Goal: Task Accomplishment & Management: Manage account settings

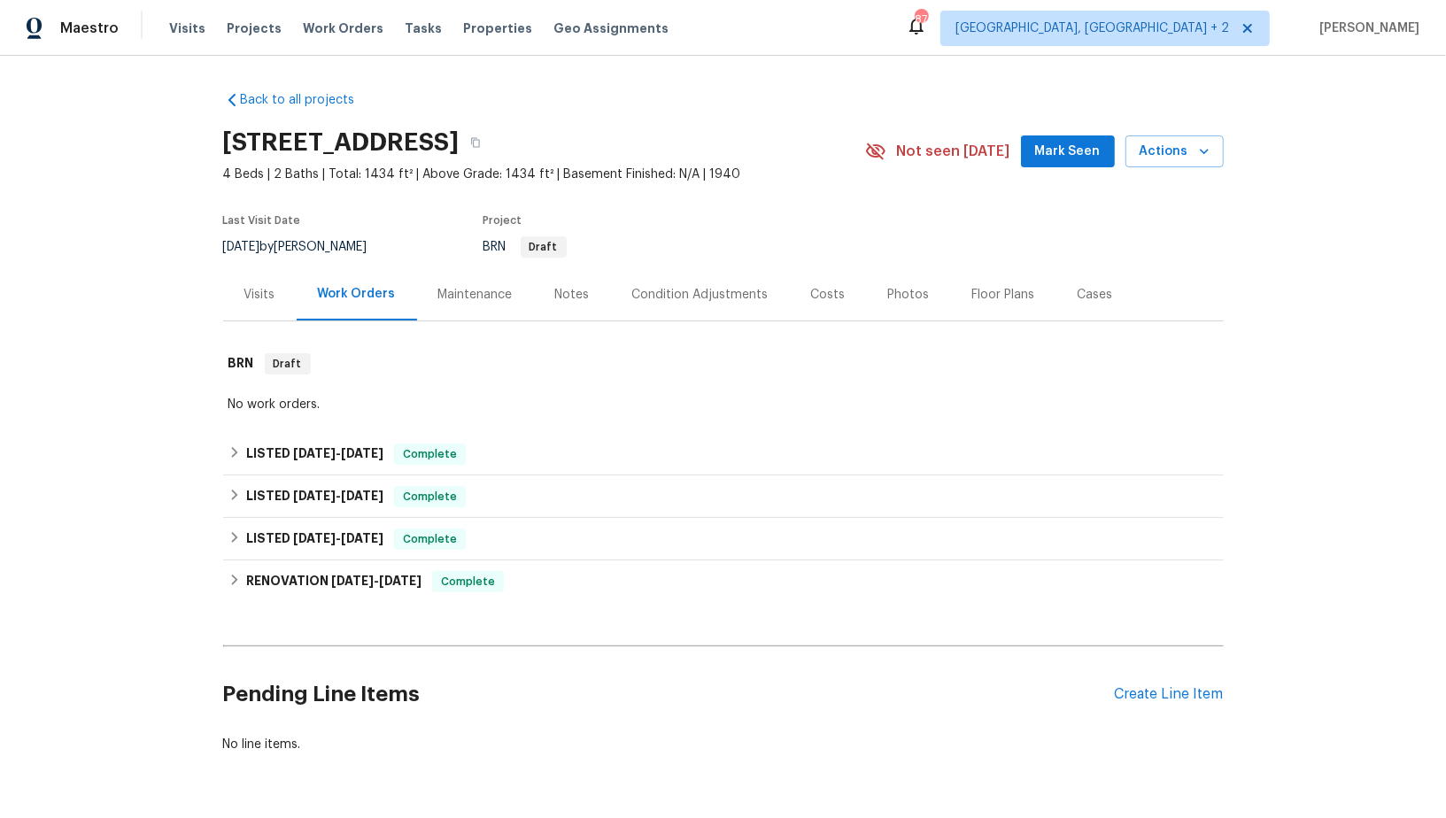
scroll to position [54, 0]
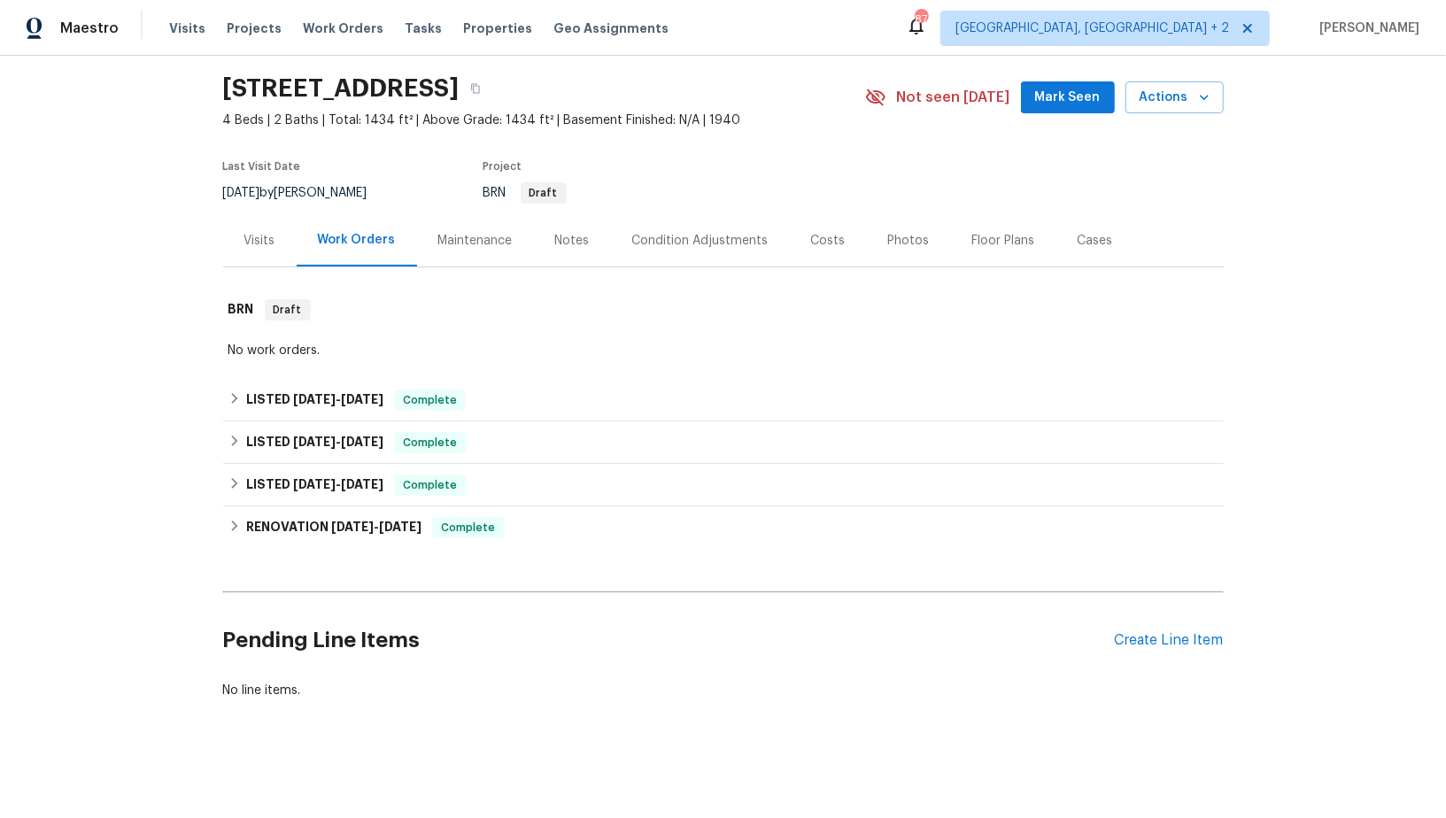
click at [1163, 647] on div "Pending Line Items Create Line Item" at bounding box center [723, 641] width 1001 height 82
click at [1158, 642] on div "Create Line Item" at bounding box center [1169, 640] width 109 height 17
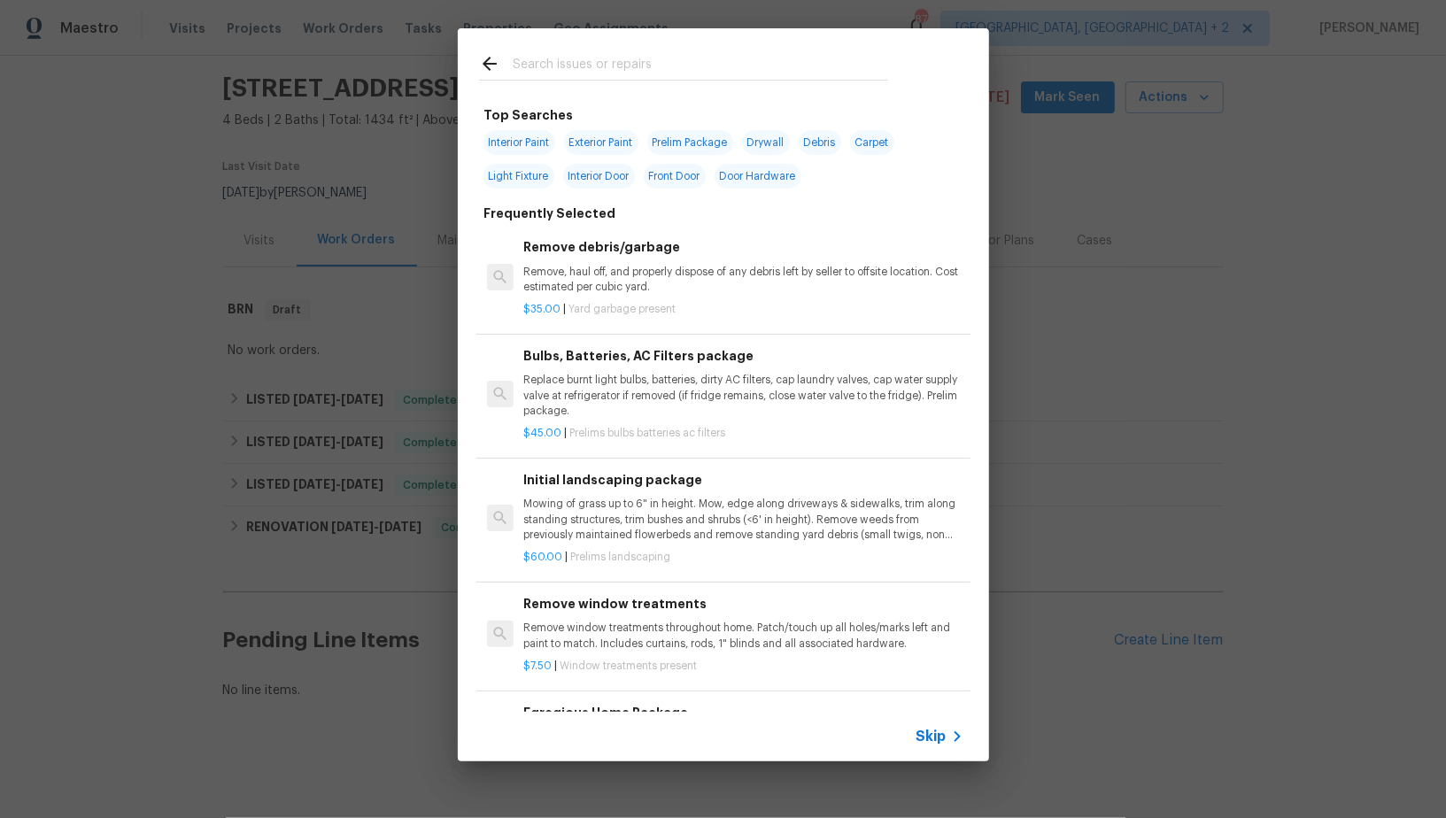
click at [955, 733] on icon at bounding box center [957, 736] width 21 height 21
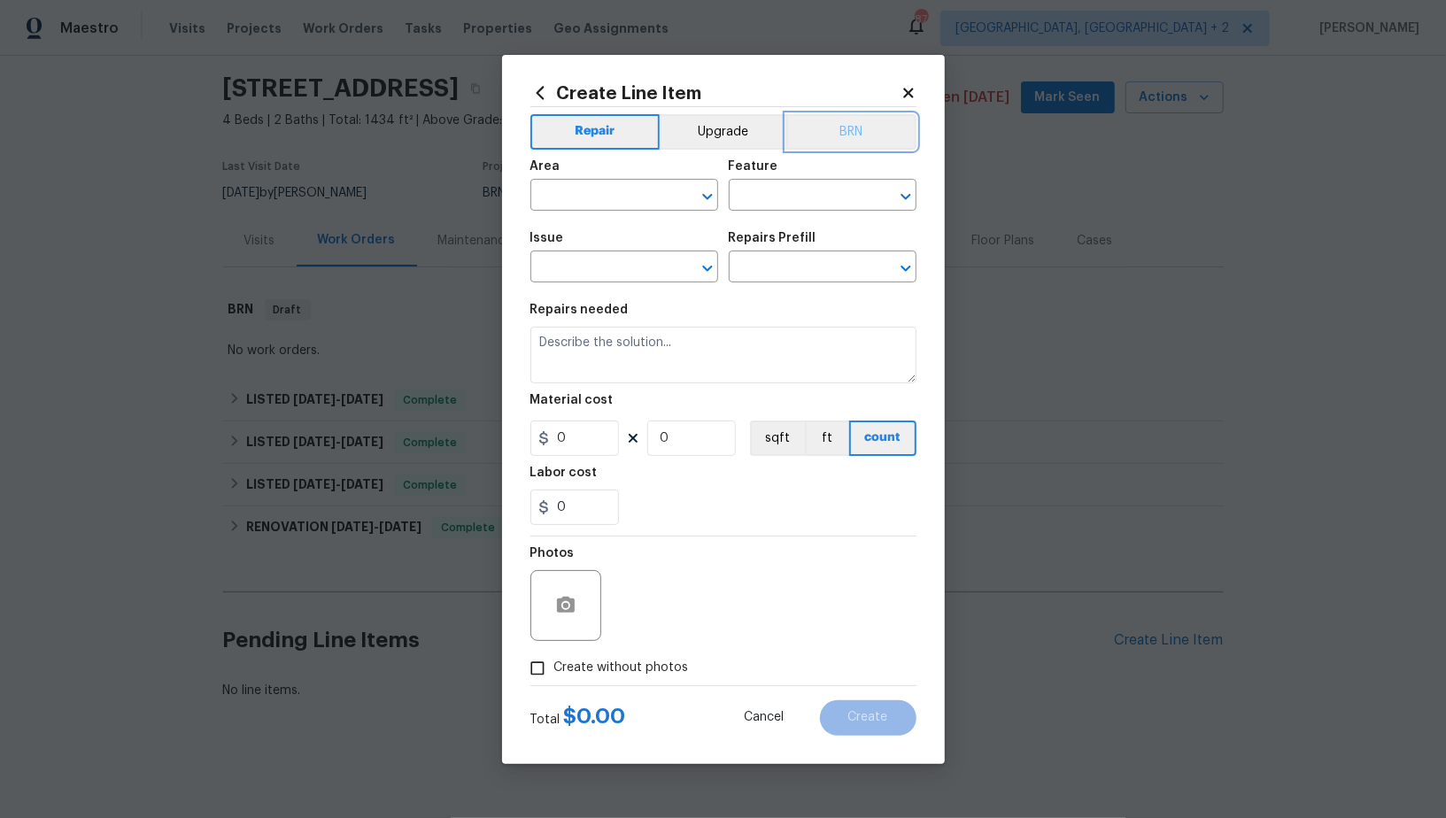
click at [854, 142] on button "BRN" at bounding box center [851, 131] width 130 height 35
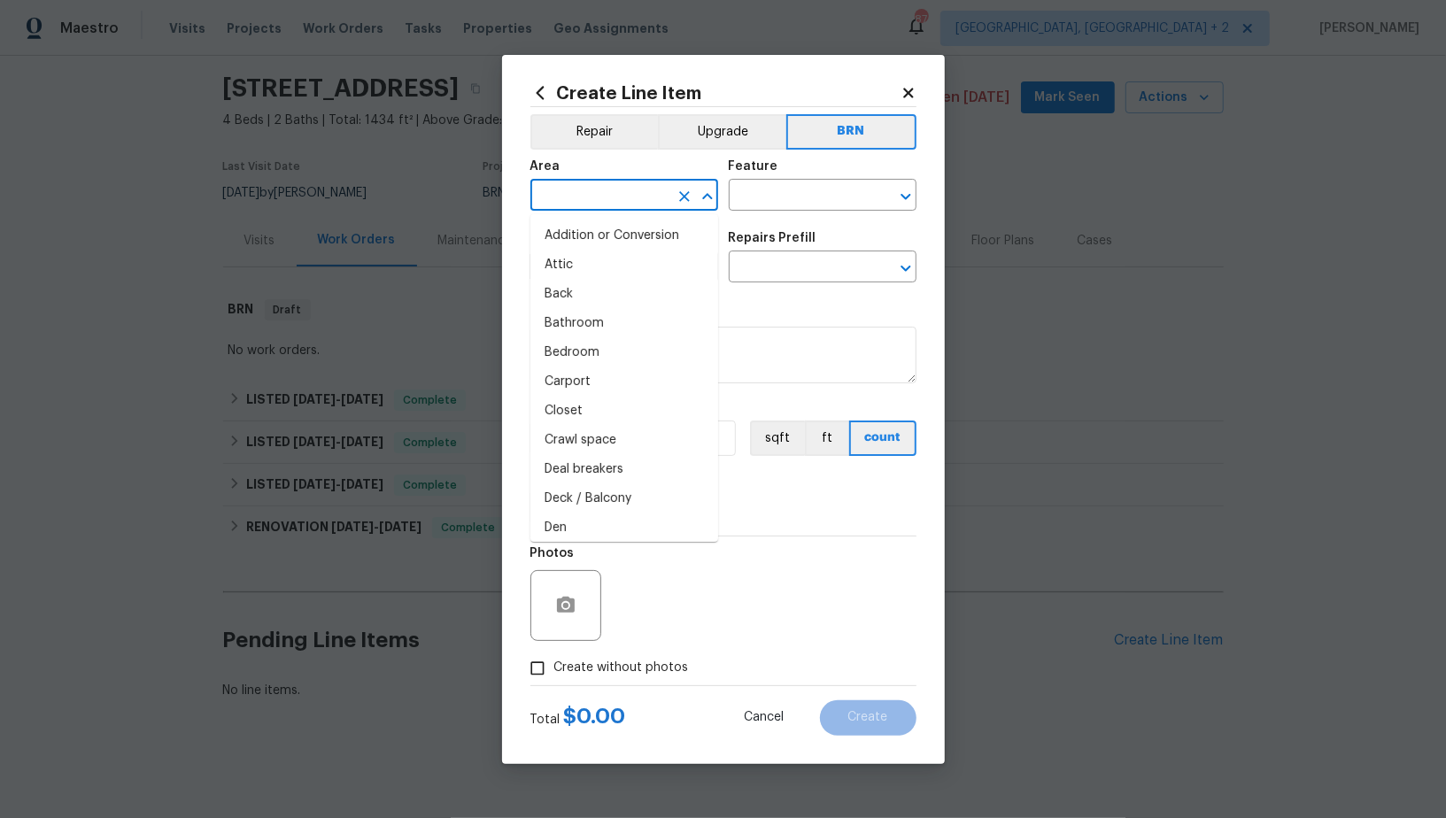
click at [606, 187] on input "text" at bounding box center [600, 196] width 138 height 27
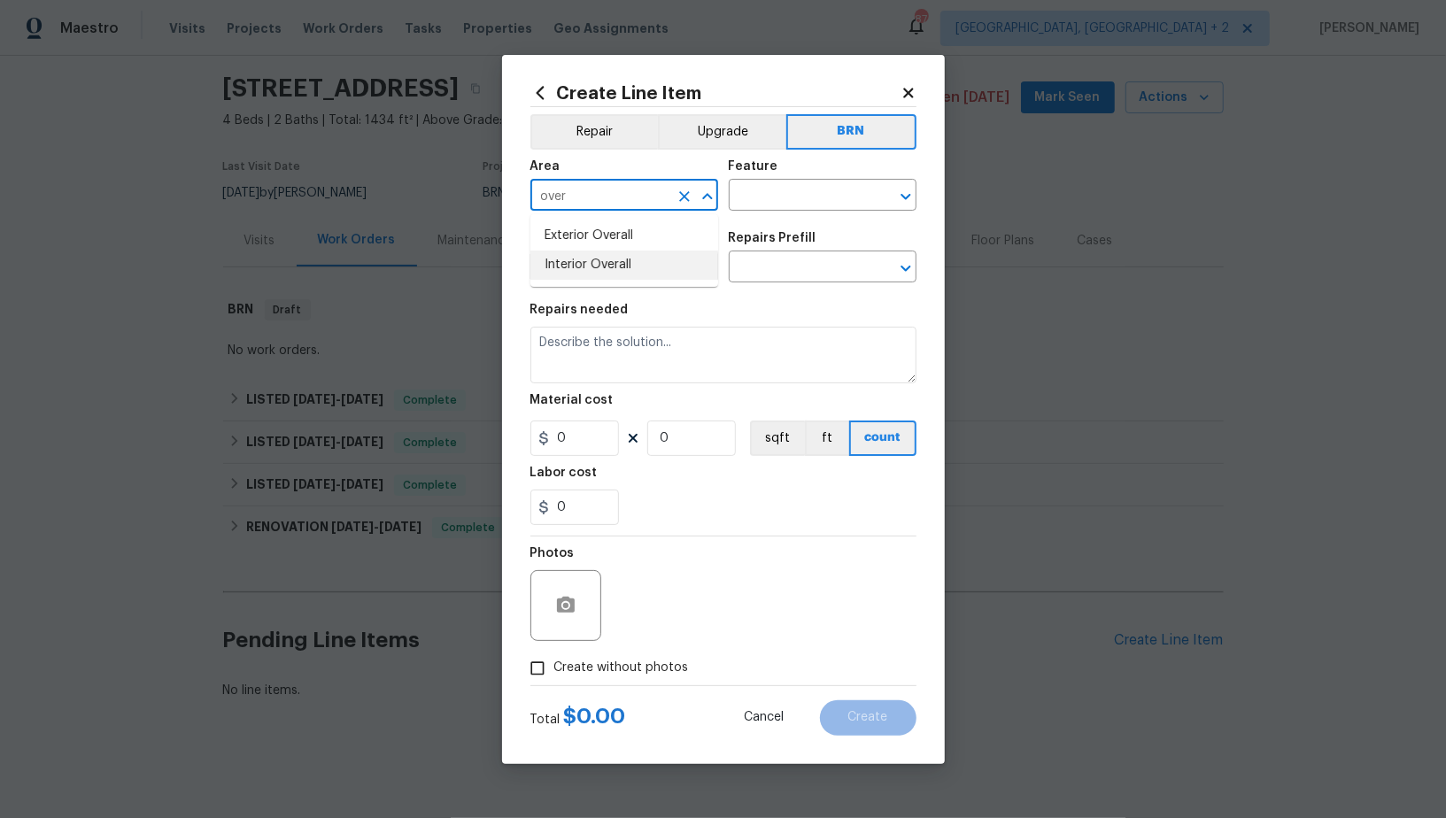
click at [608, 273] on li "Interior Overall" at bounding box center [625, 265] width 188 height 29
type input "Interior Overall"
click at [773, 211] on body "Maestro Visits Projects Work Orders Tasks Properties Geo Assignments 87 Albuque…" at bounding box center [723, 409] width 1446 height 818
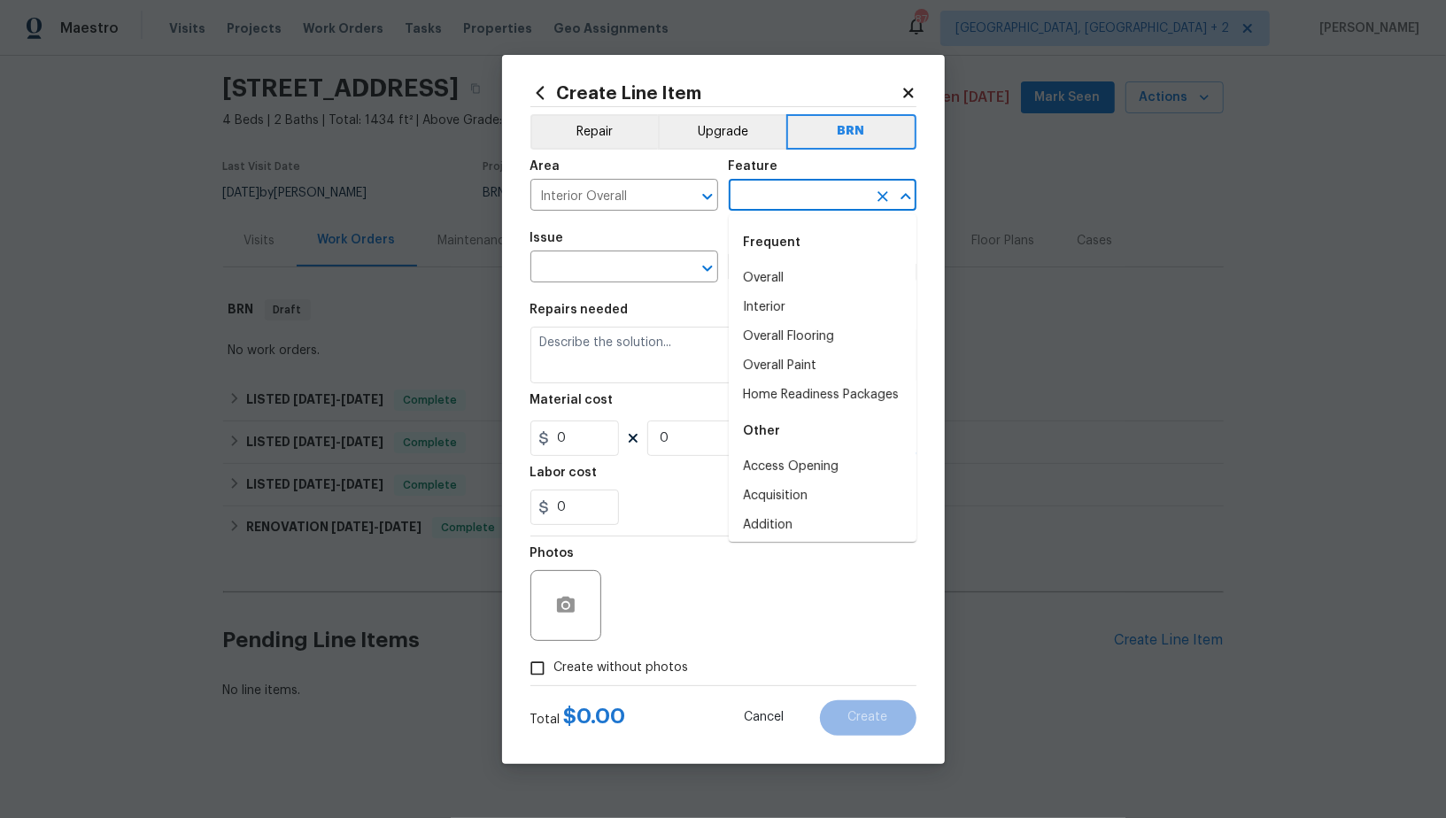
type input "s"
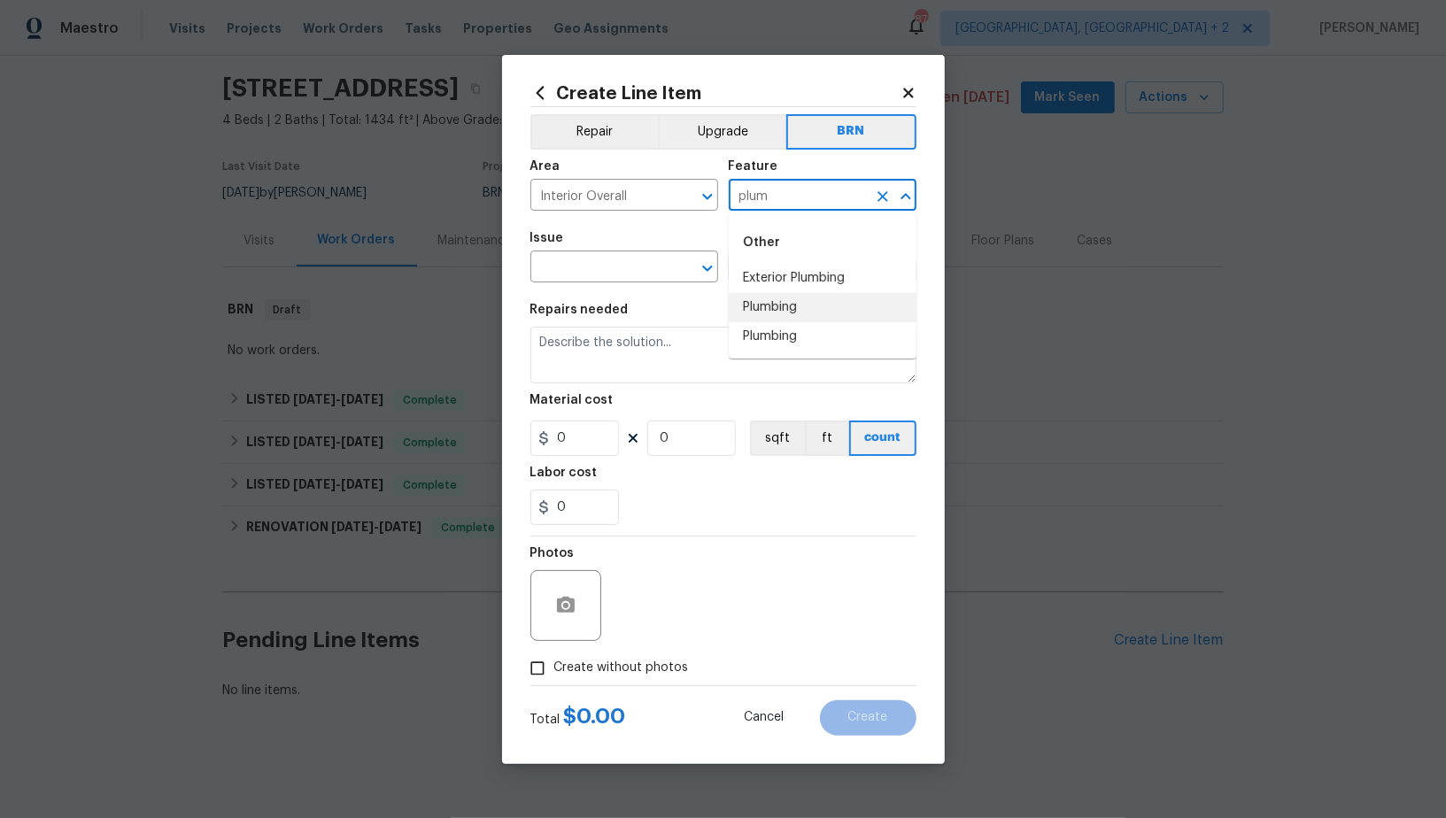
click at [766, 303] on li "Plumbing" at bounding box center [823, 307] width 188 height 29
type input "Plumbing"
click at [592, 266] on input "text" at bounding box center [600, 268] width 138 height 27
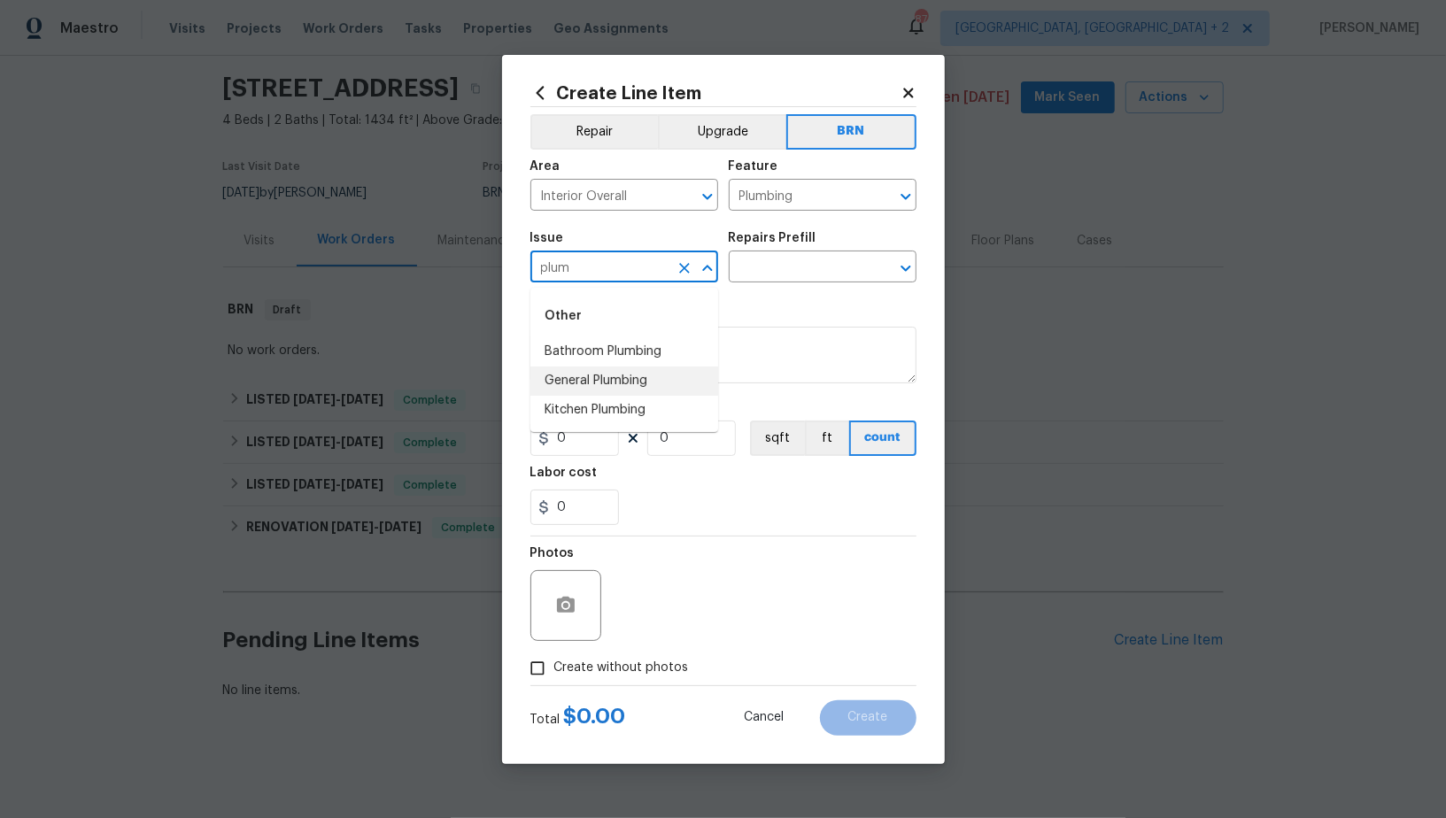
click at [612, 382] on li "General Plumbing" at bounding box center [625, 381] width 188 height 29
type input "General Plumbing"
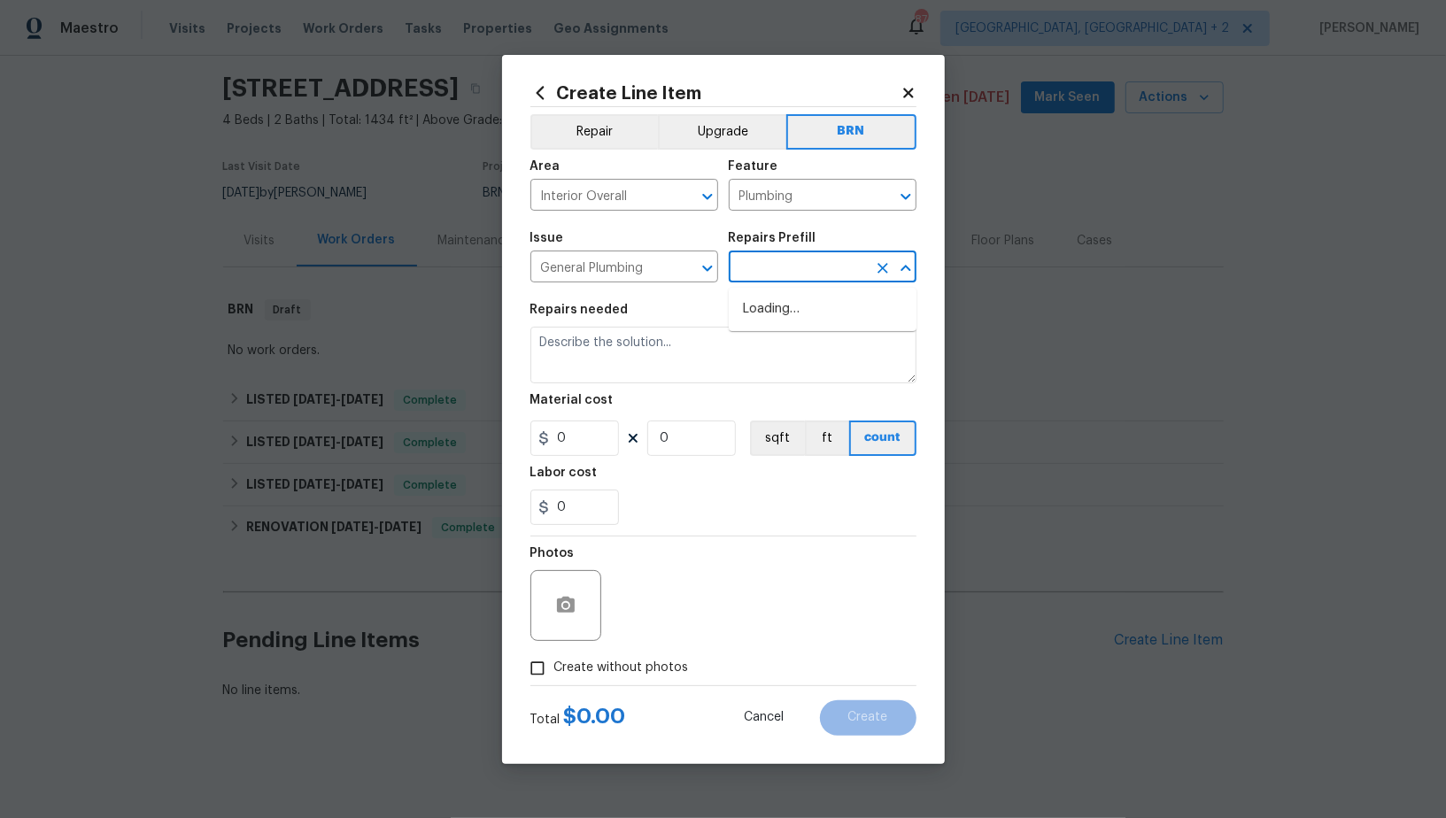
click at [802, 261] on input "text" at bounding box center [798, 268] width 138 height 27
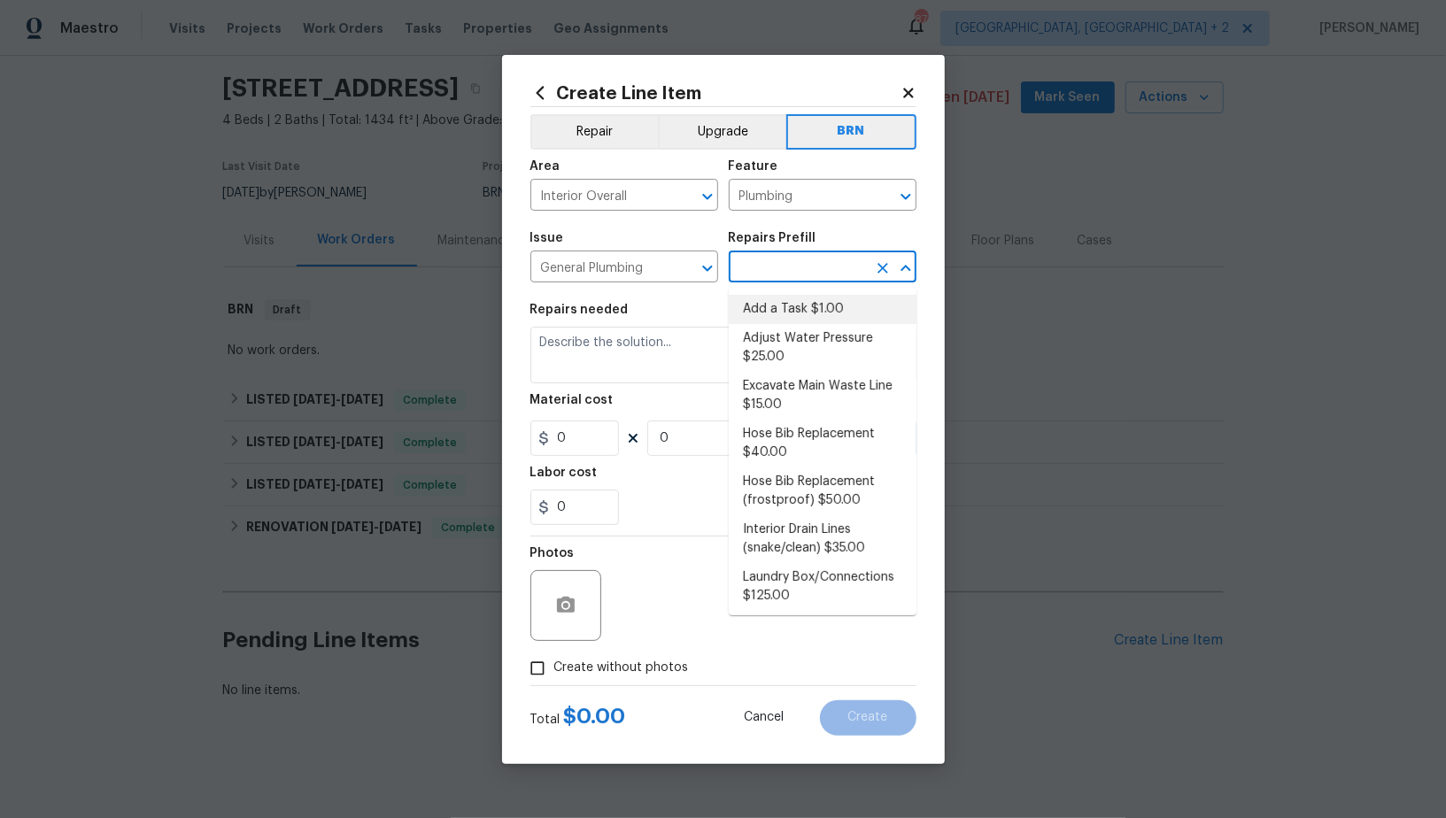
click at [802, 307] on li "Add a Task $1.00" at bounding box center [823, 309] width 188 height 29
type input "Add a Task $1.00"
type textarea "HPM to detail"
type input "1"
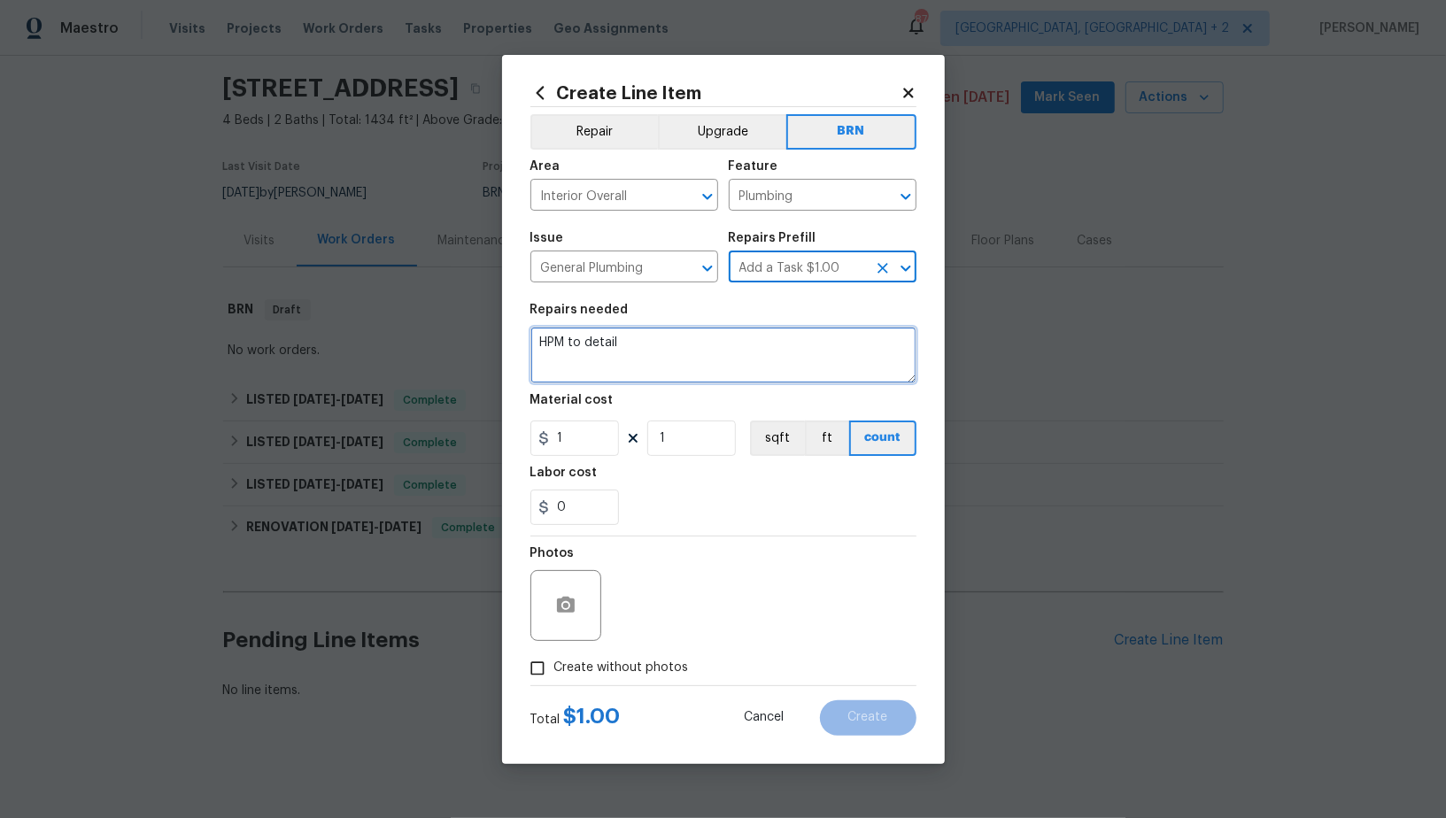
click at [739, 339] on textarea "HPM to detail" at bounding box center [724, 355] width 386 height 57
click at [630, 342] on textarea "To enrich screen reader interactions, please activate Accessibility in Grammarl…" at bounding box center [724, 355] width 386 height 57
paste textarea "Plumbing vendor who can clean, rescope line, provide sewer scope video along th…"
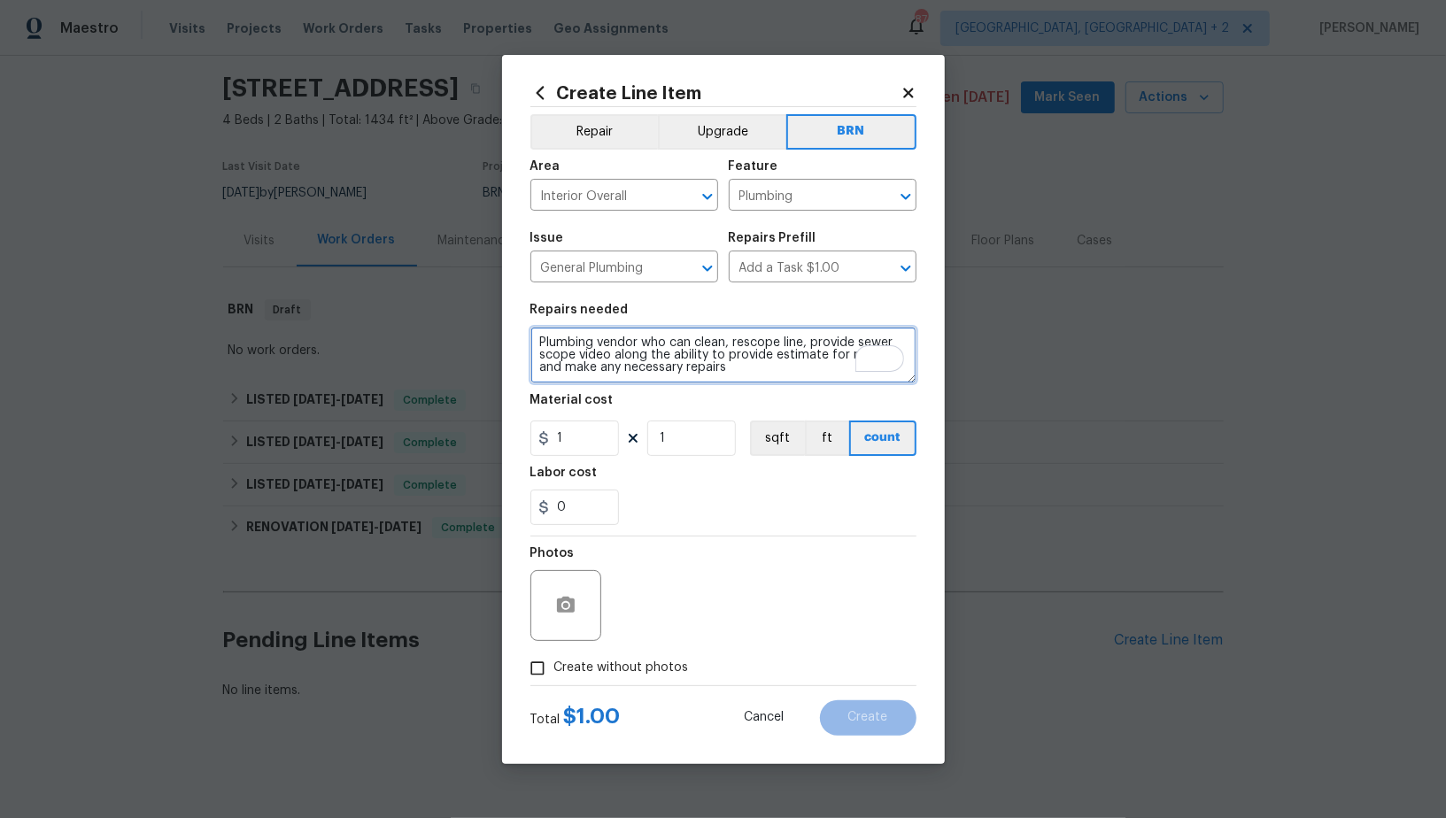
type textarea "Plumbing vendor who can clean, rescope line, provide sewer scope video along th…"
click at [608, 449] on input "1" at bounding box center [575, 438] width 89 height 35
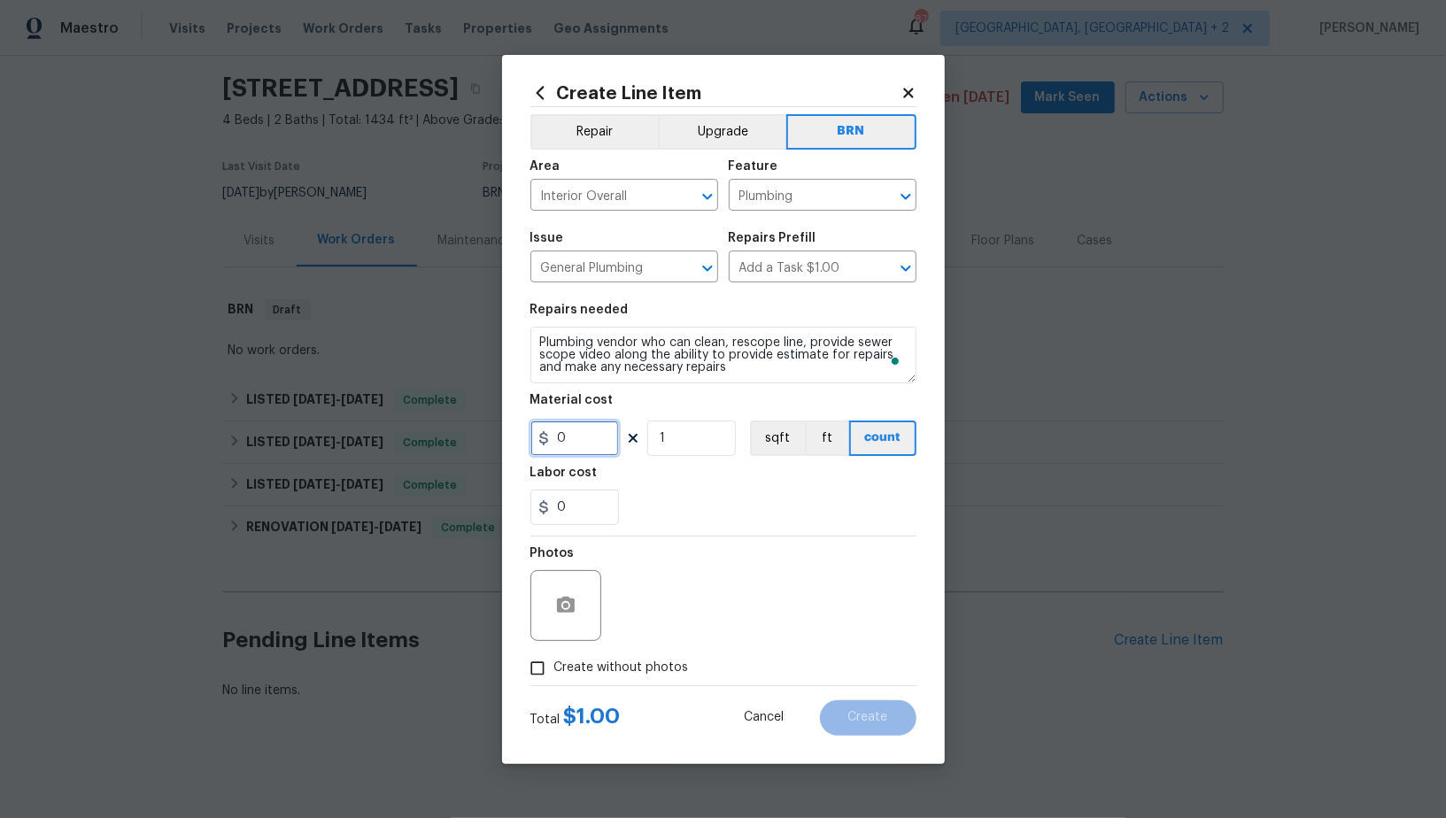
type input "0"
click at [592, 502] on input "0" at bounding box center [575, 507] width 89 height 35
type input "500"
click at [561, 608] on icon "button" at bounding box center [566, 605] width 18 height 16
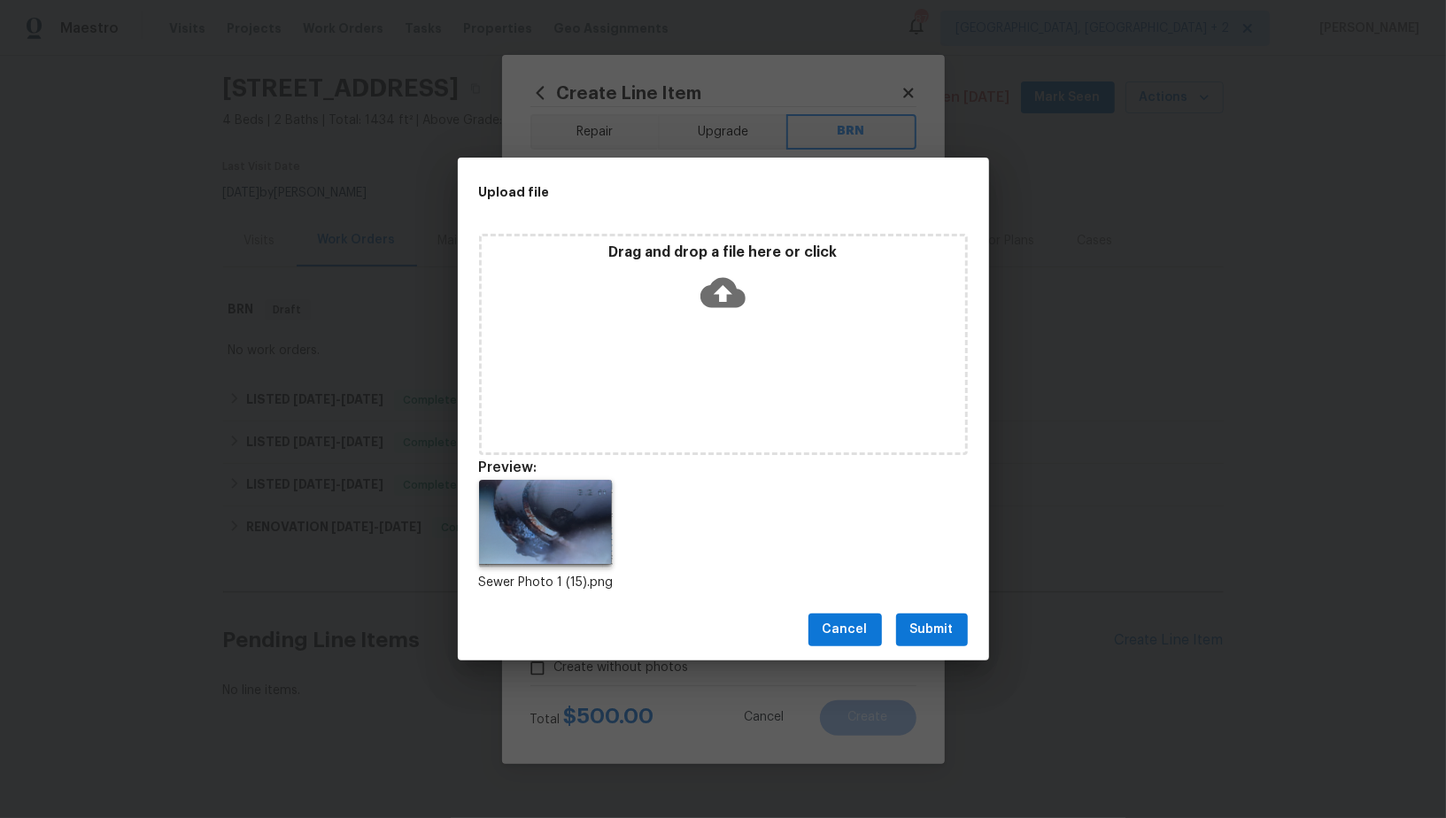
click at [930, 635] on span "Submit" at bounding box center [931, 630] width 43 height 22
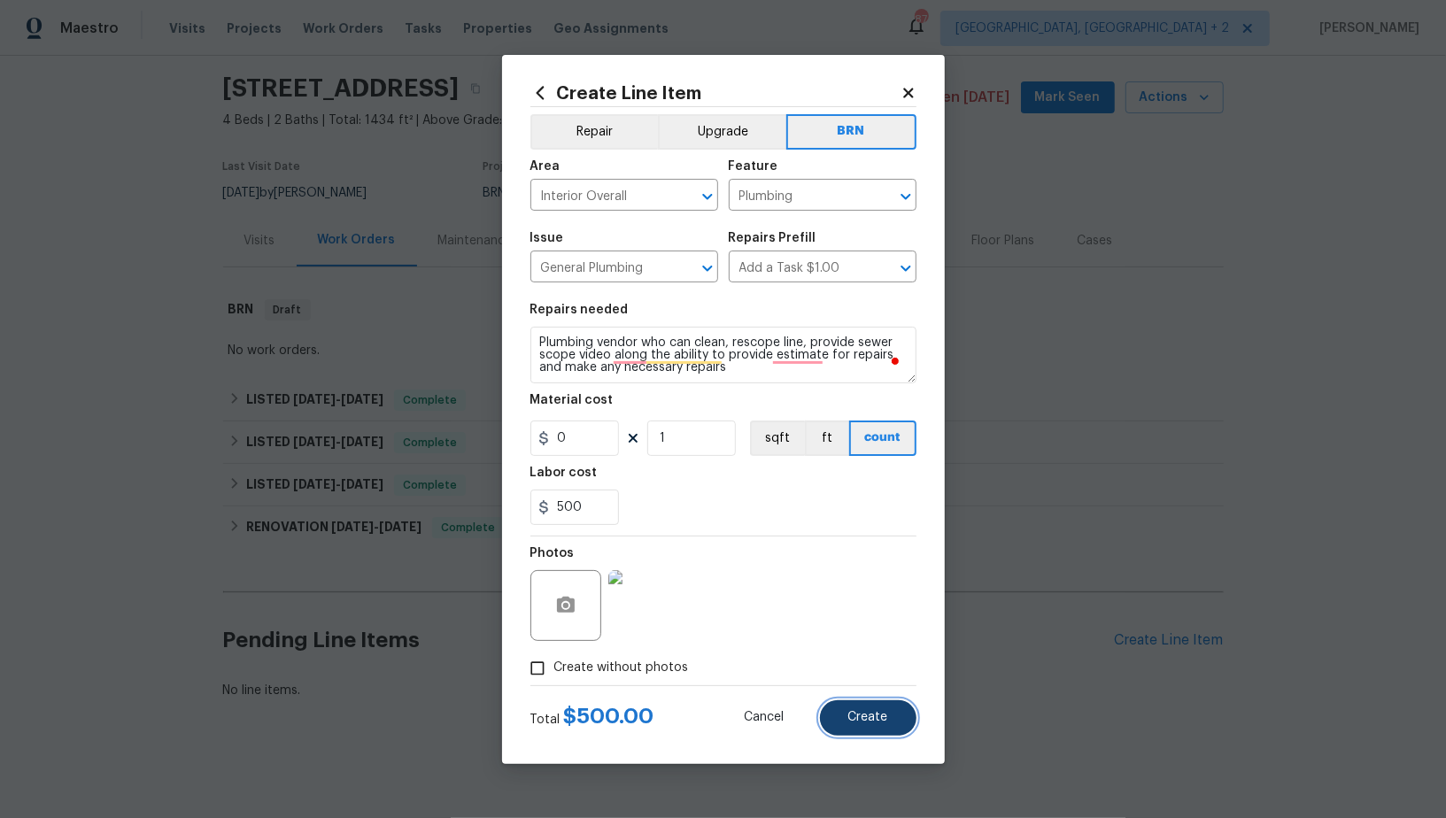
click at [895, 714] on button "Create" at bounding box center [868, 718] width 97 height 35
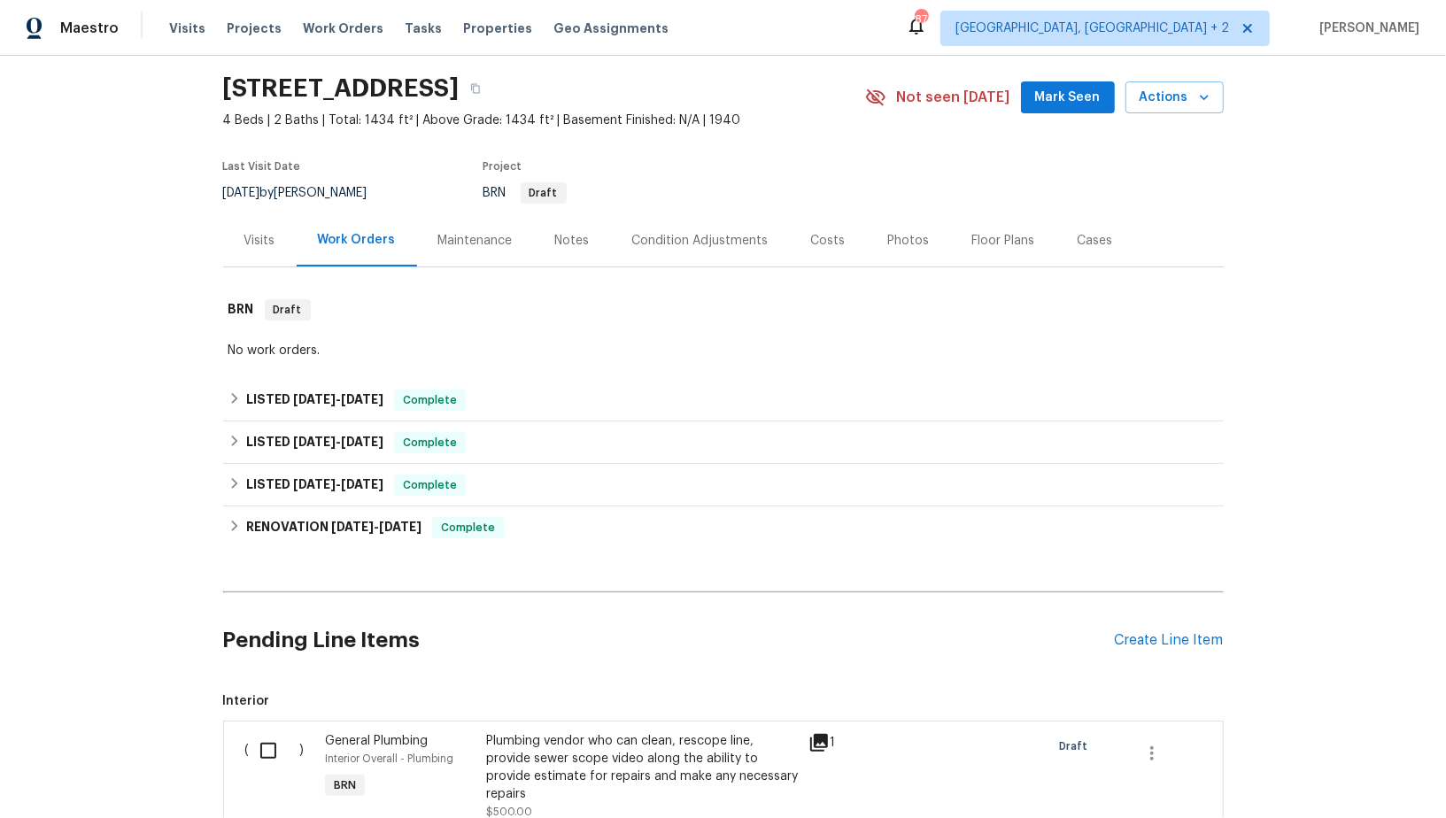
scroll to position [290, 0]
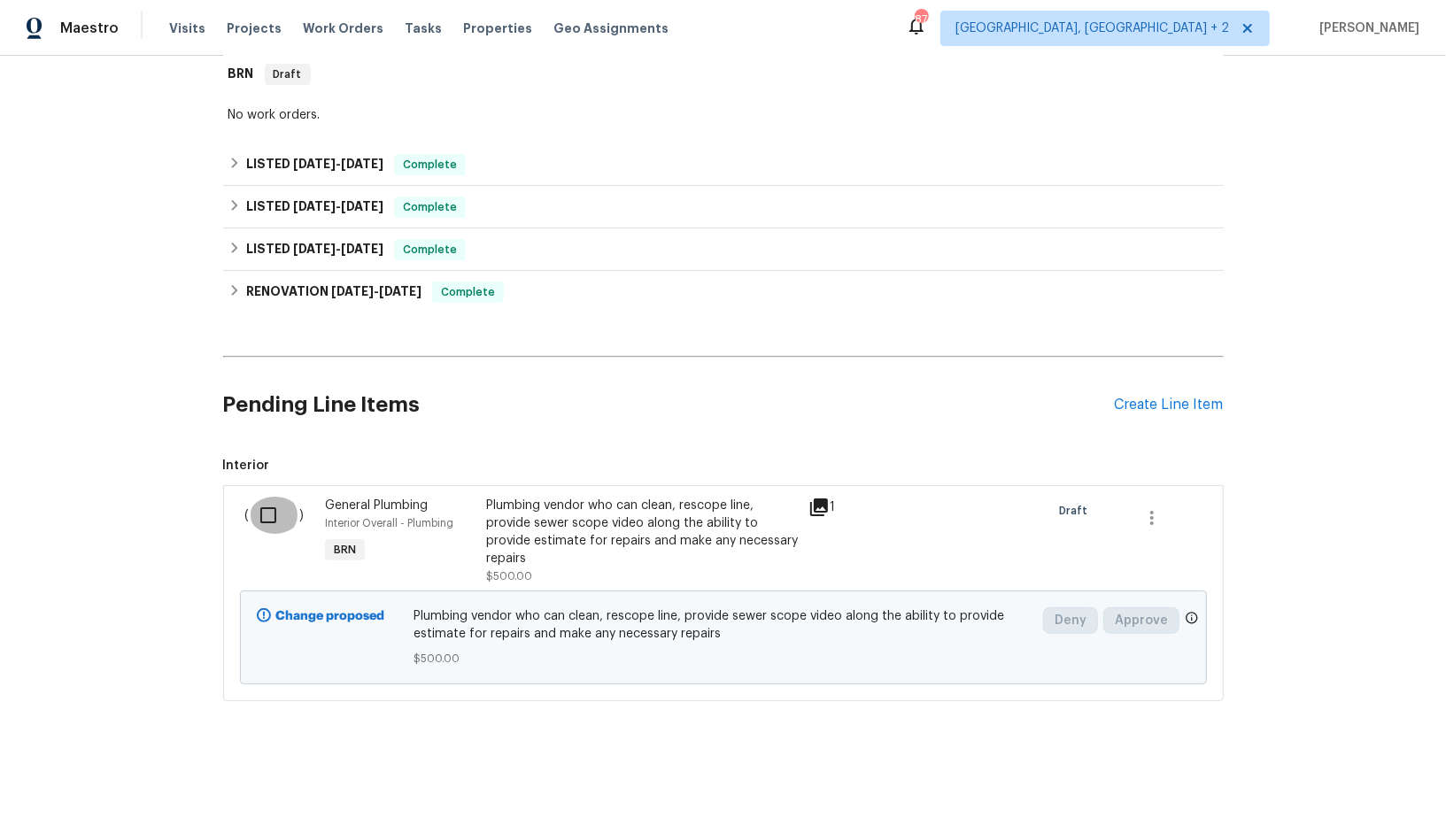
click at [266, 510] on input "checkbox" at bounding box center [275, 515] width 50 height 37
checkbox input "true"
click at [1333, 778] on span "Create Work Order" at bounding box center [1345, 774] width 118 height 22
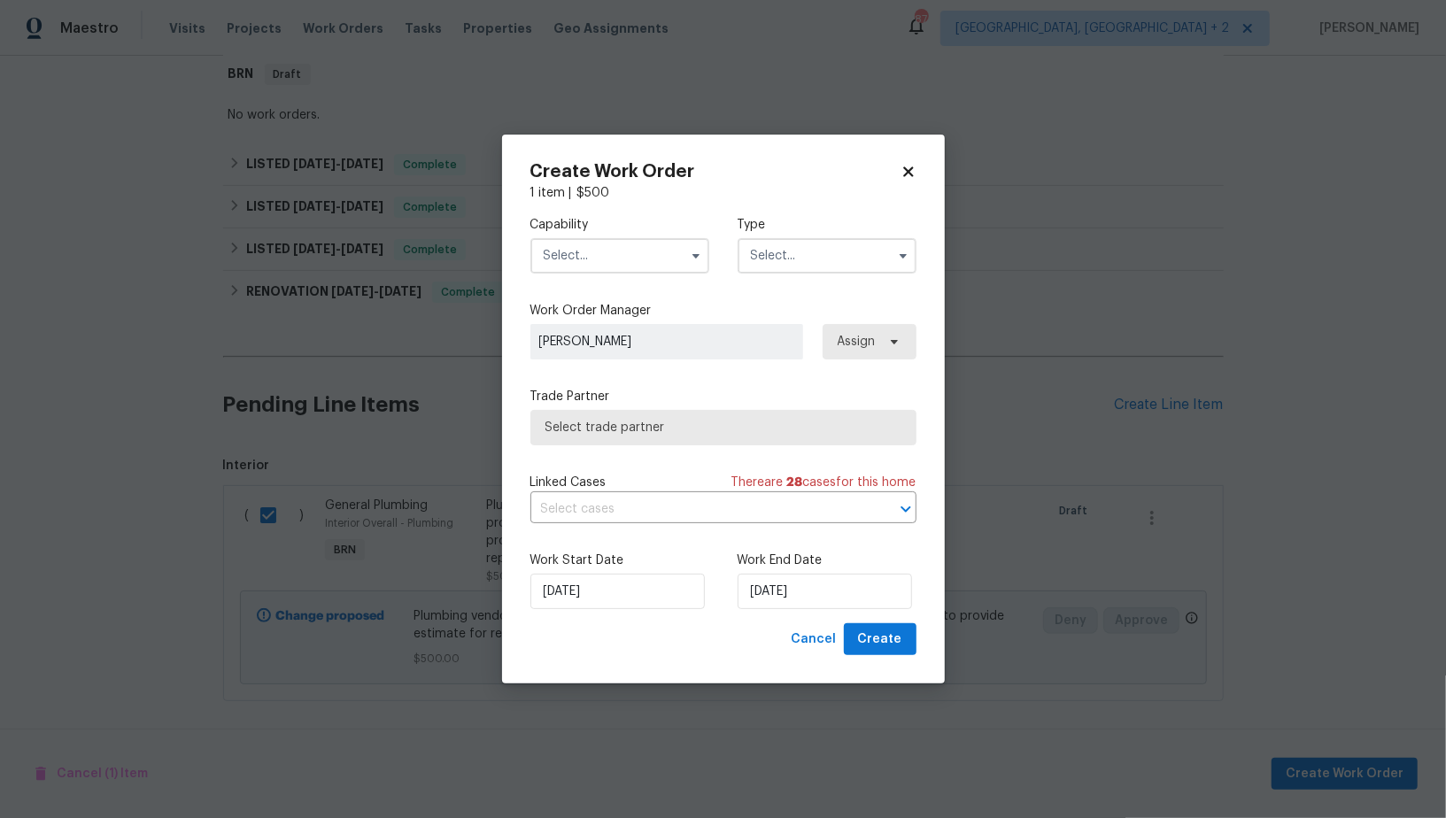
click at [662, 228] on label "Capability" at bounding box center [620, 225] width 179 height 18
click at [640, 273] on div "Capability Type" at bounding box center [724, 245] width 386 height 86
click at [640, 268] on input "text" at bounding box center [620, 255] width 179 height 35
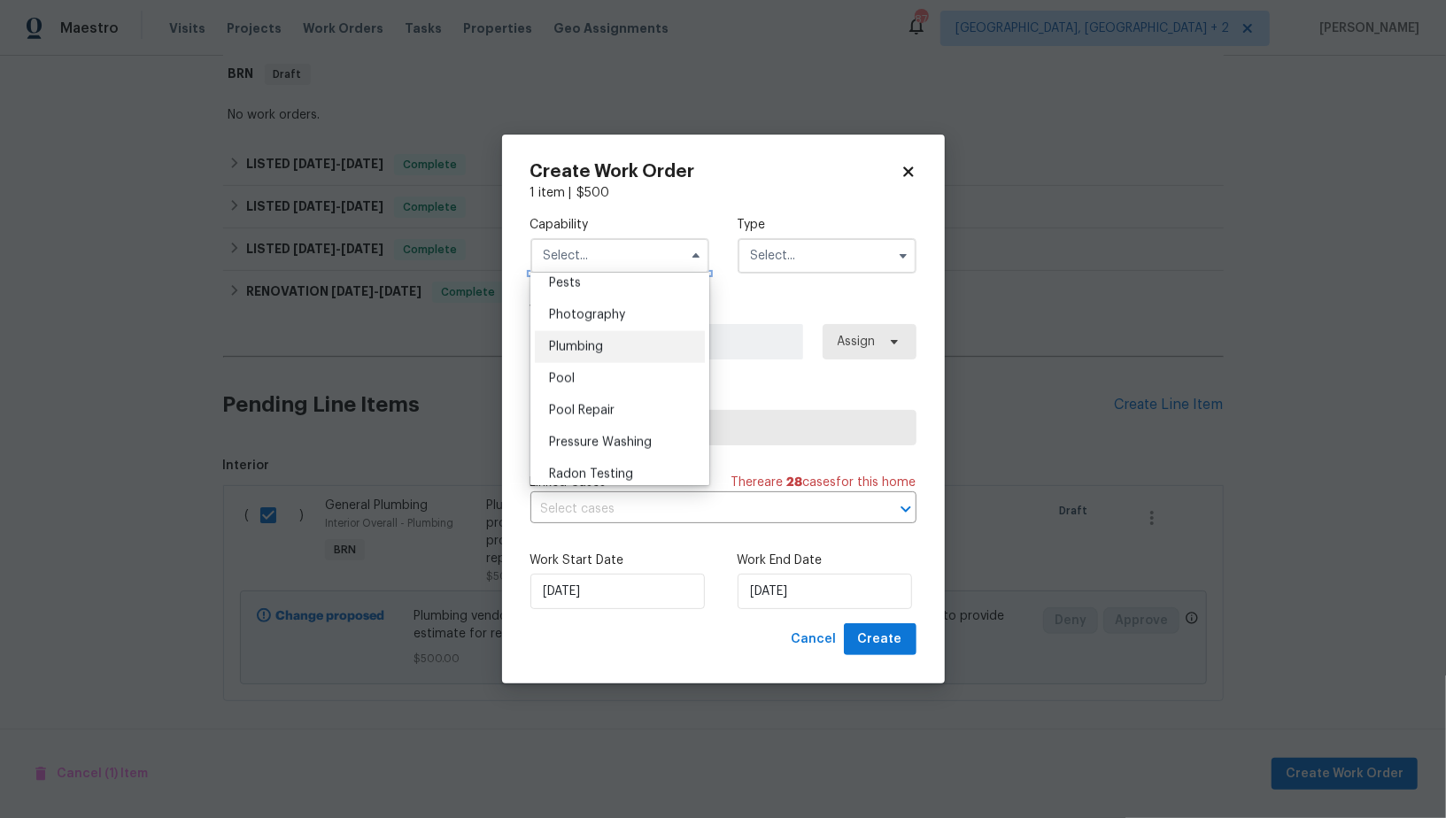
scroll to position [1532, 0]
click at [600, 338] on span "Plumbing" at bounding box center [576, 344] width 54 height 12
type input "Plumbing"
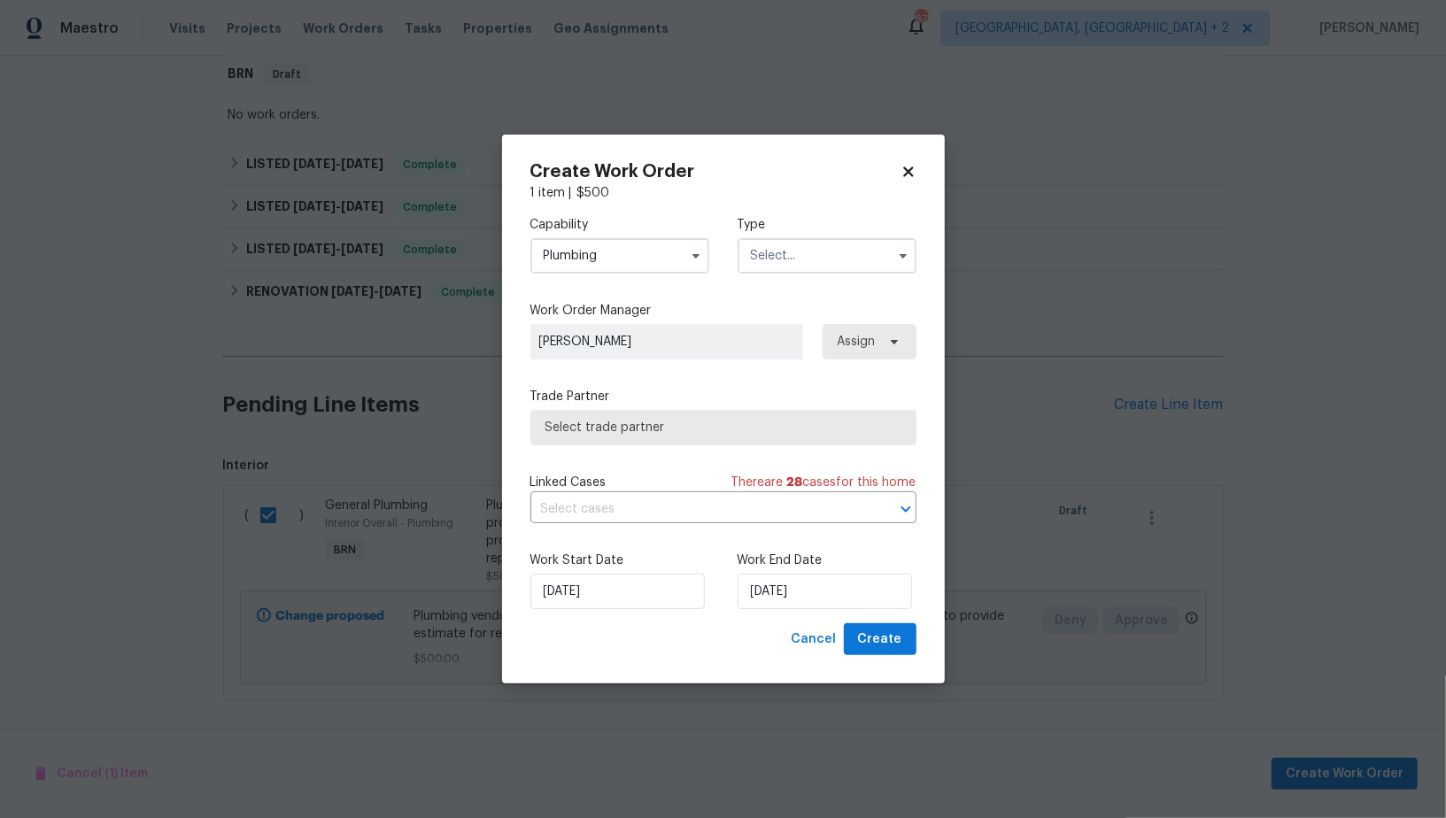
click at [864, 236] on div "Type" at bounding box center [827, 245] width 179 height 58
click at [844, 271] on input "text" at bounding box center [827, 255] width 179 height 35
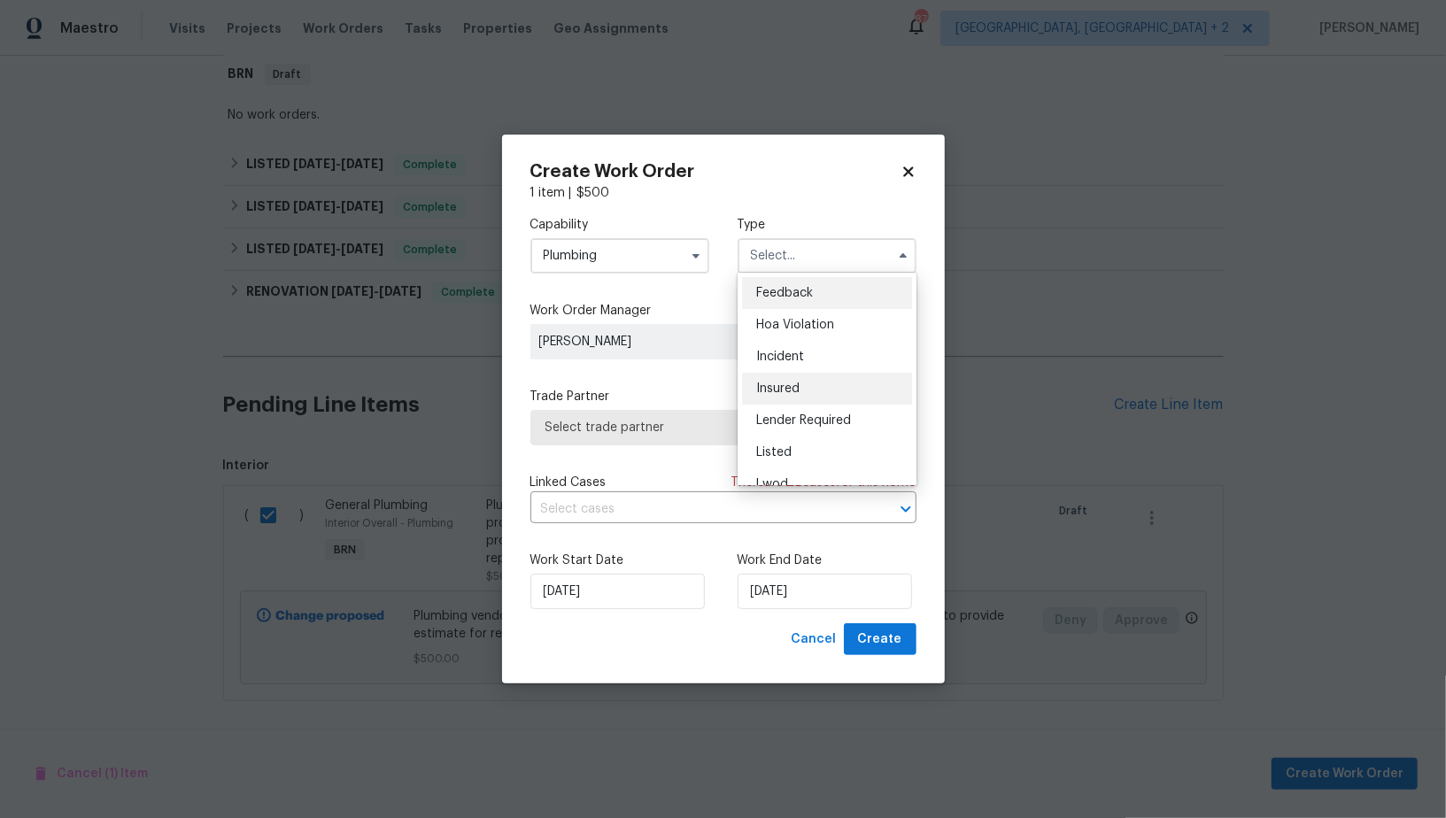
scroll to position [210, 0]
click at [808, 388] on div "Resale" at bounding box center [827, 402] width 170 height 32
type input "Resale"
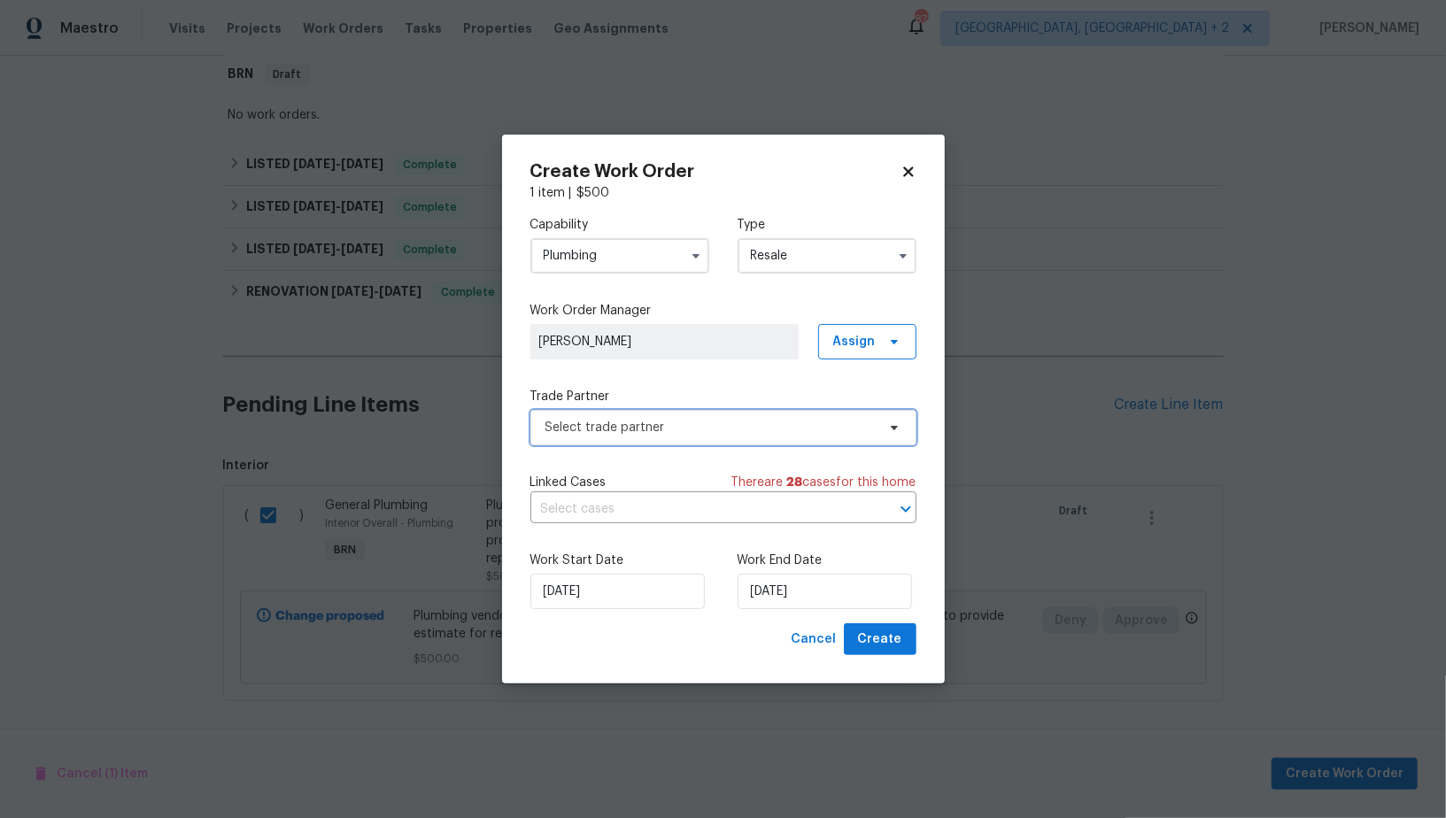
click at [763, 410] on span "Select trade partner" at bounding box center [724, 427] width 386 height 35
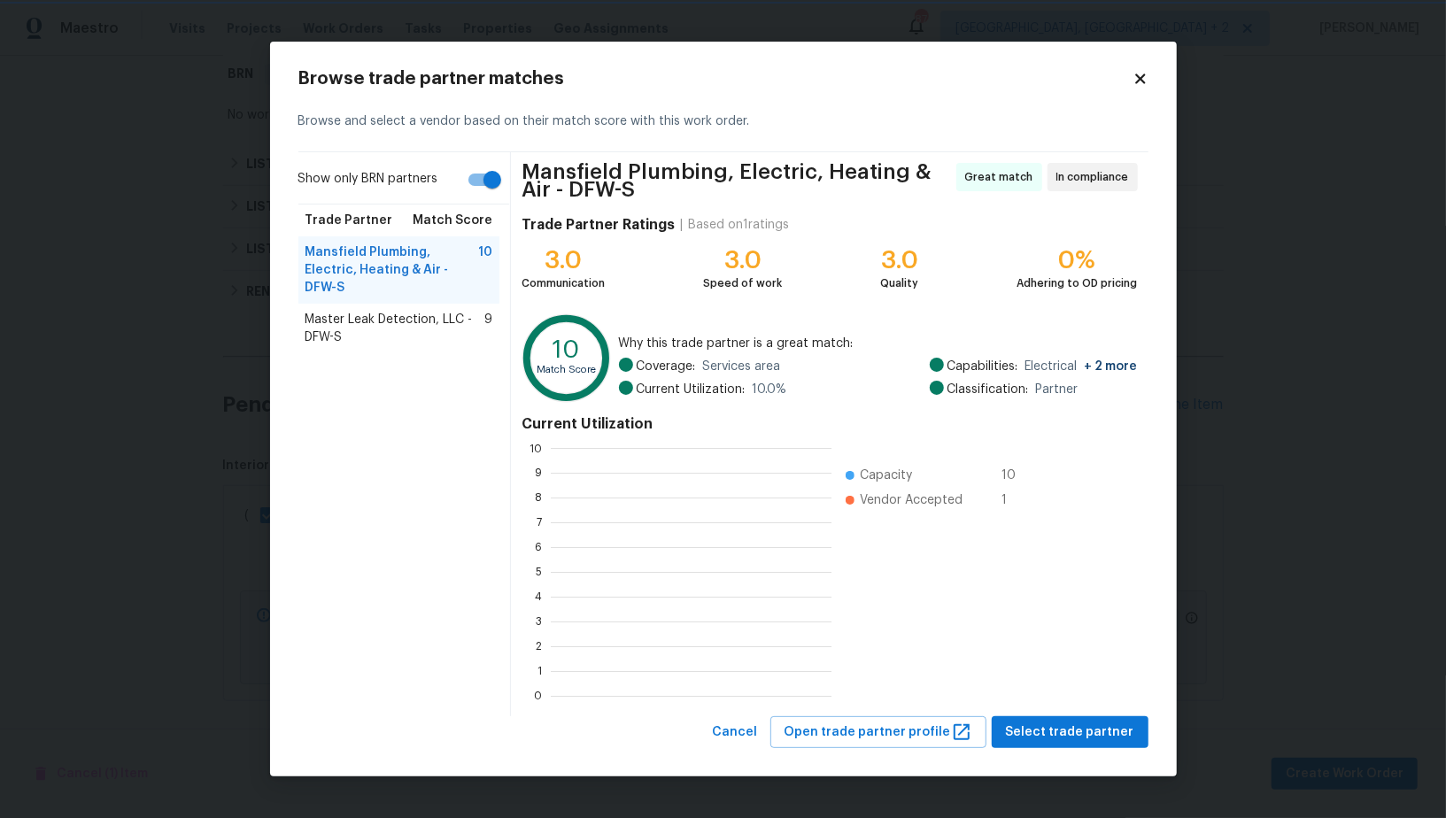
scroll to position [2, 1]
click at [362, 311] on span "Master Leak Detection, LLC - DFW-S" at bounding box center [396, 328] width 180 height 35
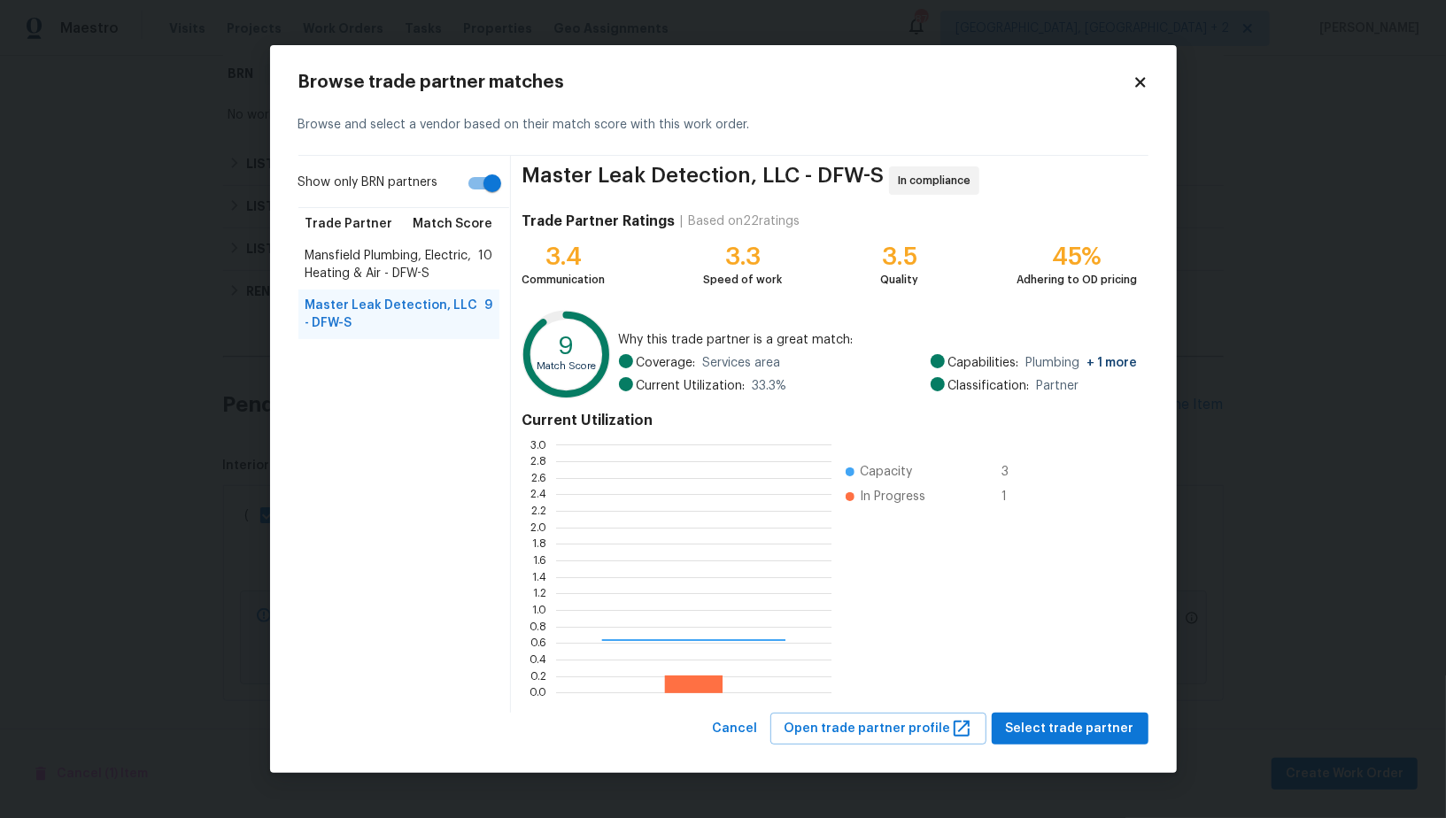
scroll to position [248, 275]
click at [1052, 728] on span "Select trade partner" at bounding box center [1070, 729] width 128 height 22
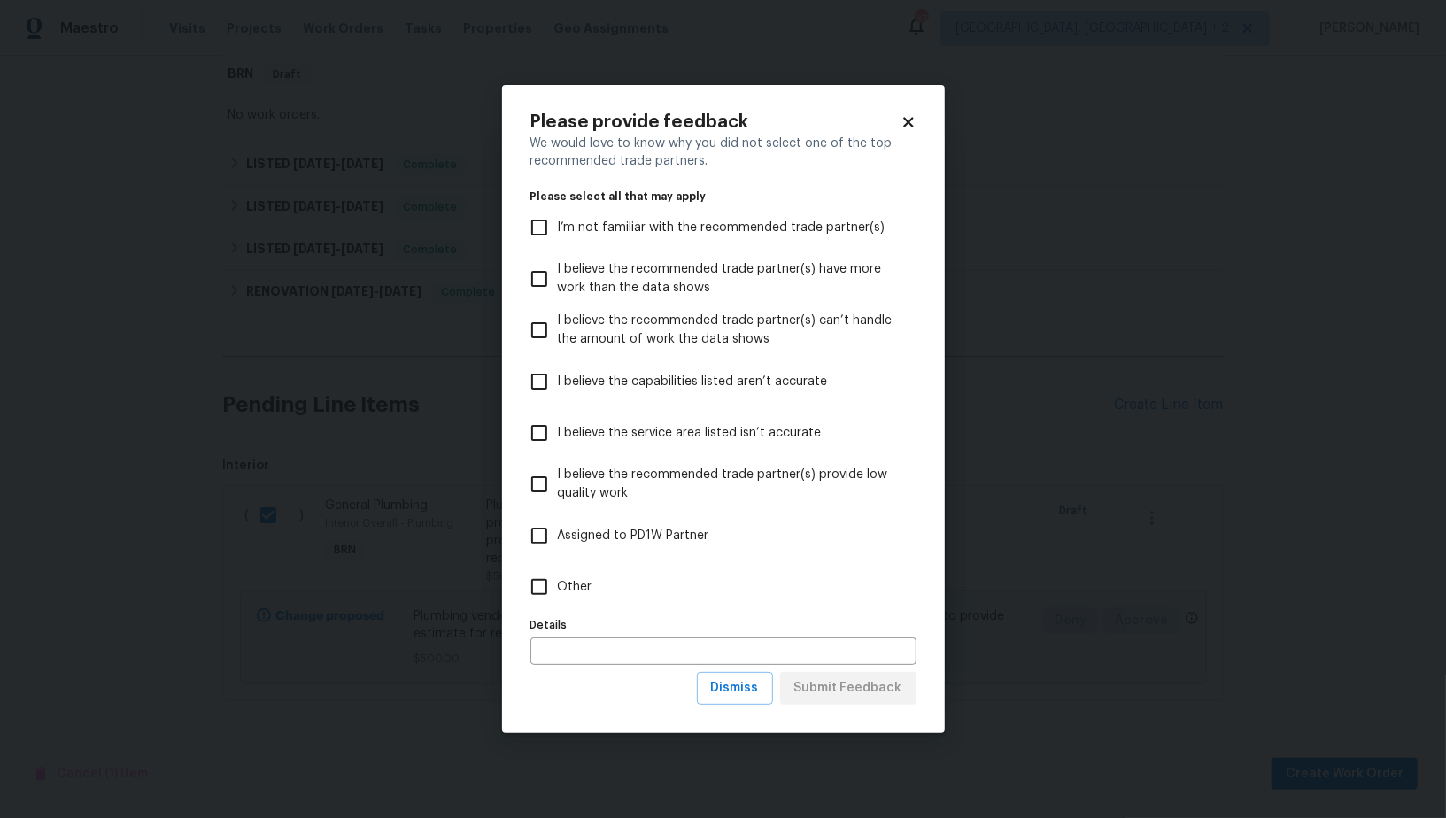
click at [533, 590] on input "Other" at bounding box center [539, 587] width 37 height 37
checkbox input "true"
click at [829, 685] on span "Submit Feedback" at bounding box center [848, 689] width 108 height 22
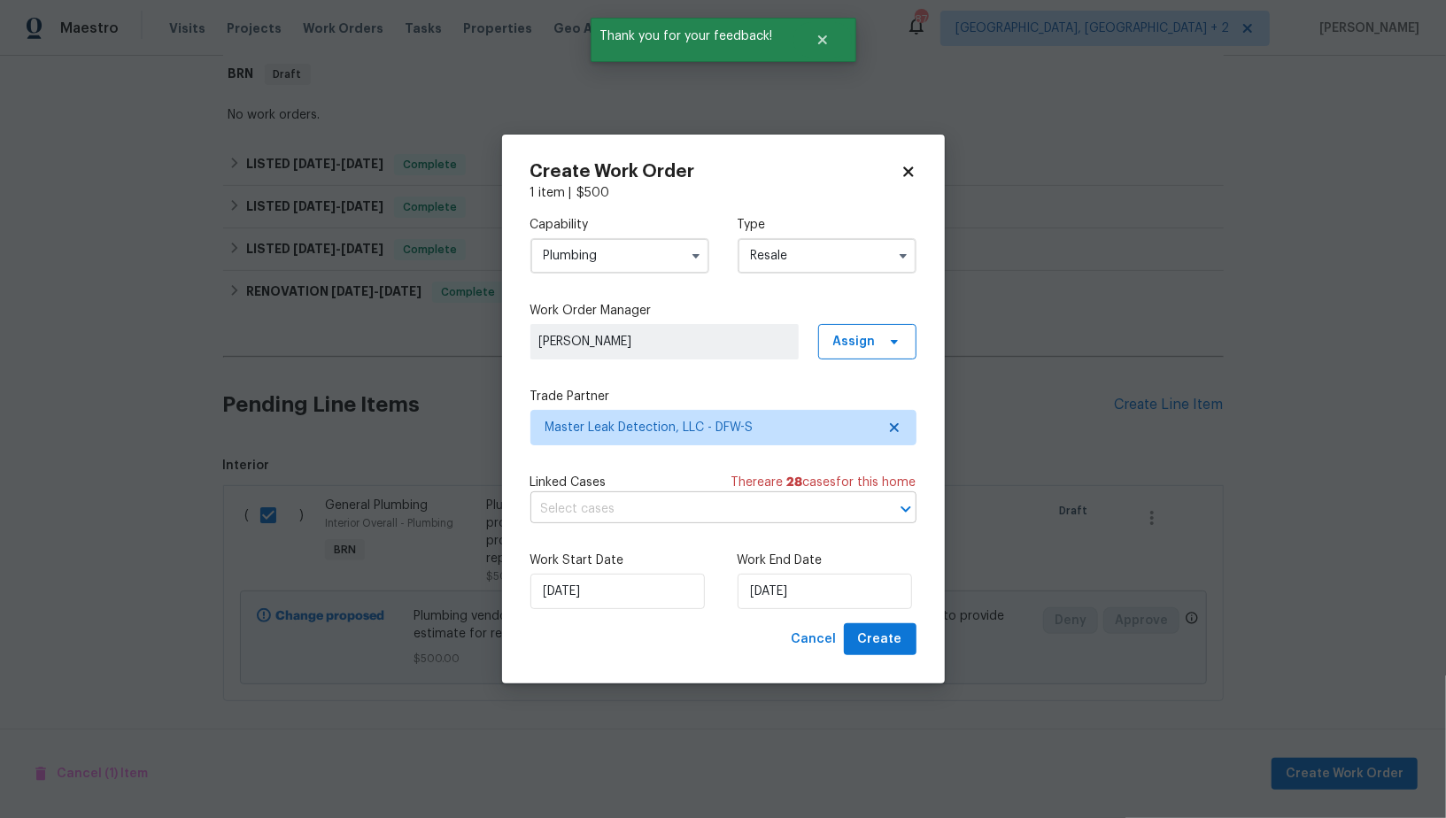
click at [667, 522] on input "text" at bounding box center [699, 509] width 337 height 27
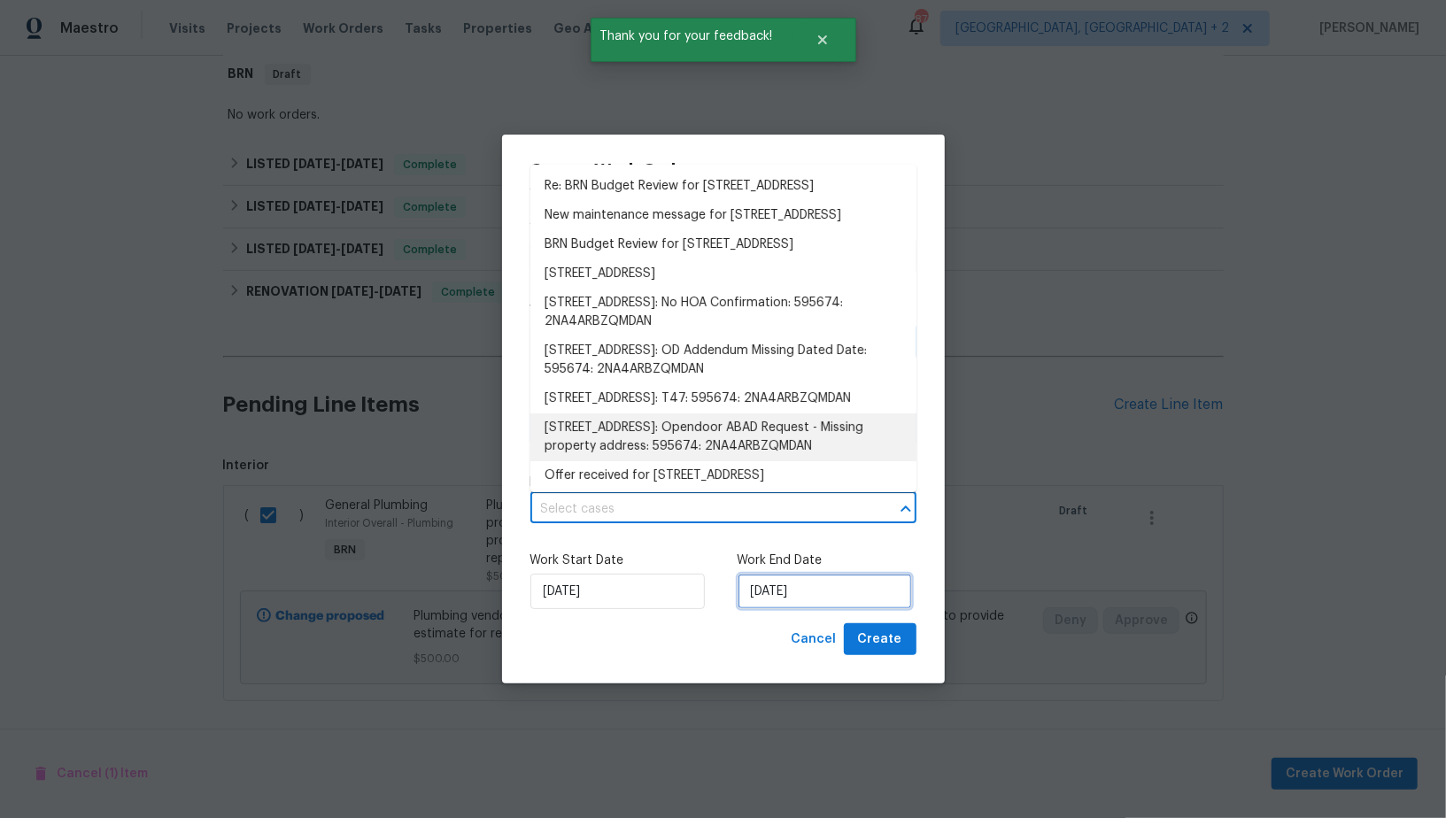
click at [788, 601] on input "24/09/2025" at bounding box center [825, 591] width 174 height 35
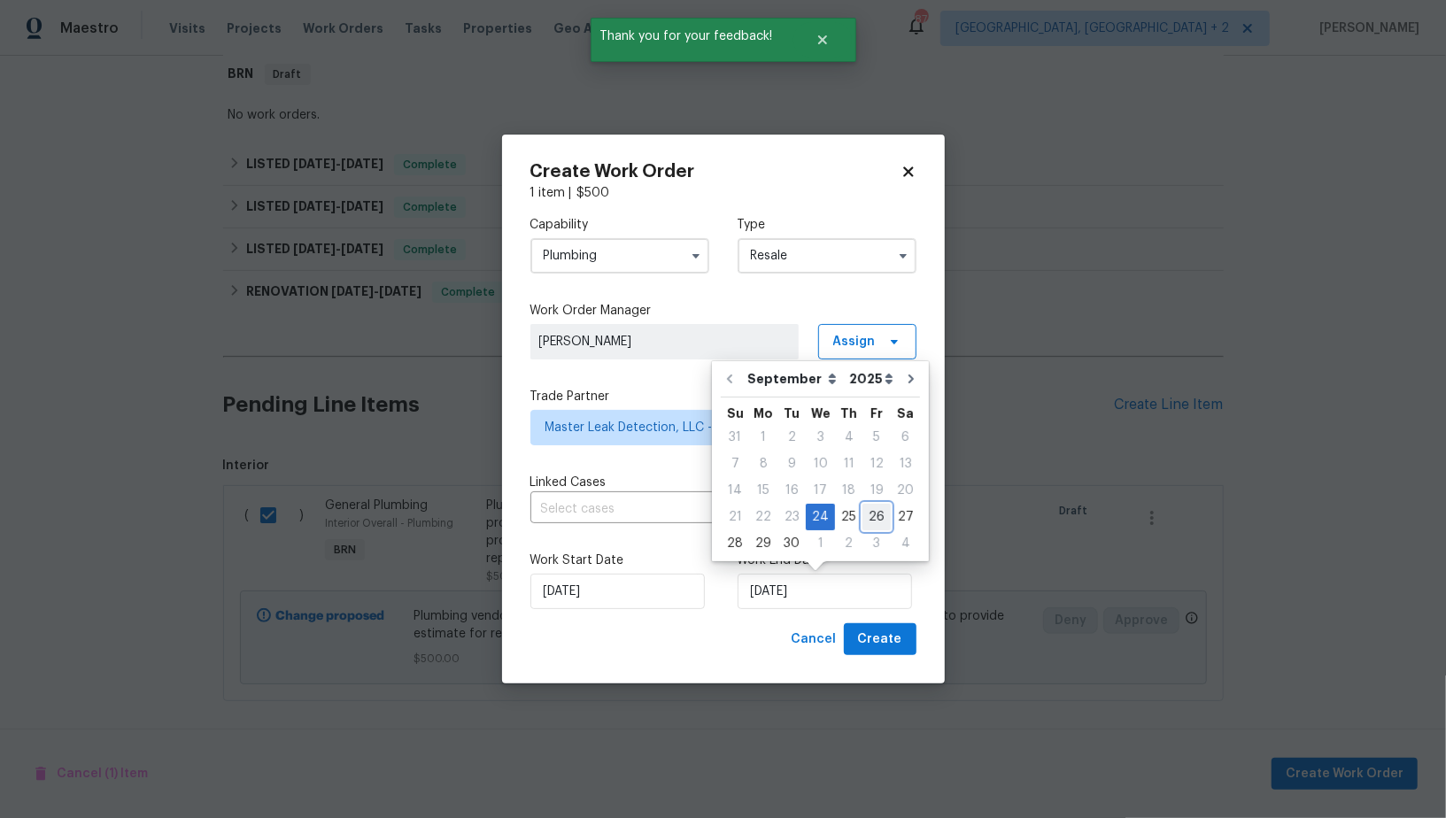
click at [876, 508] on div "26" at bounding box center [877, 517] width 28 height 25
type input "26/09/2025"
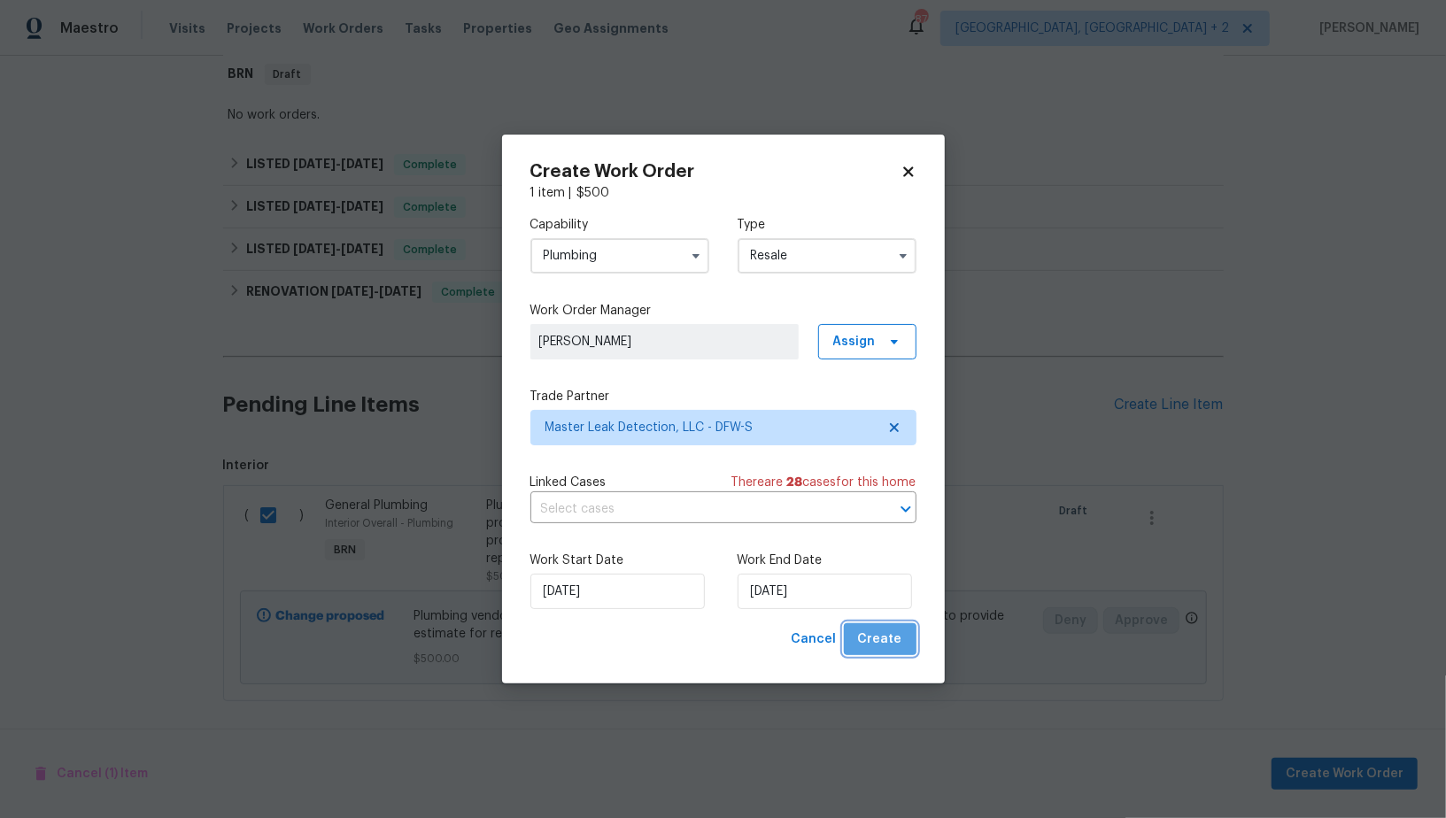
click at [895, 636] on span "Create" at bounding box center [880, 640] width 44 height 22
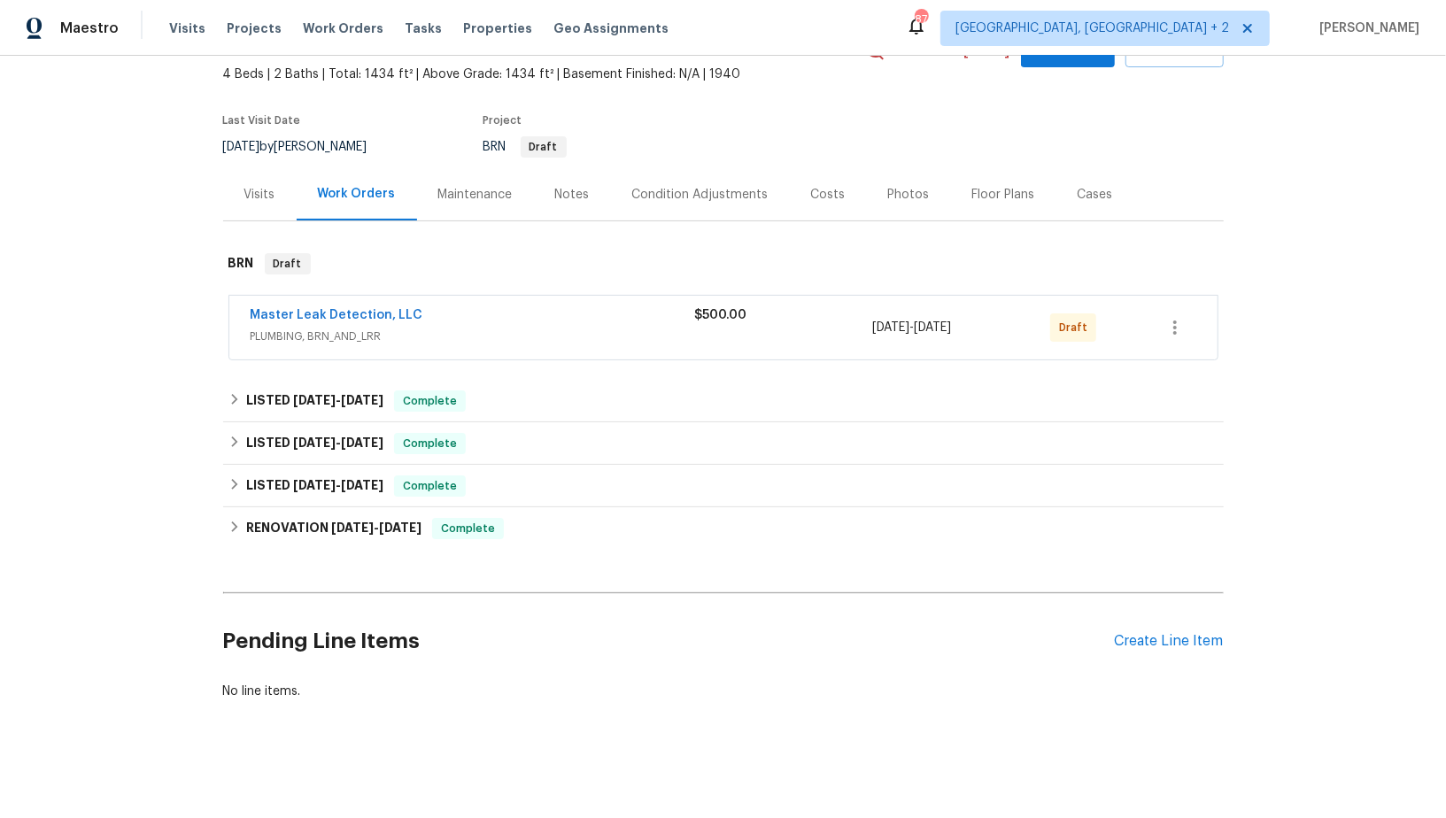
scroll to position [99, 0]
click at [365, 322] on span "Master Leak Detection, LLC" at bounding box center [337, 316] width 173 height 18
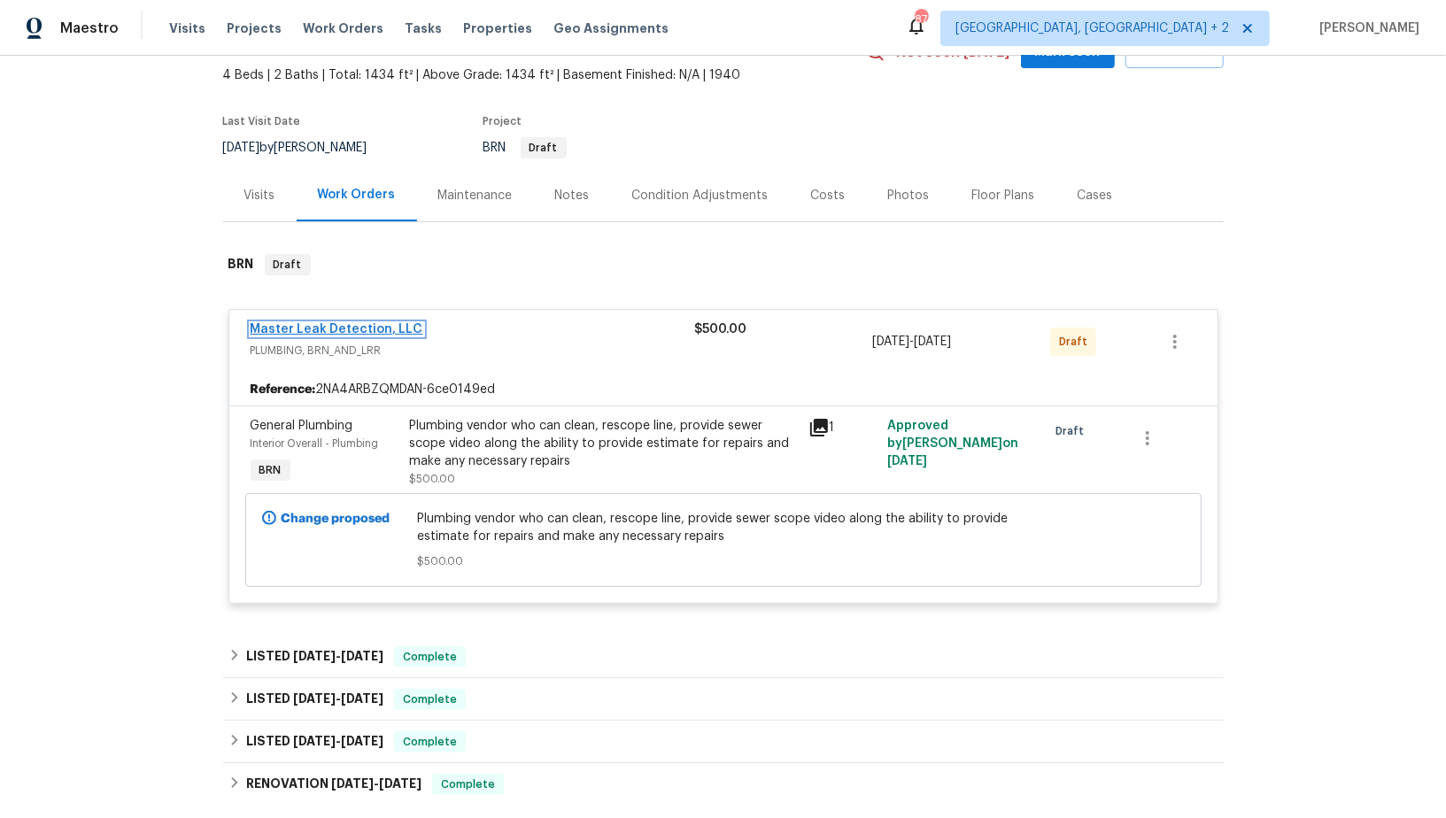
click at [342, 327] on link "Master Leak Detection, LLC" at bounding box center [337, 329] width 173 height 12
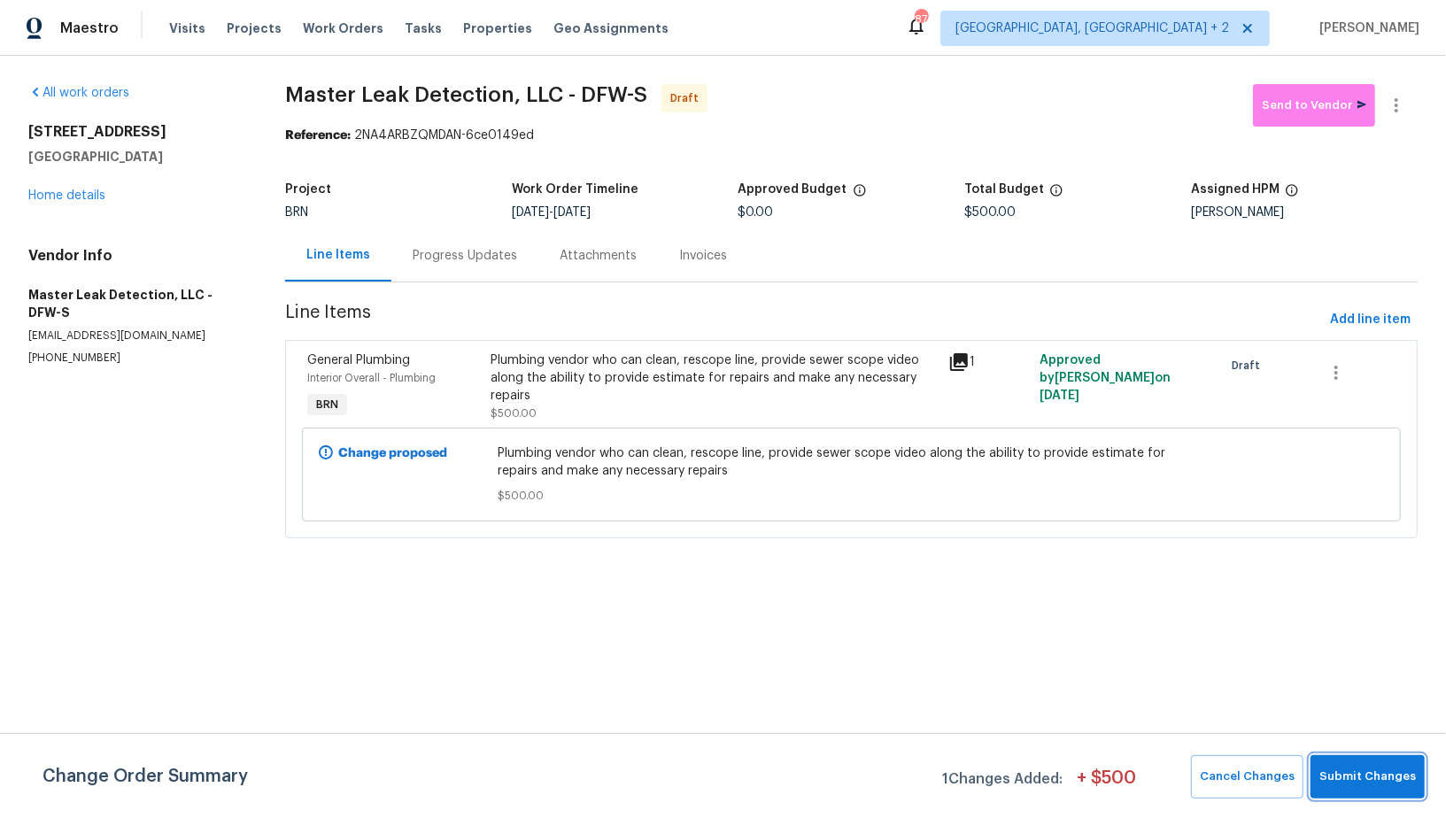
click at [1355, 774] on span "Submit Changes" at bounding box center [1368, 777] width 97 height 20
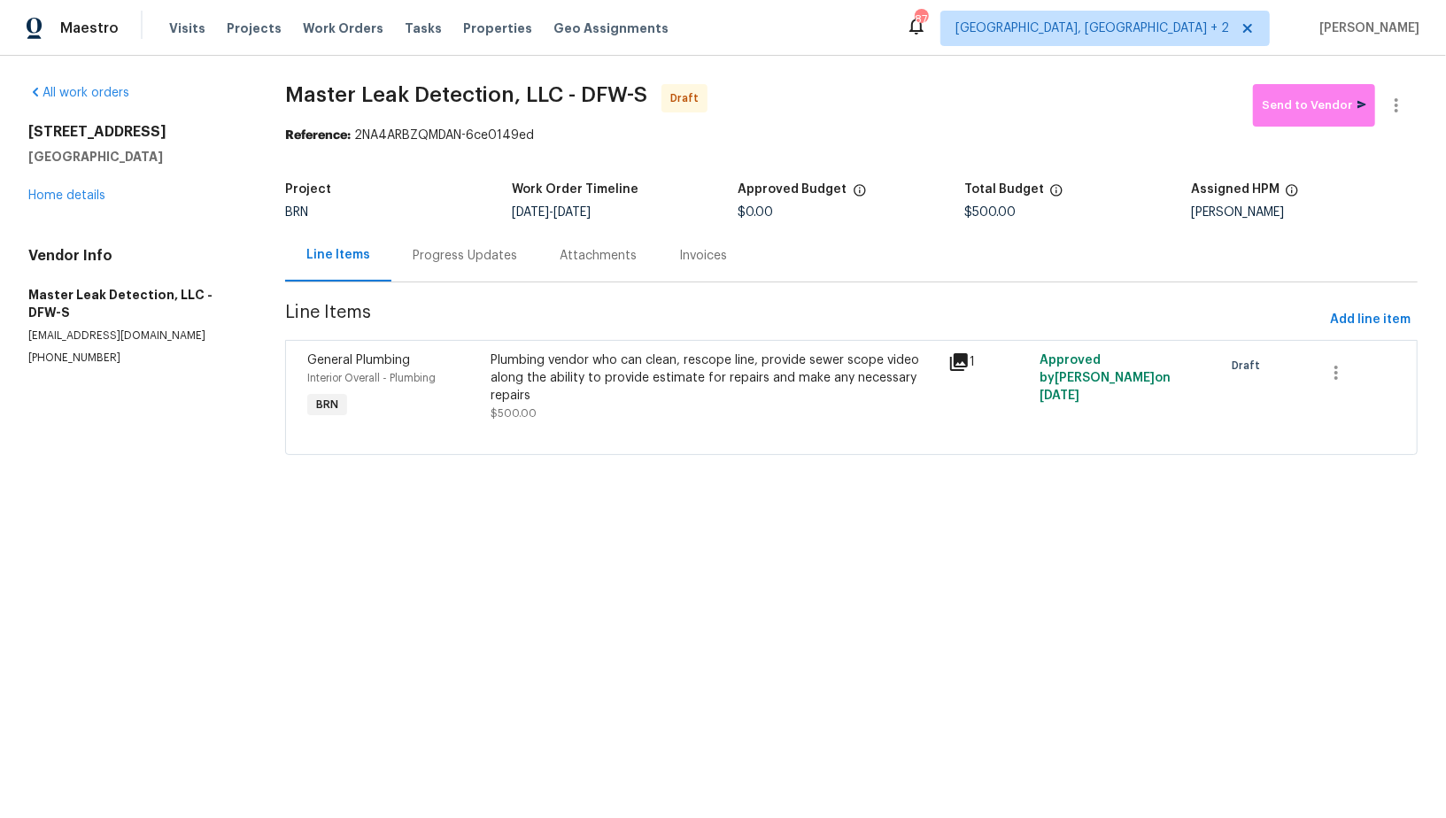
click at [461, 260] on div "Progress Updates" at bounding box center [465, 256] width 105 height 18
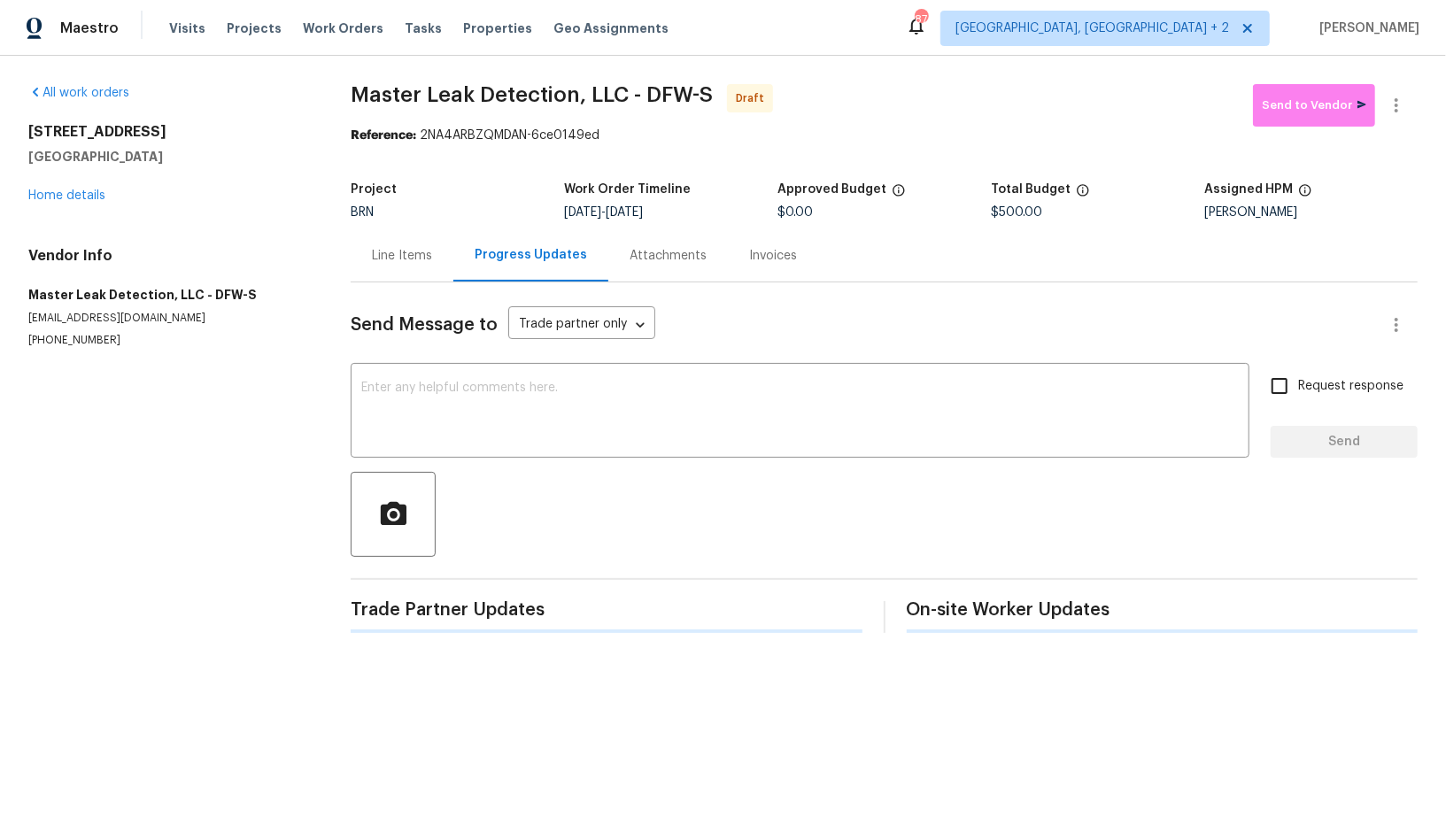
click at [537, 358] on div "Send Message to Trade partner only Trade partner only ​ x ​ Request response Se…" at bounding box center [884, 458] width 1067 height 351
click at [665, 452] on div "x ​" at bounding box center [800, 413] width 899 height 90
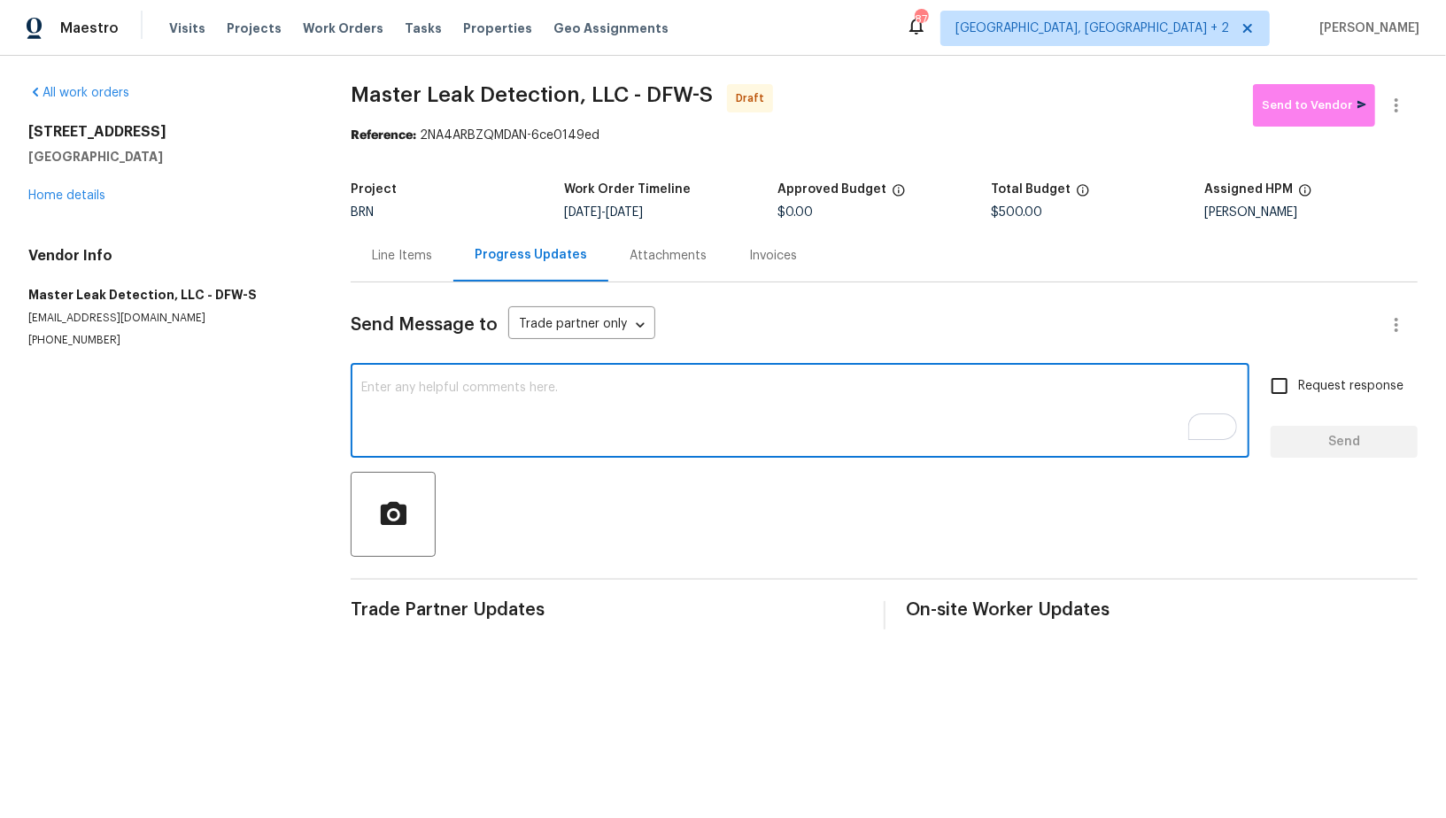
click at [571, 428] on textarea "To enrich screen reader interactions, please activate Accessibility in Grammarl…" at bounding box center [800, 413] width 878 height 62
paste textarea "Hi, I'm Padmapriya from Opendoor. Just wanted to check if you received the WO f…"
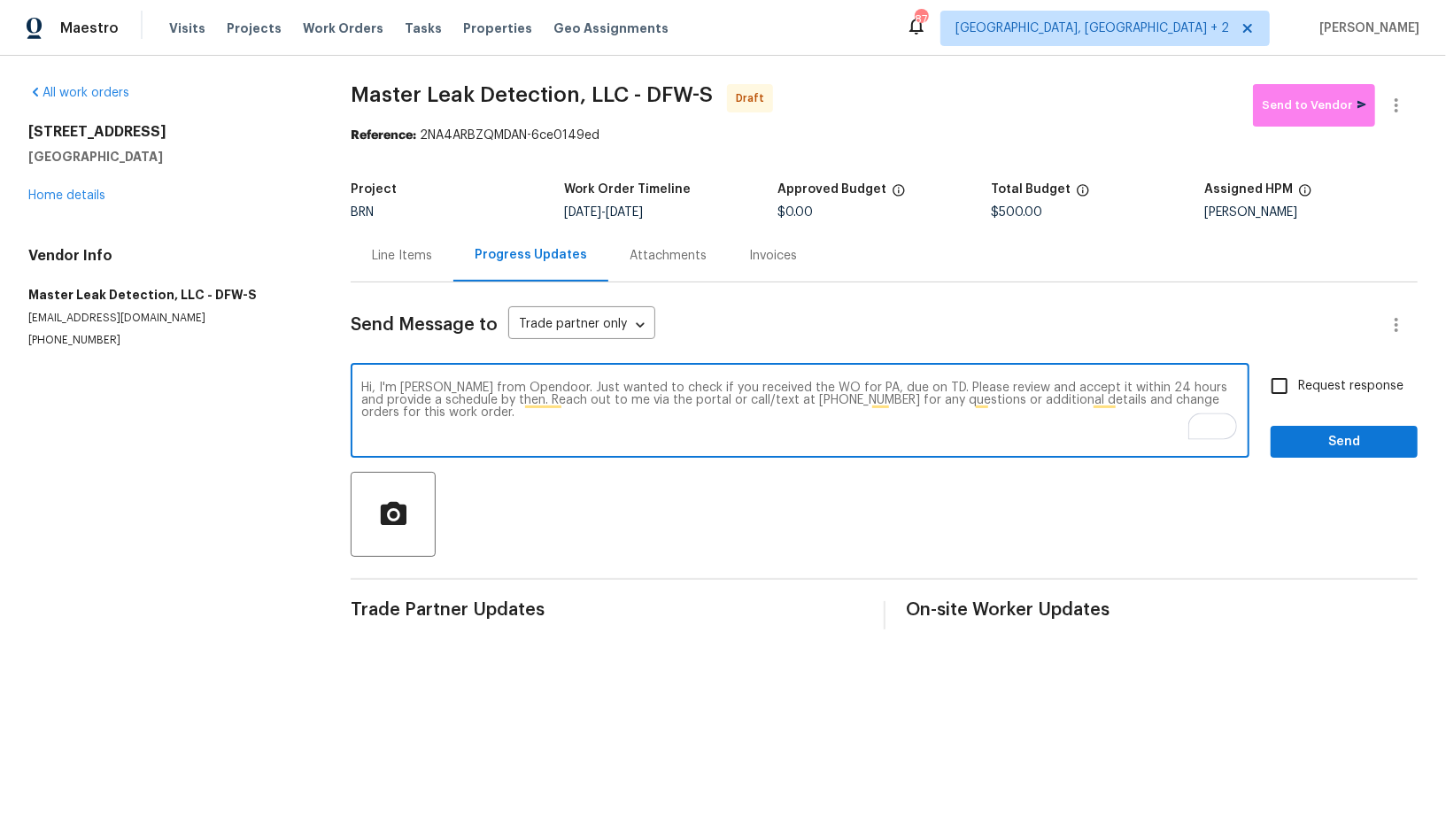
click at [861, 384] on textarea "Hi, I'm Padmapriya from Opendoor. Just wanted to check if you received the WO f…" at bounding box center [800, 413] width 878 height 62
paste textarea "609 W Lone Star Ave, Cleburne, TX 76033"
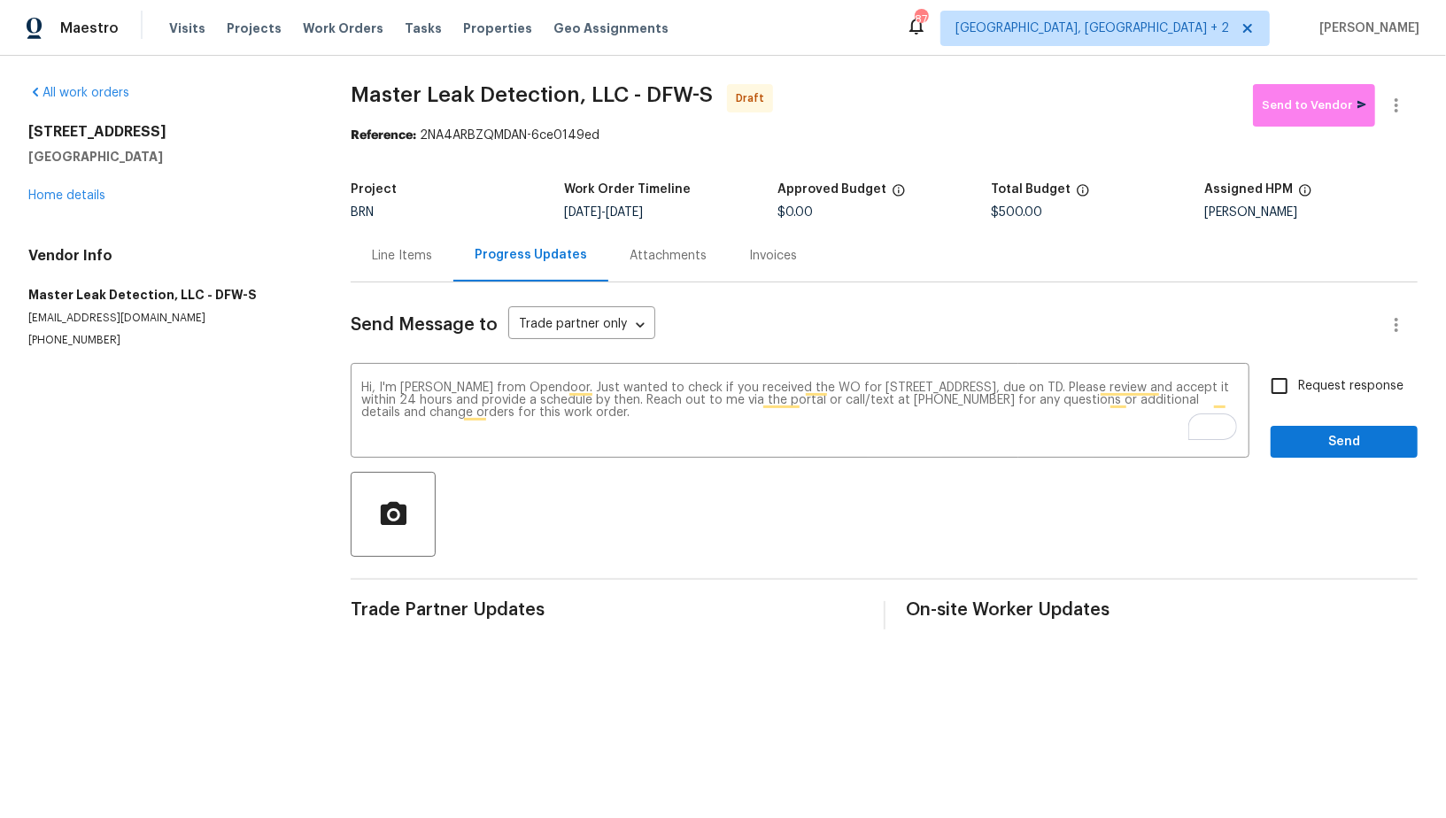
drag, startPoint x: 637, startPoint y: 211, endPoint x: 732, endPoint y: 213, distance: 95.7
click at [733, 213] on div "9/24/2025 - 9/26/2025" at bounding box center [670, 212] width 213 height 12
copy span "9/26/2025"
click at [1158, 387] on textarea "Hi, I'm Padmapriya from Opendoor. Just wanted to check if you received the WO f…" at bounding box center [800, 413] width 878 height 62
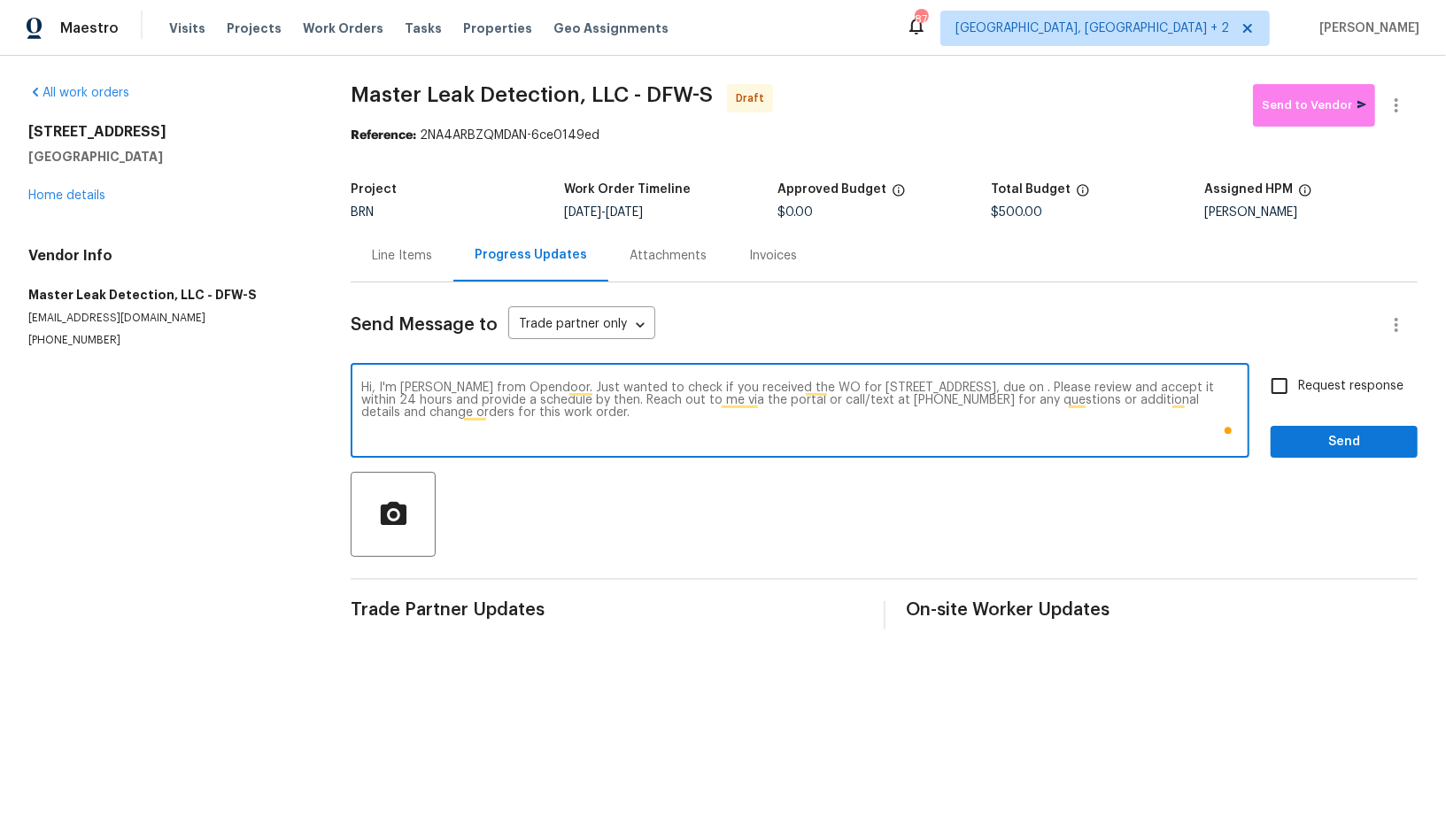
paste textarea "9/26/2025"
type textarea "Hi, I'm Padmapriya from Opendoor. Just wanted to check if you received the WO f…"
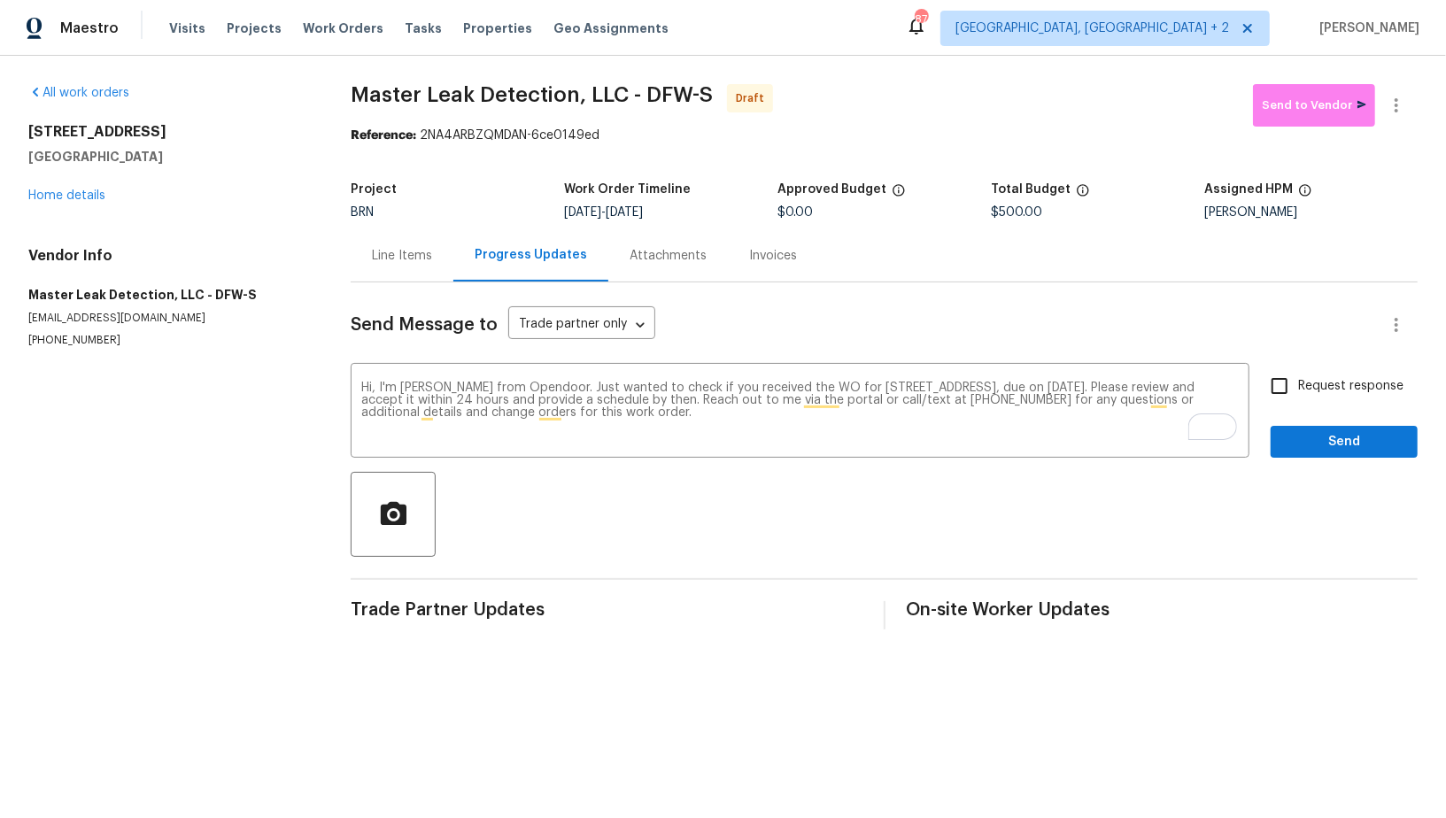
drag, startPoint x: 635, startPoint y: 213, endPoint x: 733, endPoint y: 213, distance: 98.3
click at [733, 213] on div "9/24/2025 - 9/26/2025" at bounding box center [670, 212] width 213 height 12
copy span "9/26/2025"
drag, startPoint x: 0, startPoint y: 298, endPoint x: 161, endPoint y: 297, distance: 161.2
click at [161, 297] on div "All work orders 609 W Lone Star Ave Cleburne, TX 76033 Home details Vendor Info…" at bounding box center [723, 357] width 1446 height 602
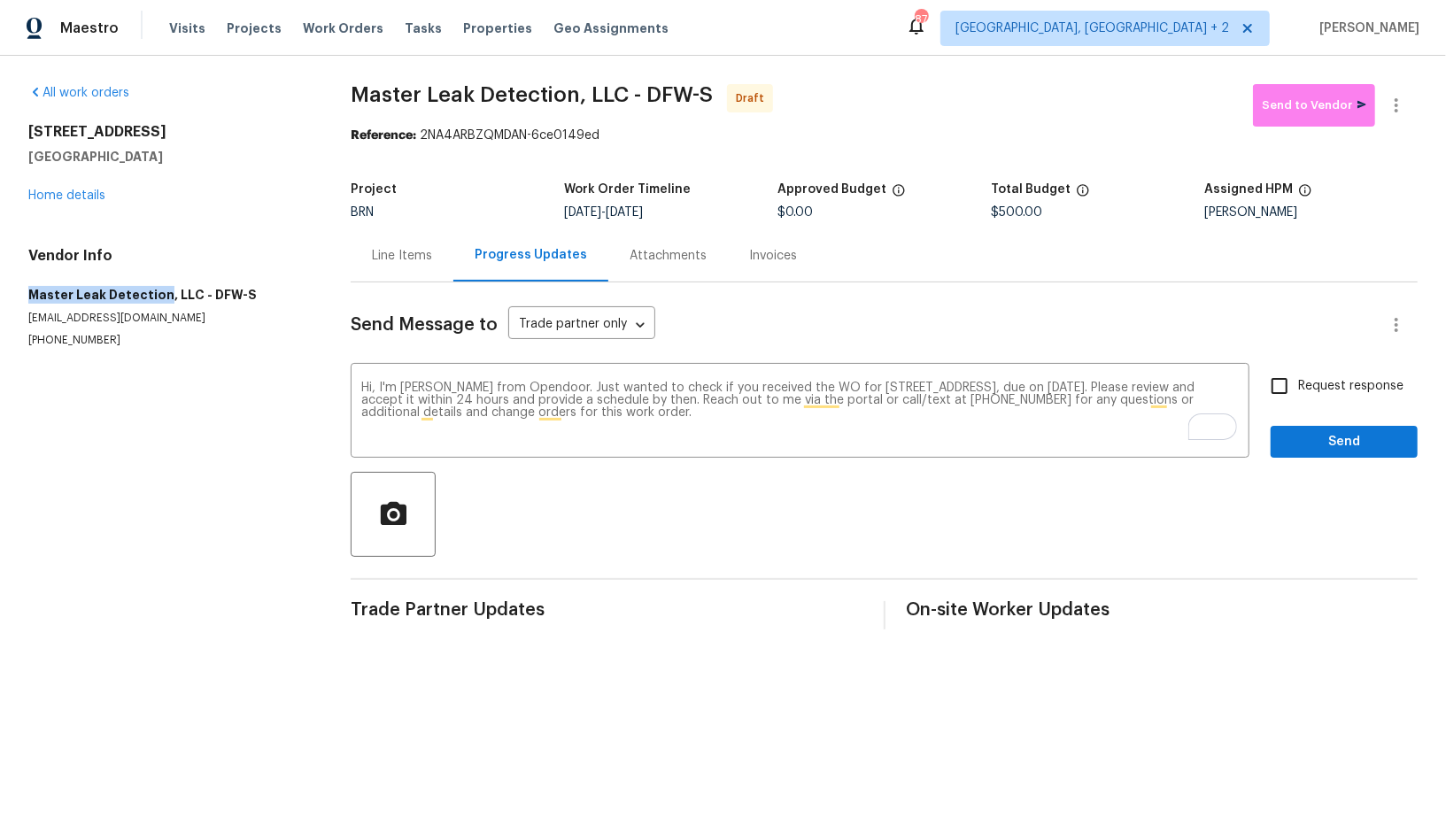
copy h5 "Master Leak Detection"
click at [1283, 388] on input "Request response" at bounding box center [1279, 386] width 37 height 37
checkbox input "true"
click at [1297, 432] on span "Send" at bounding box center [1344, 442] width 119 height 22
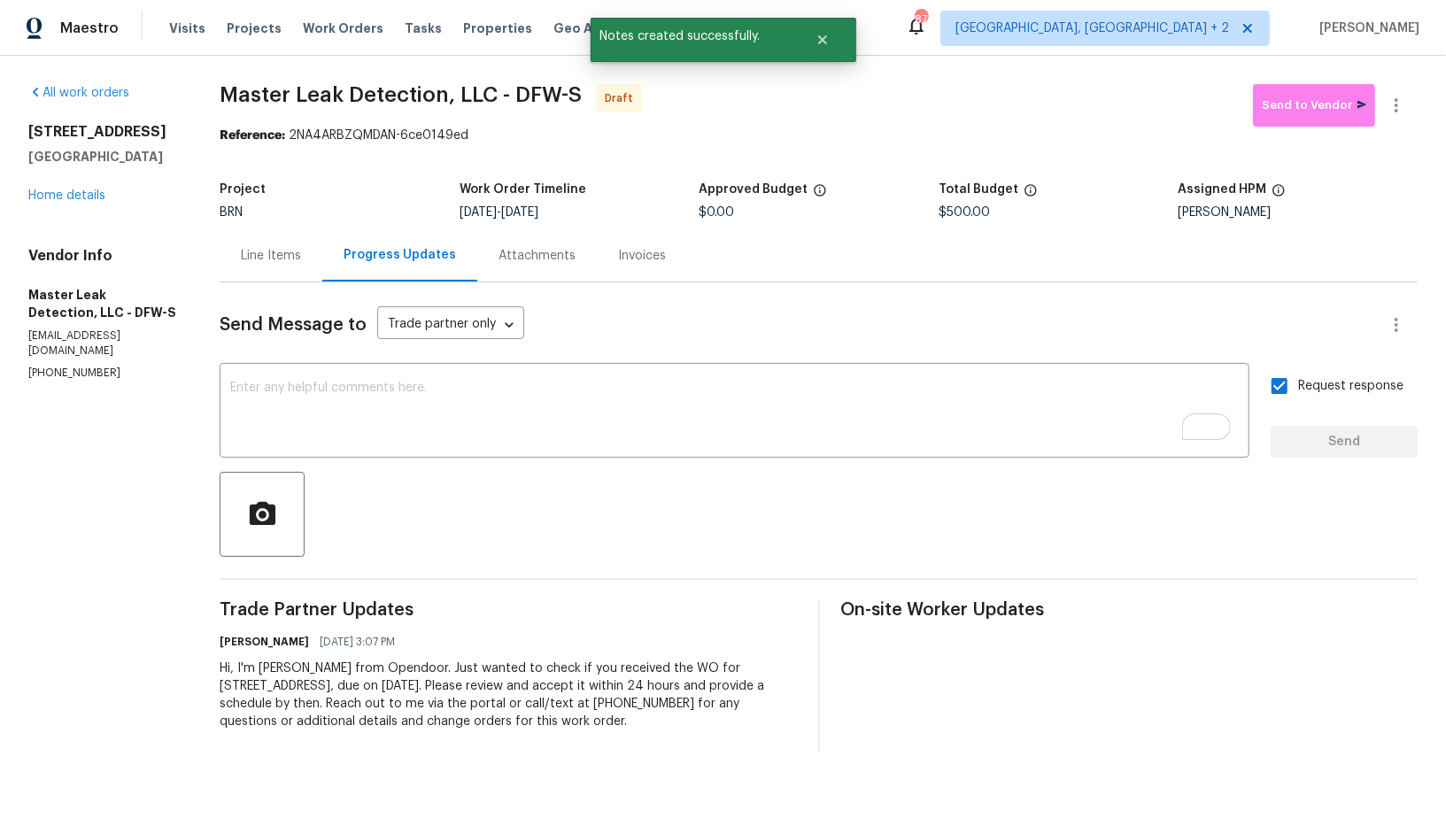
click at [286, 278] on div "Line Items" at bounding box center [271, 255] width 103 height 52
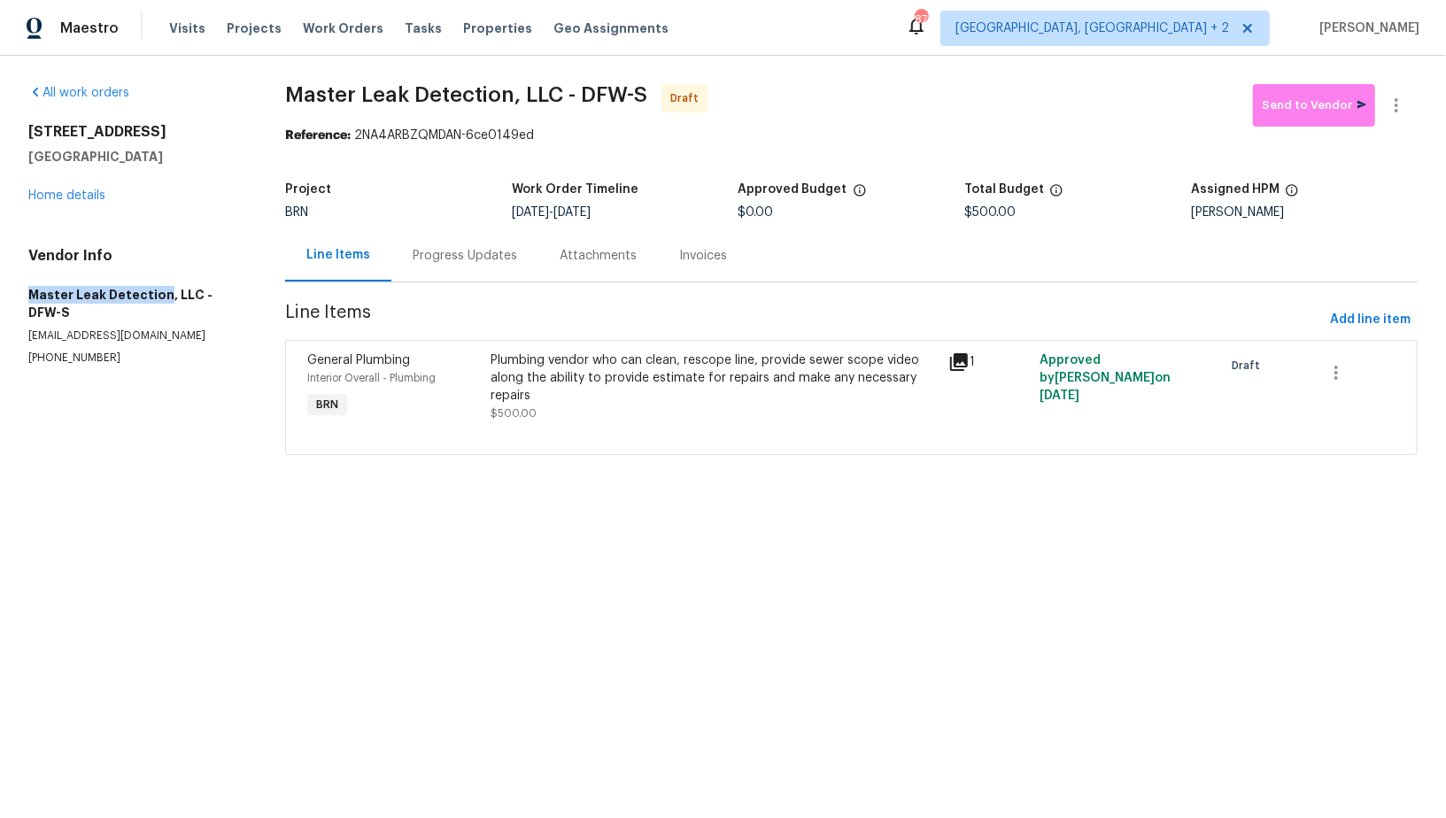
drag, startPoint x: 19, startPoint y: 291, endPoint x: 159, endPoint y: 291, distance: 140.8
click at [160, 291] on div "All work orders 609 W Lone Star Ave Cleburne, TX 76033 Home details Vendor Info…" at bounding box center [723, 280] width 1446 height 449
copy h5 "Master Leak Detection"
click at [1408, 95] on button "button" at bounding box center [1396, 105] width 43 height 43
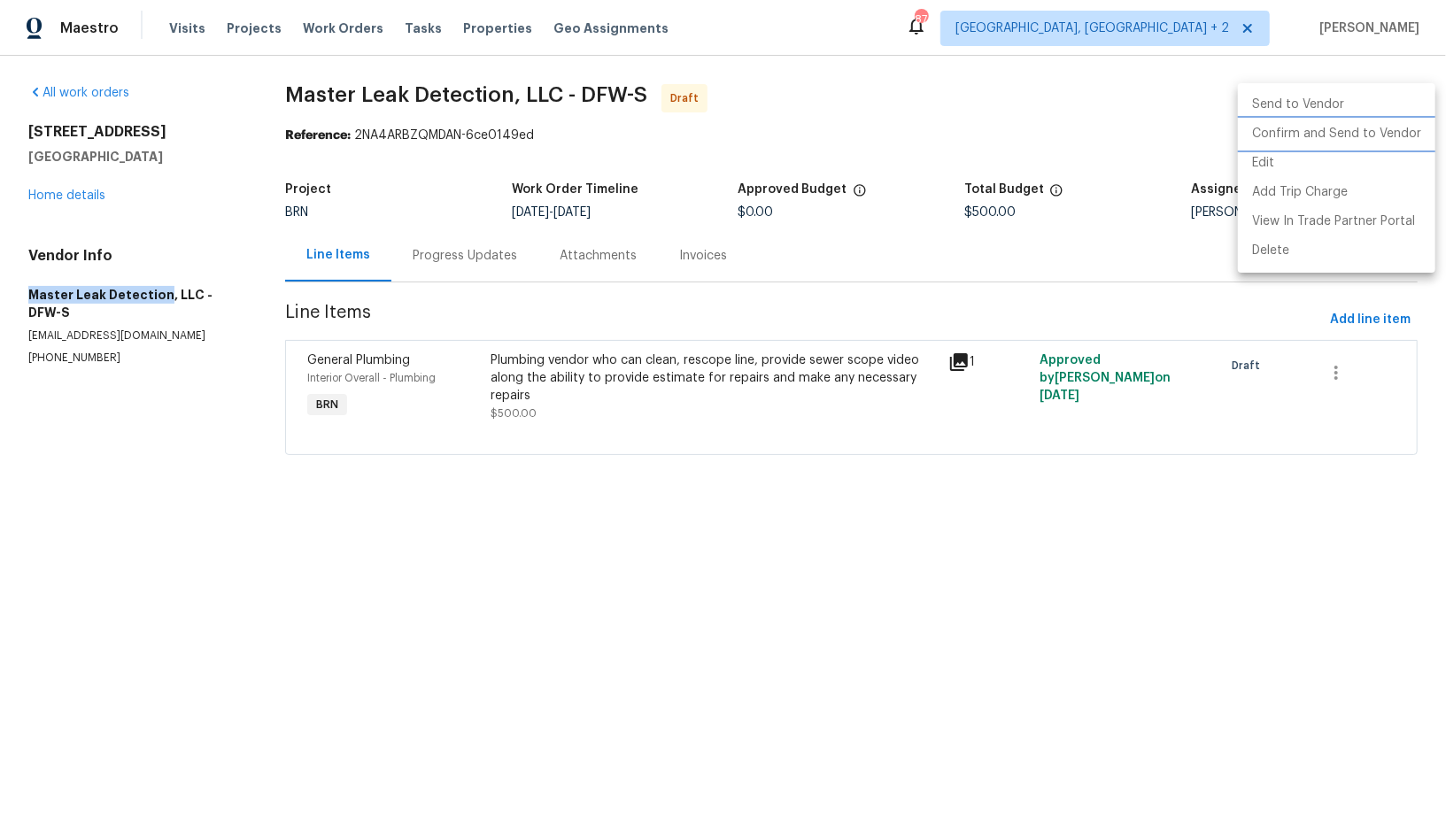
click at [1361, 136] on li "Confirm and Send to Vendor" at bounding box center [1337, 134] width 198 height 29
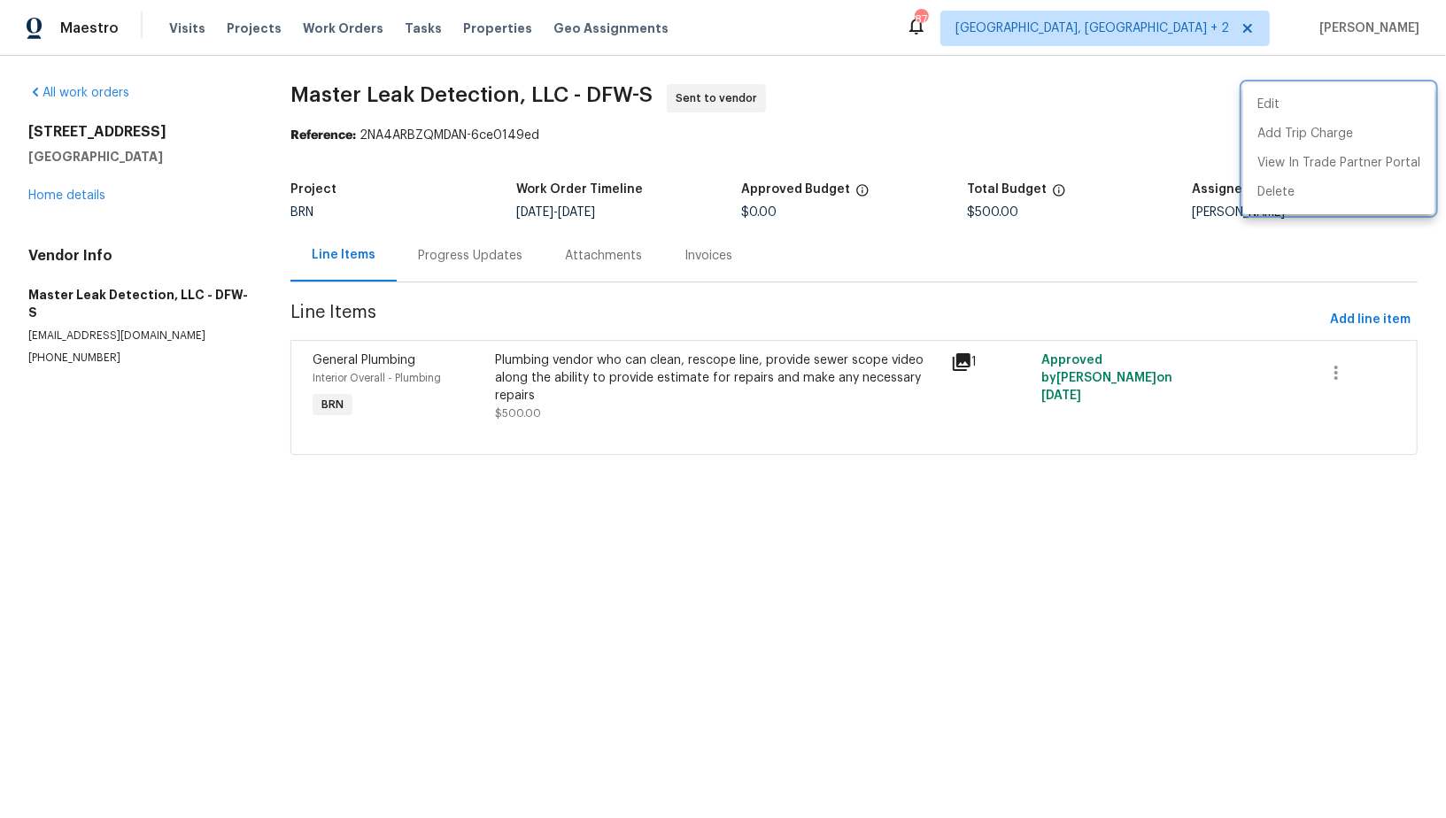
click at [478, 267] on div at bounding box center [723, 409] width 1446 height 818
click at [478, 267] on div "Progress Updates" at bounding box center [470, 255] width 147 height 52
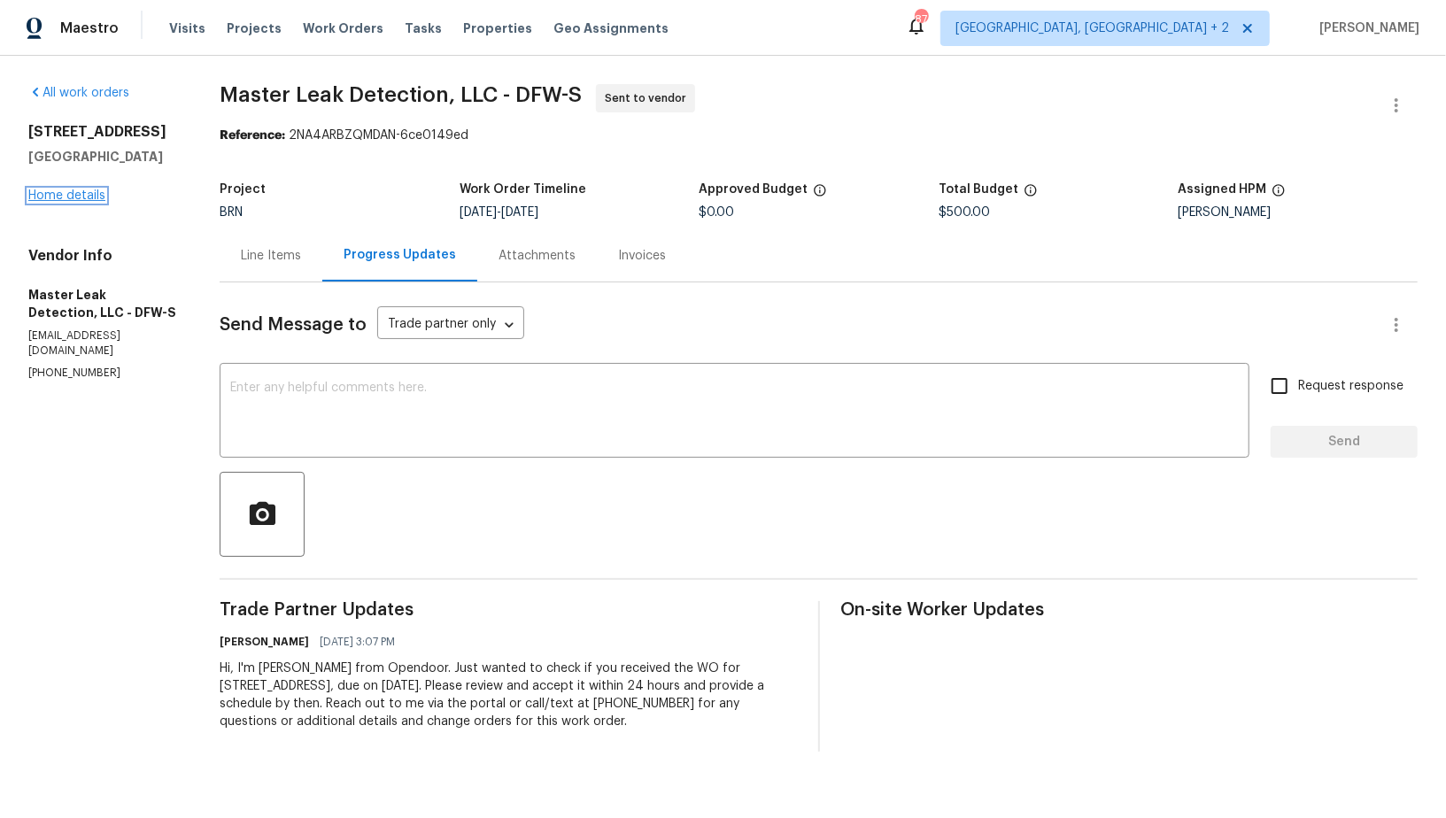
click at [73, 190] on link "Home details" at bounding box center [66, 196] width 77 height 12
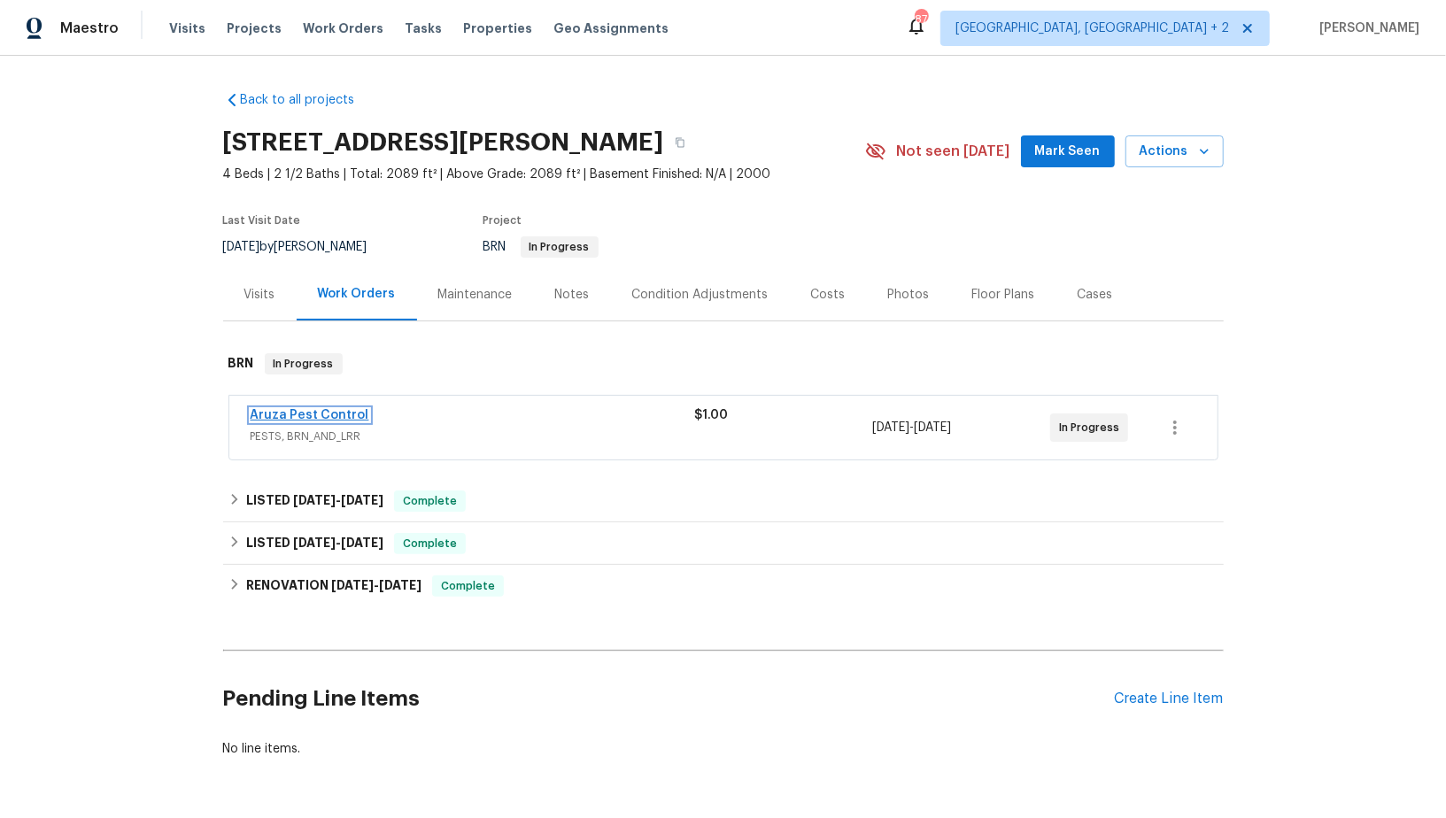
click at [298, 414] on link "Aruza Pest Control" at bounding box center [310, 415] width 119 height 12
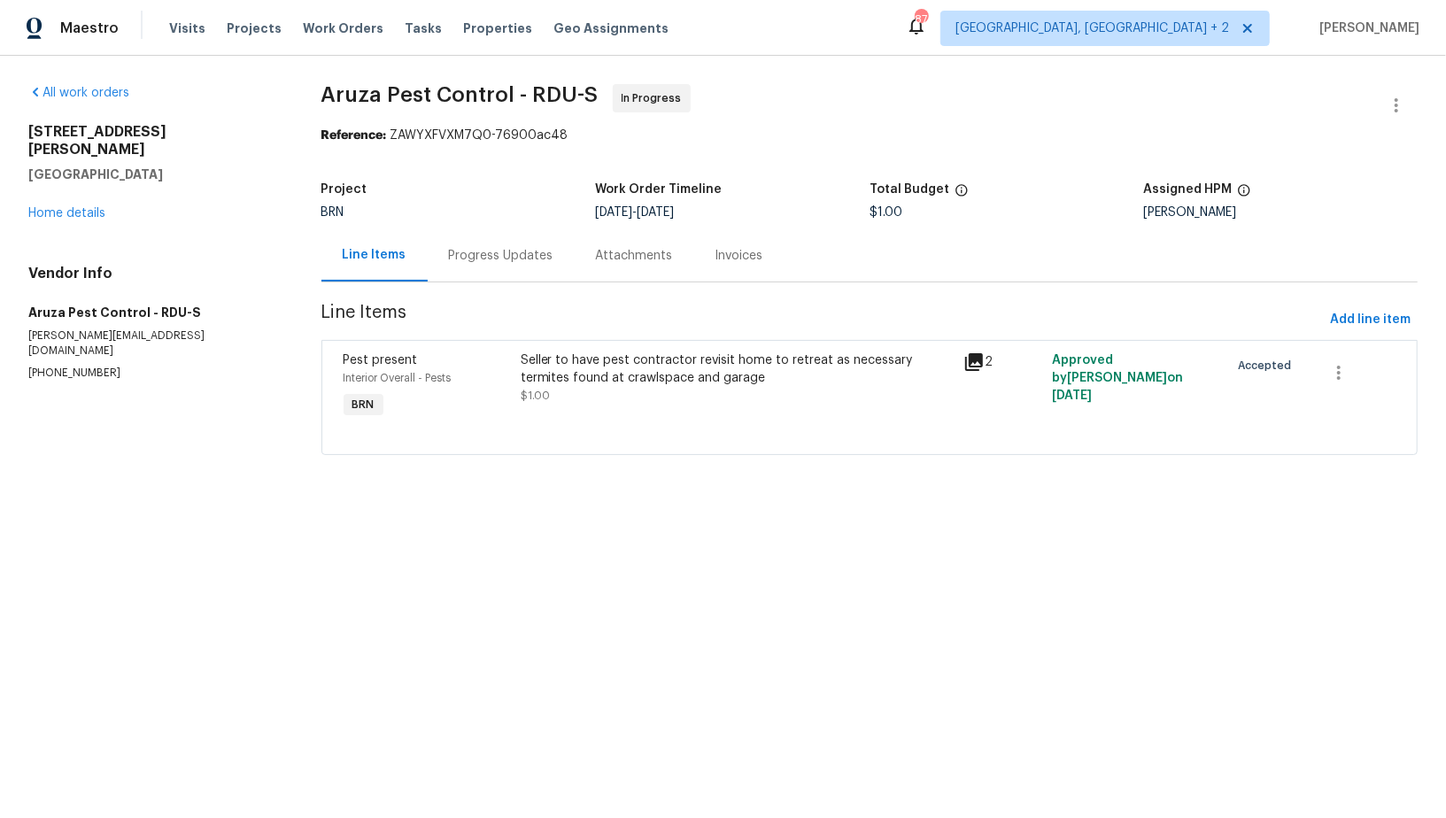
click at [576, 385] on div "Seller to have pest contractor revisit home to retreat as necessary termites fo…" at bounding box center [737, 369] width 432 height 35
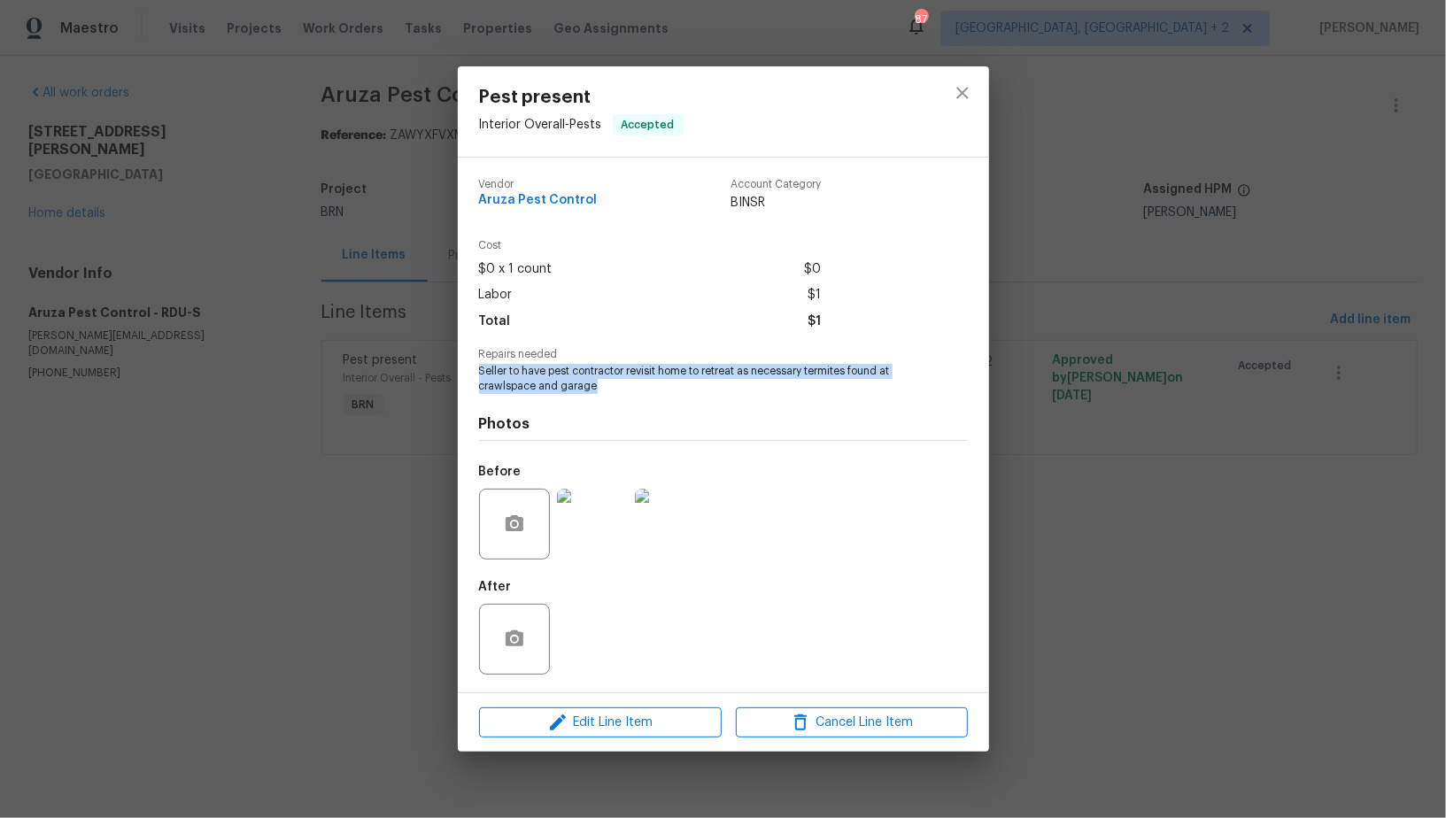
drag, startPoint x: 473, startPoint y: 372, endPoint x: 631, endPoint y: 389, distance: 159.4
click at [631, 389] on div "Vendor Aruza Pest Control Account Category BINSR Cost $0 x 1 count $0 Labor $1 …" at bounding box center [723, 425] width 531 height 535
copy span "Seller to have pest contractor revisit home to retreat as necessary termites fo…"
click at [442, 336] on div "Pest present Interior Overall - Pests Accepted Vendor Aruza Pest Control Accoun…" at bounding box center [723, 409] width 1446 height 818
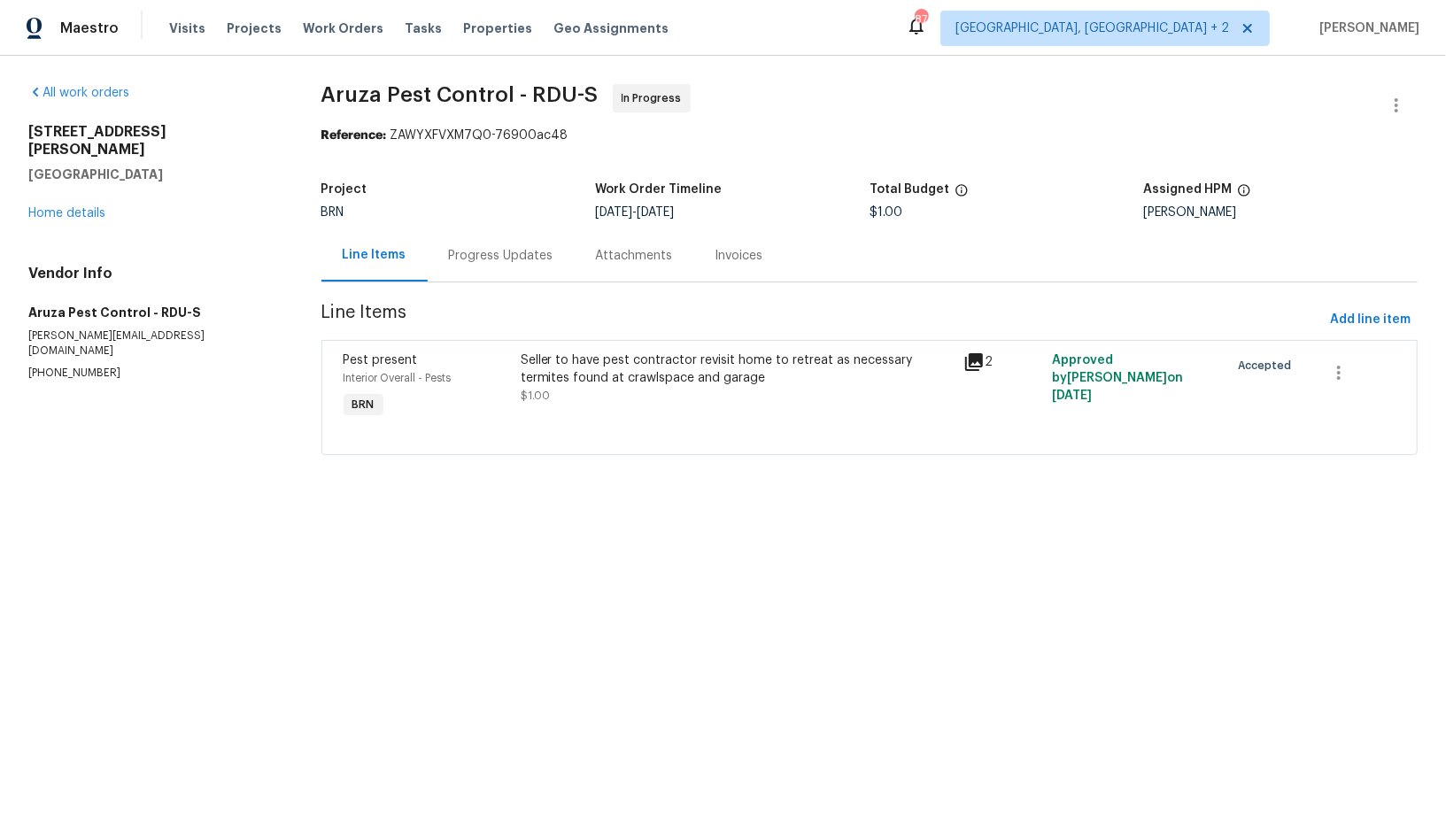
click at [550, 379] on div "Seller to have pest contractor revisit home to retreat as necessary termites fo…" at bounding box center [737, 369] width 432 height 35
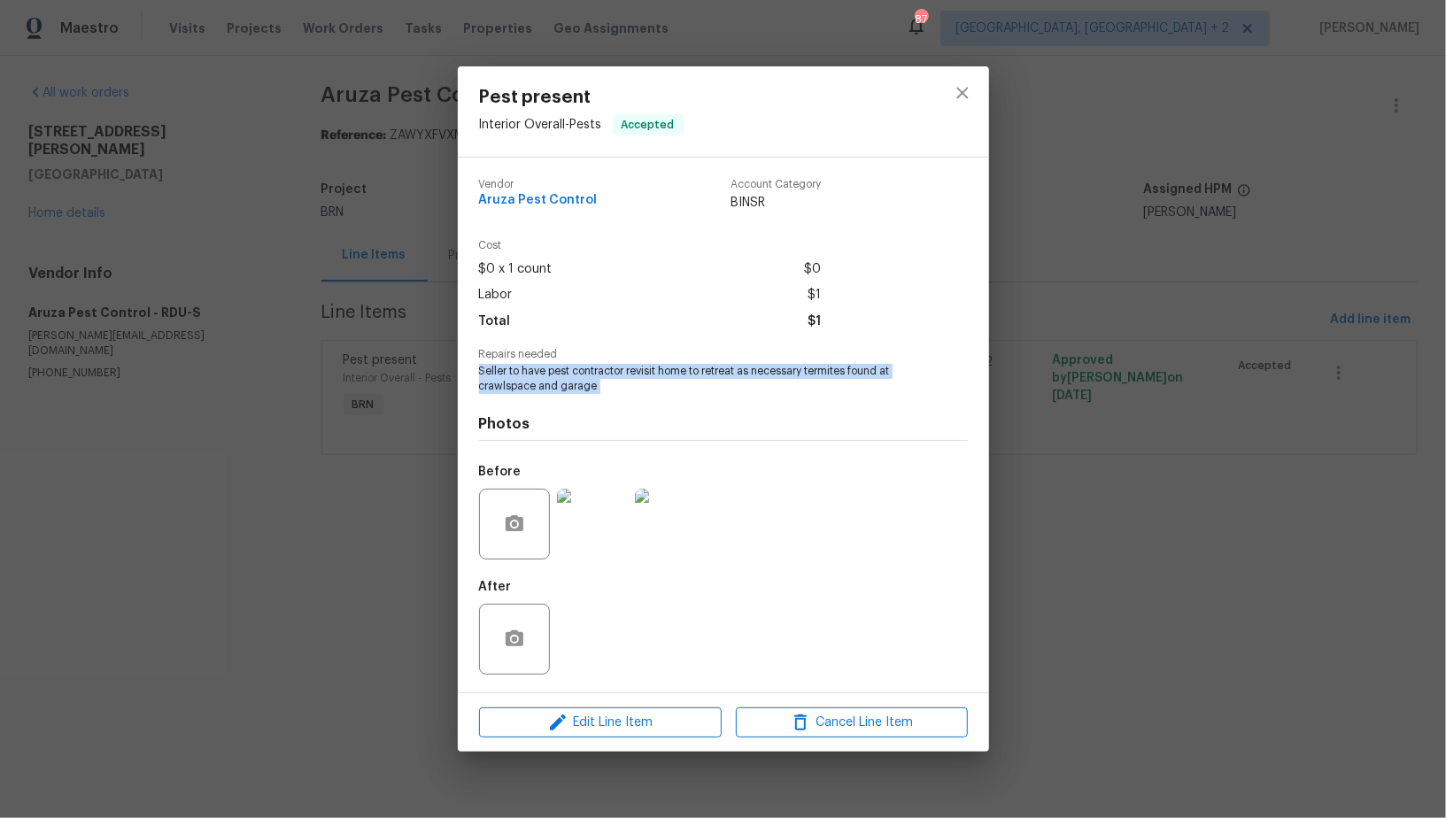
drag, startPoint x: 479, startPoint y: 371, endPoint x: 662, endPoint y: 398, distance: 185.3
click at [662, 398] on div "Vendor Aruza Pest Control Account Category BINSR Cost $0 x 1 count $0 Labor $1 …" at bounding box center [723, 425] width 489 height 521
copy span "Seller to have pest contractor revisit home to retreat as necessary termites fo…"
click at [368, 142] on div "Pest present Interior Overall - Pests Accepted Vendor Aruza Pest Control Accoun…" at bounding box center [723, 409] width 1446 height 818
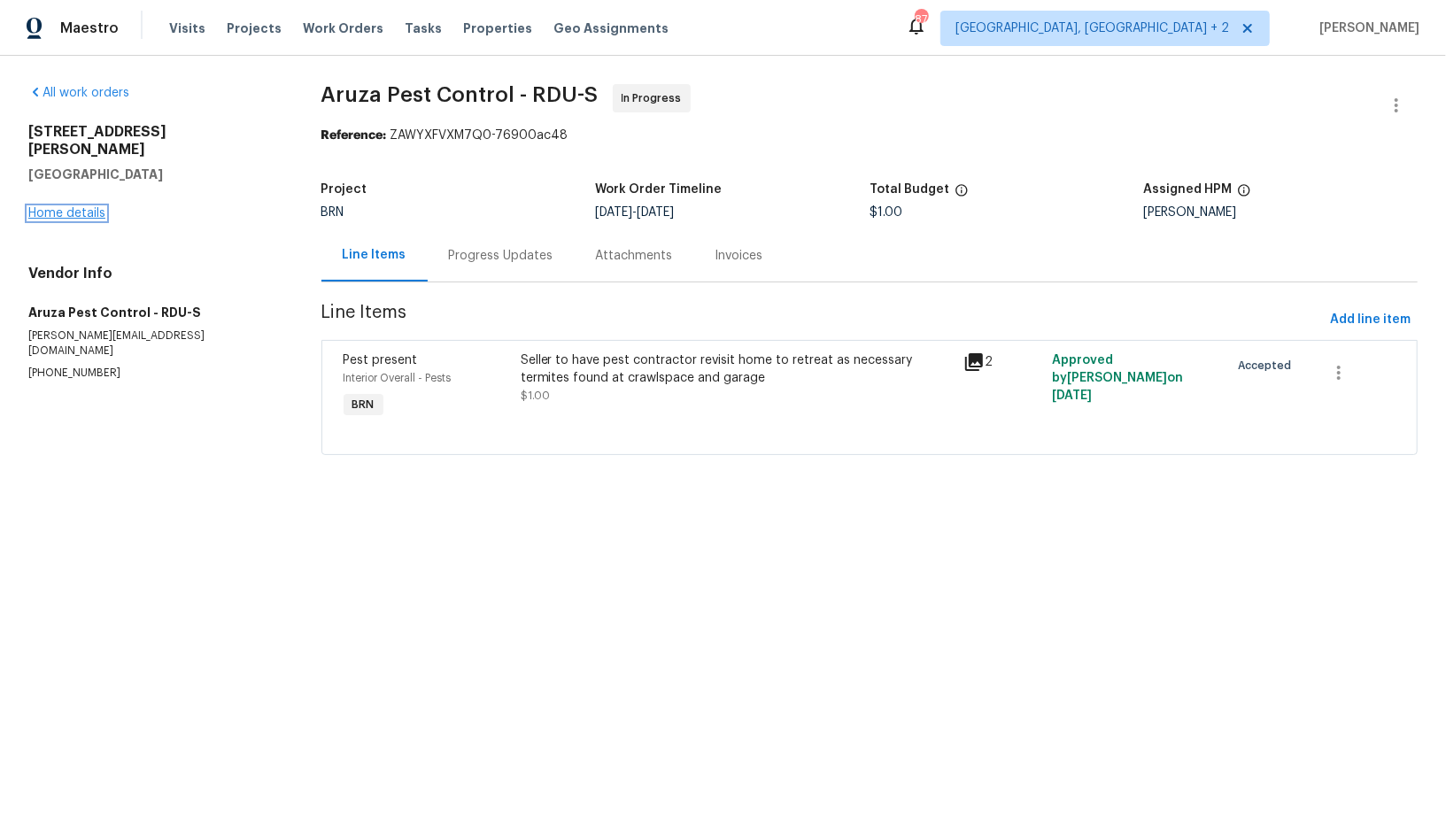
click at [42, 207] on link "Home details" at bounding box center [66, 213] width 77 height 12
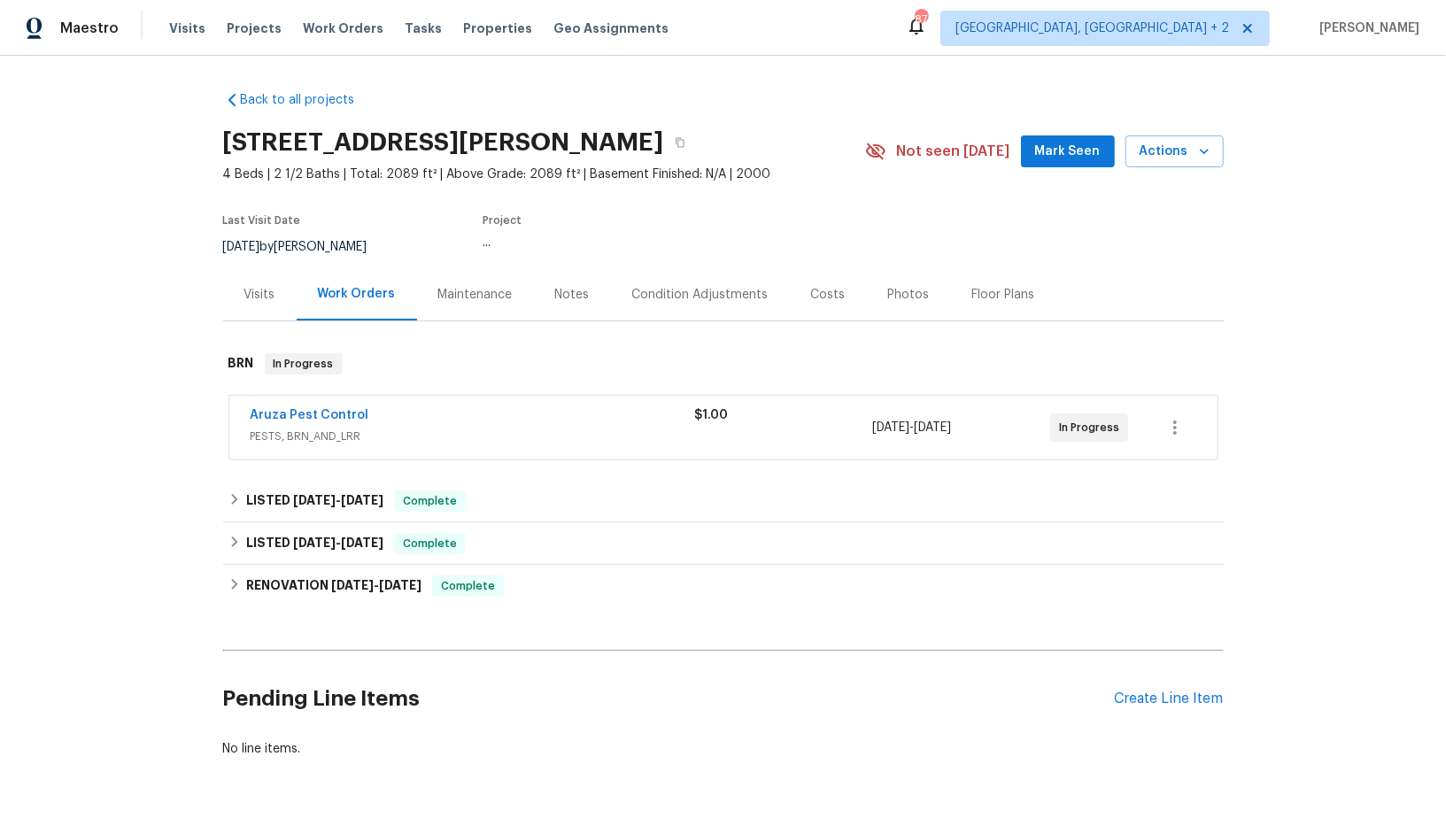
scroll to position [58, 0]
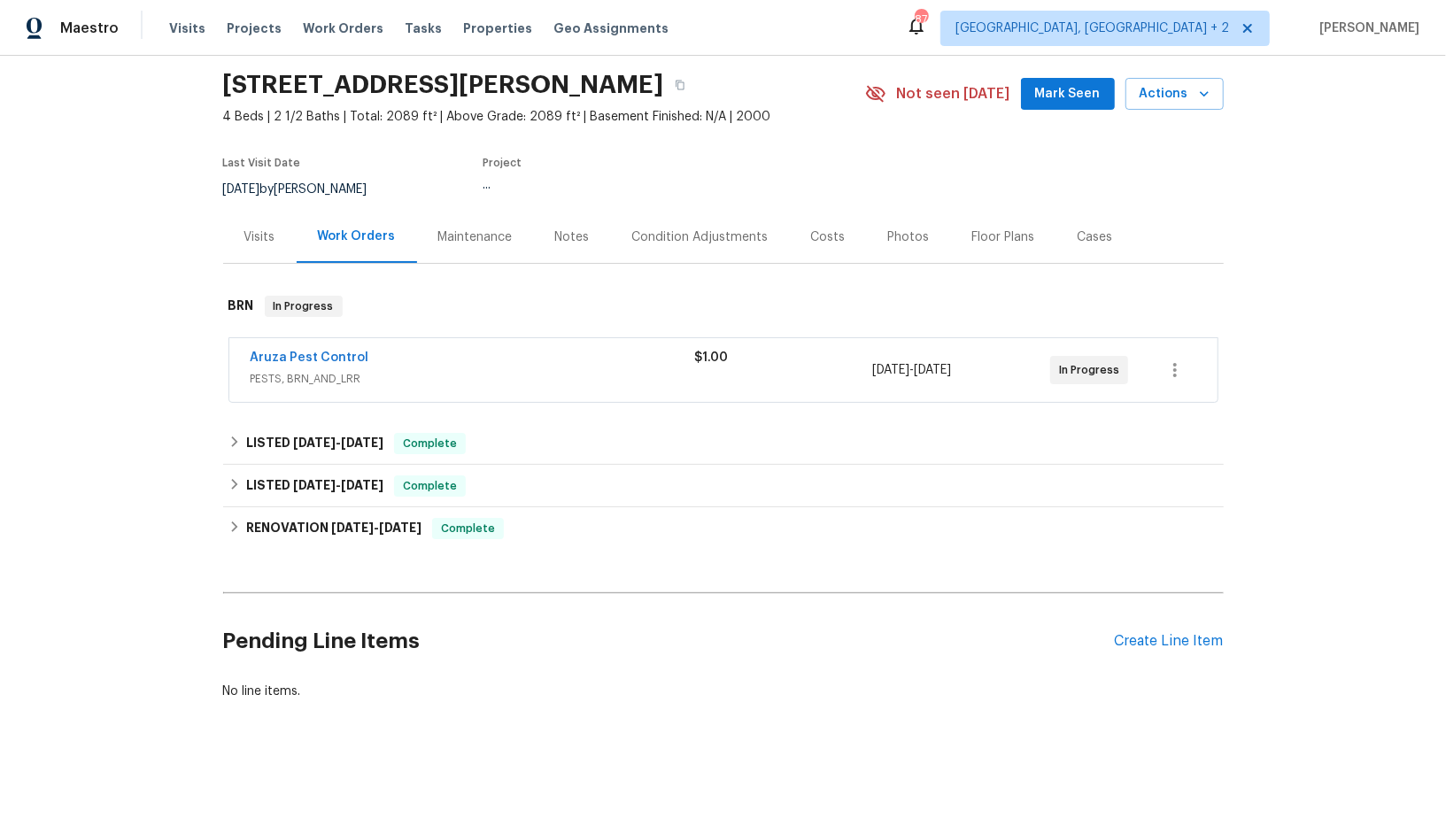
click at [248, 556] on div "Back to all projects 17 Ballard Ct, Durham, NC 27712 4 Beds | 2 1/2 Baths | Tot…" at bounding box center [723, 366] width 1001 height 695
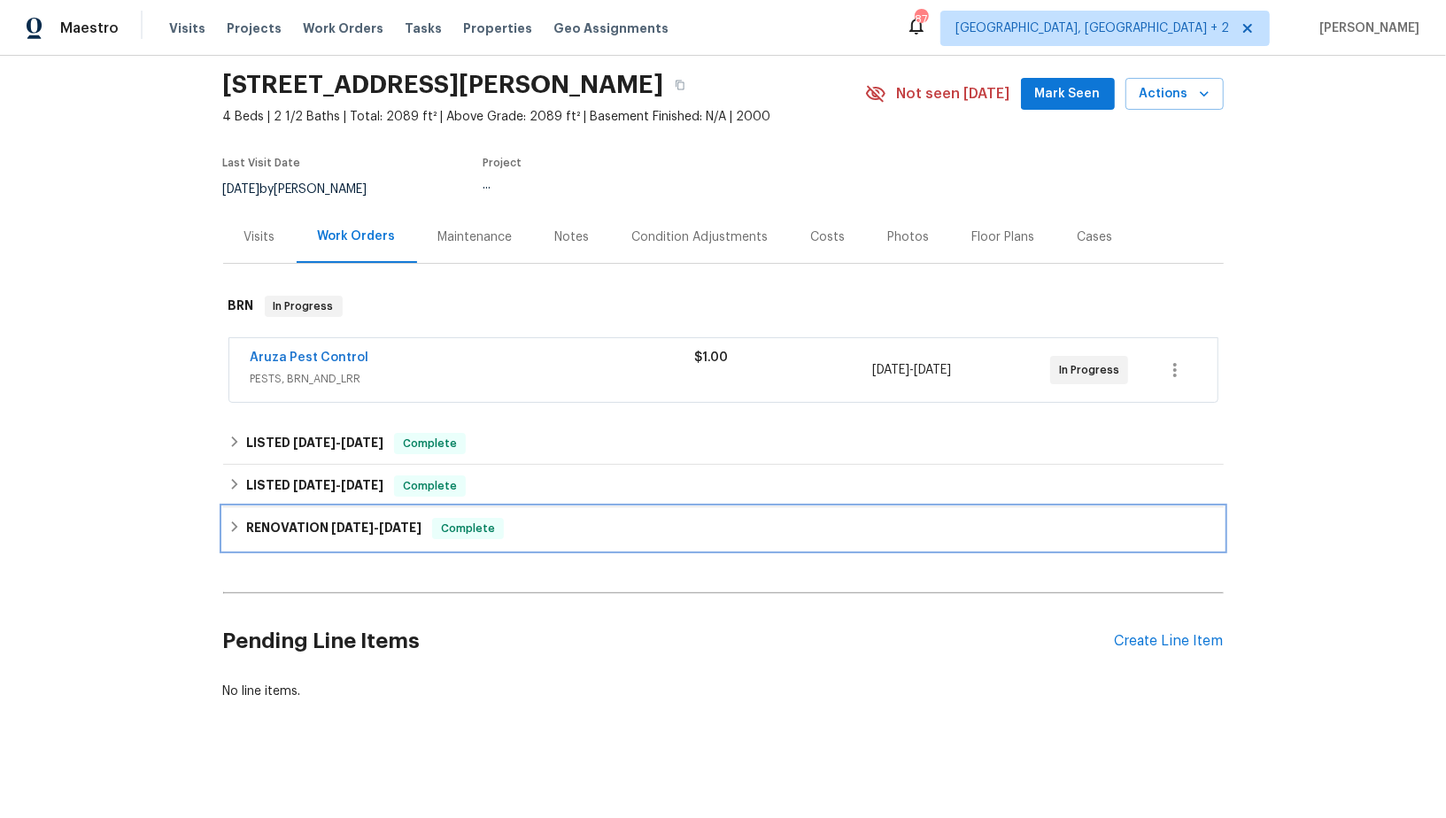
click at [233, 523] on icon at bounding box center [234, 527] width 6 height 11
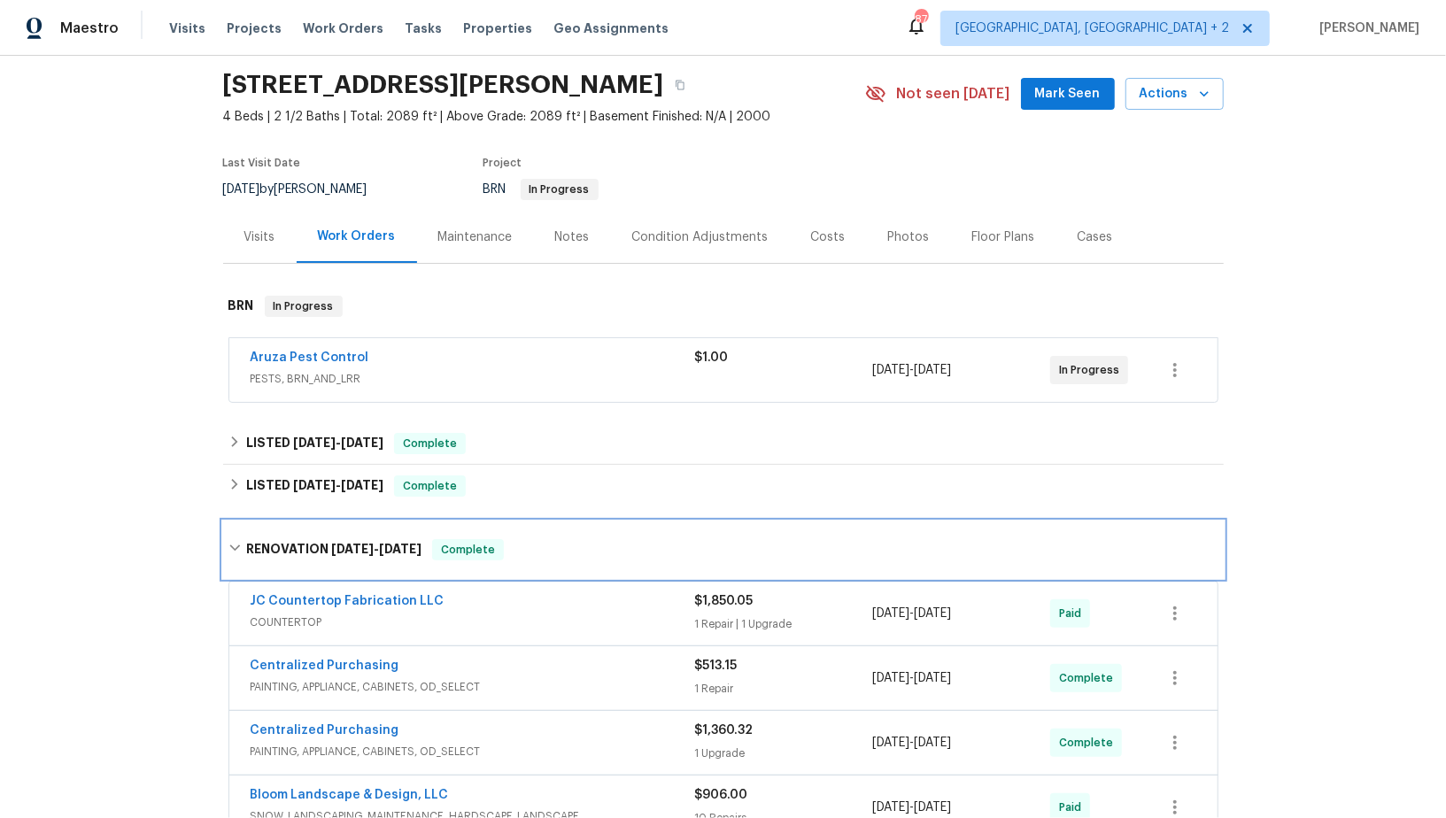
scroll to position [670, 0]
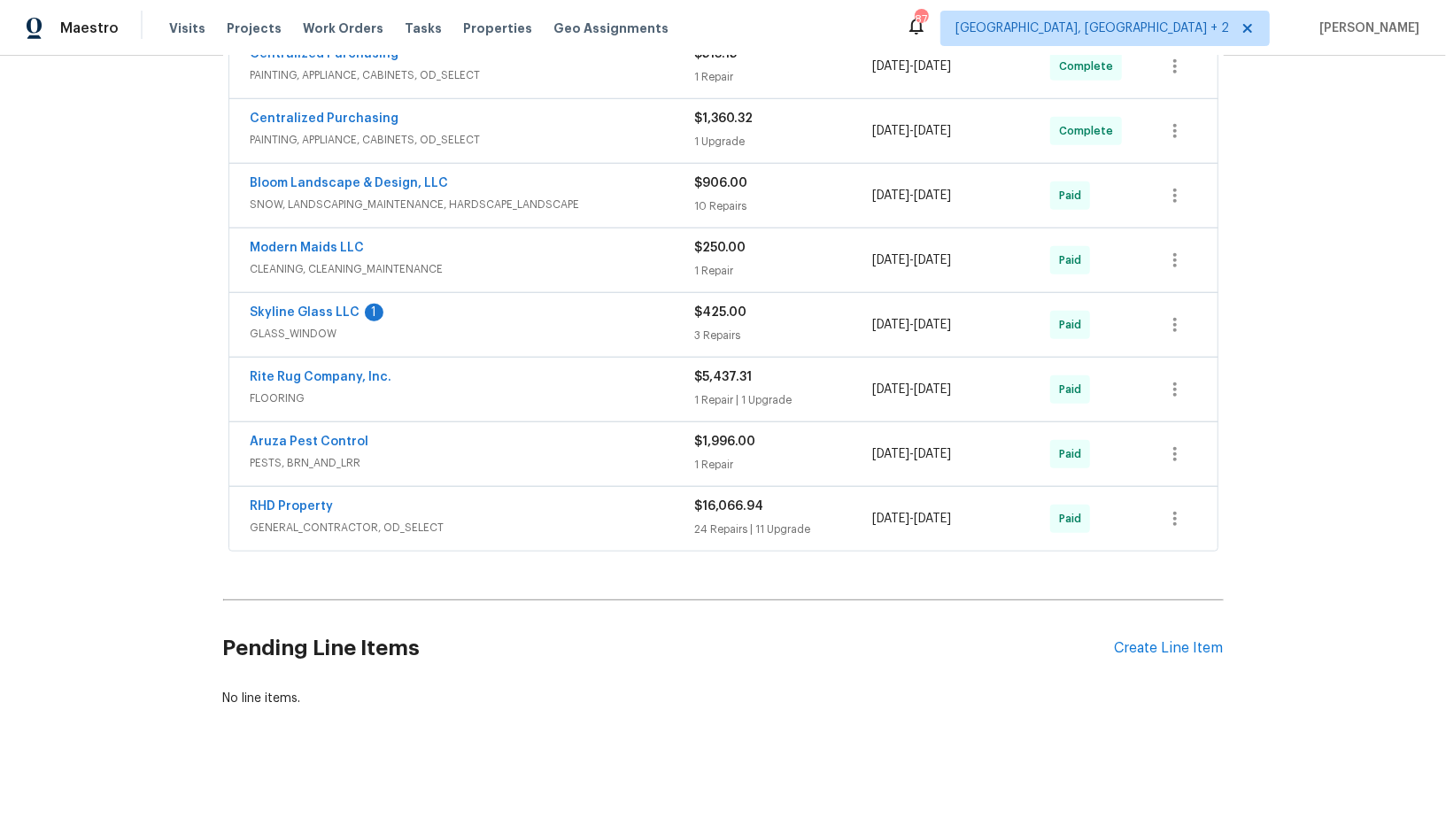
click at [314, 460] on span "PESTS, BRN_AND_LRR" at bounding box center [473, 463] width 445 height 18
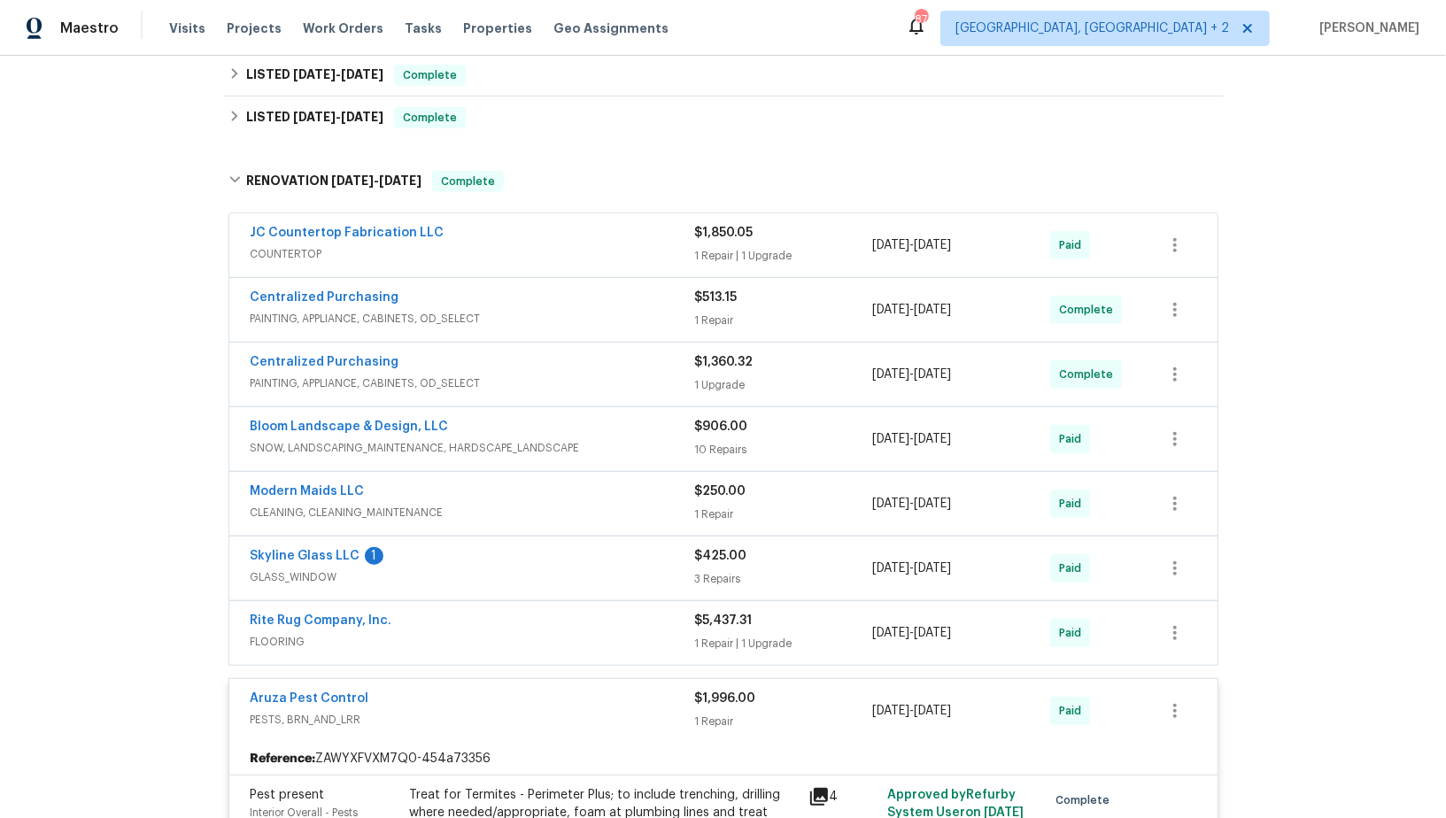
scroll to position [0, 0]
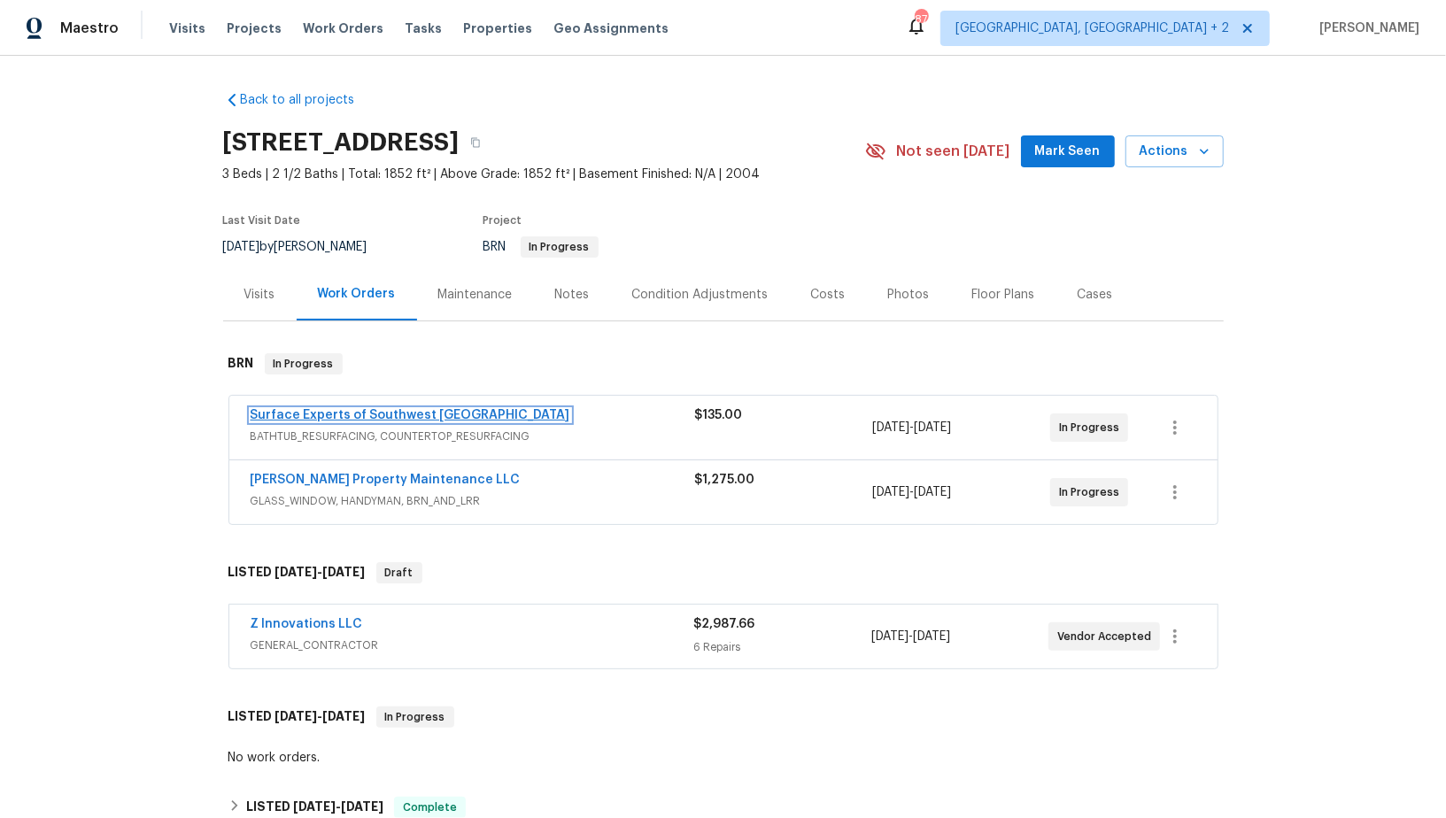
click at [383, 412] on link "Surface Experts of Southwest [GEOGRAPHIC_DATA]" at bounding box center [411, 415] width 320 height 12
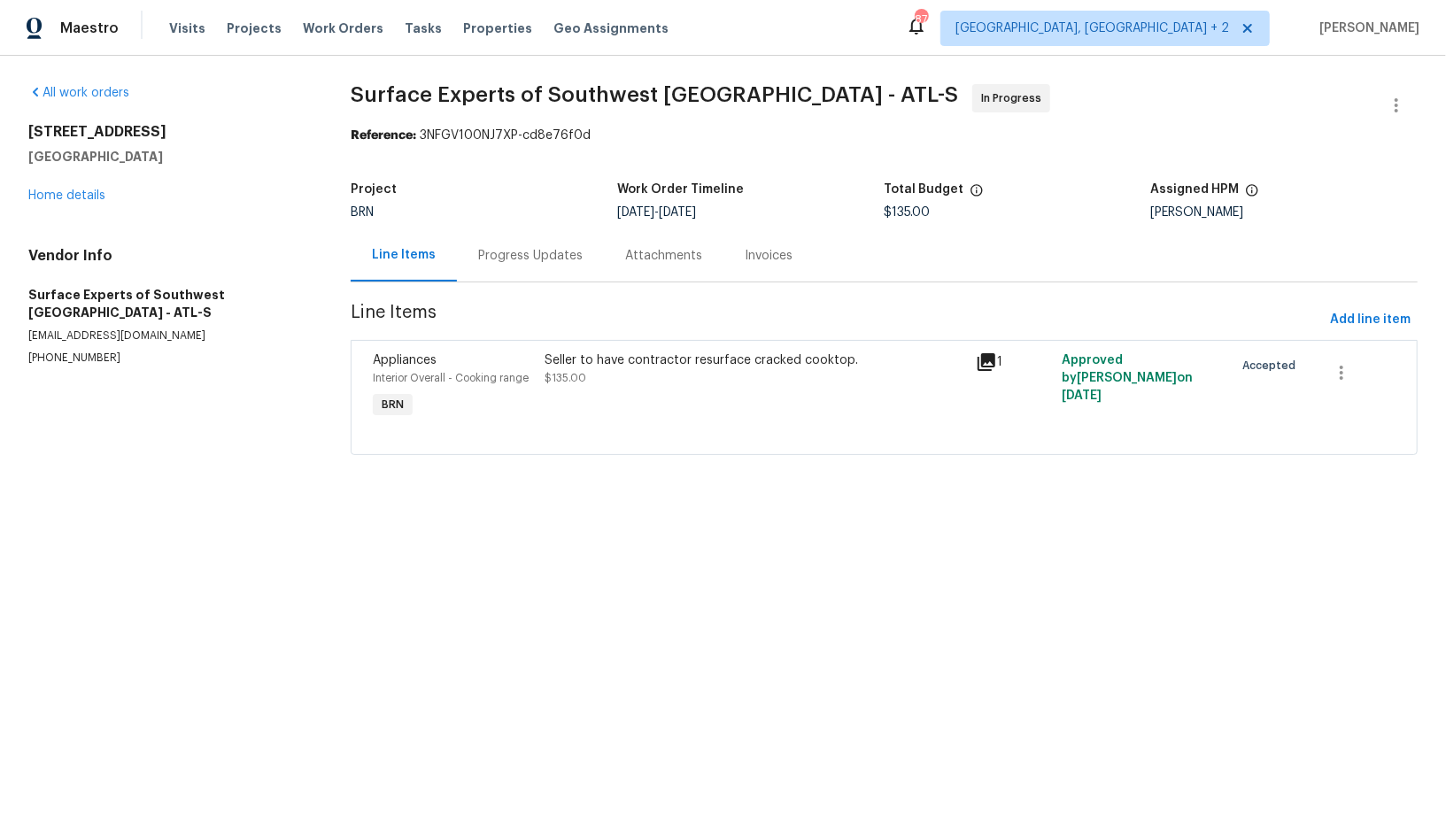
click at [625, 381] on div "Seller to have contractor resurface cracked cooktop. $135.00" at bounding box center [756, 369] width 420 height 35
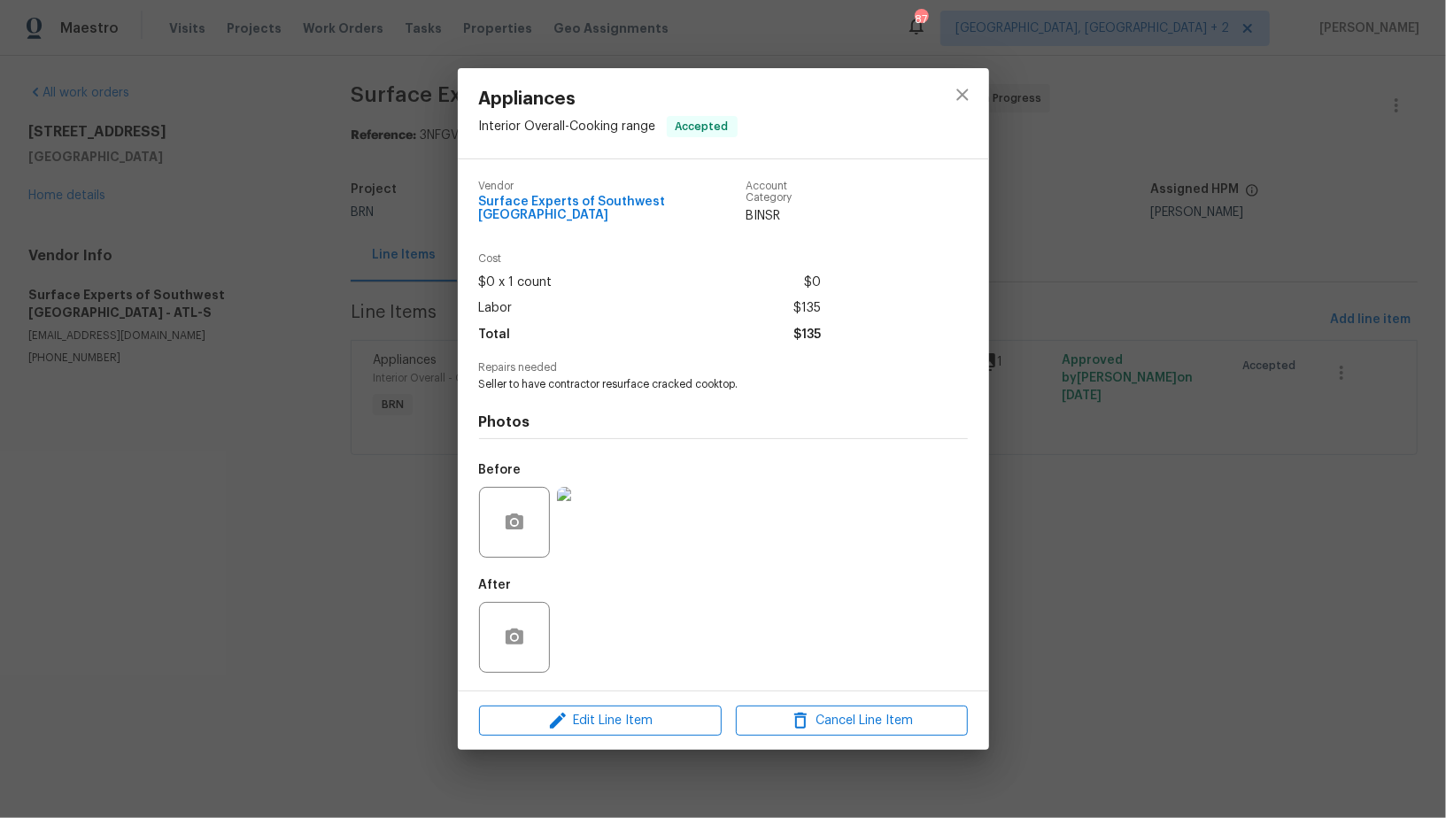
click at [612, 517] on img at bounding box center [592, 522] width 71 height 71
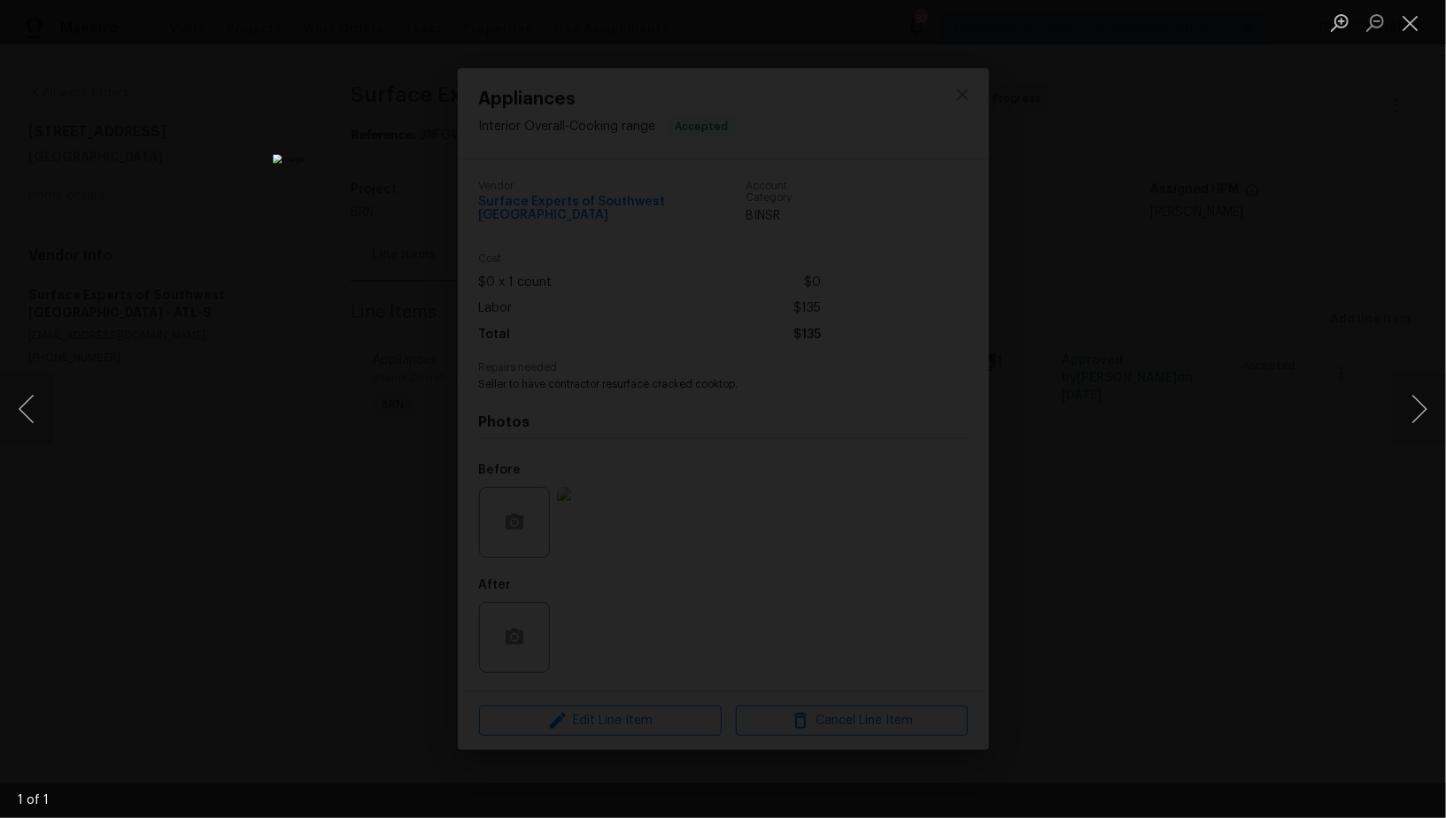
click at [1089, 376] on div "Lightbox" at bounding box center [723, 409] width 1446 height 818
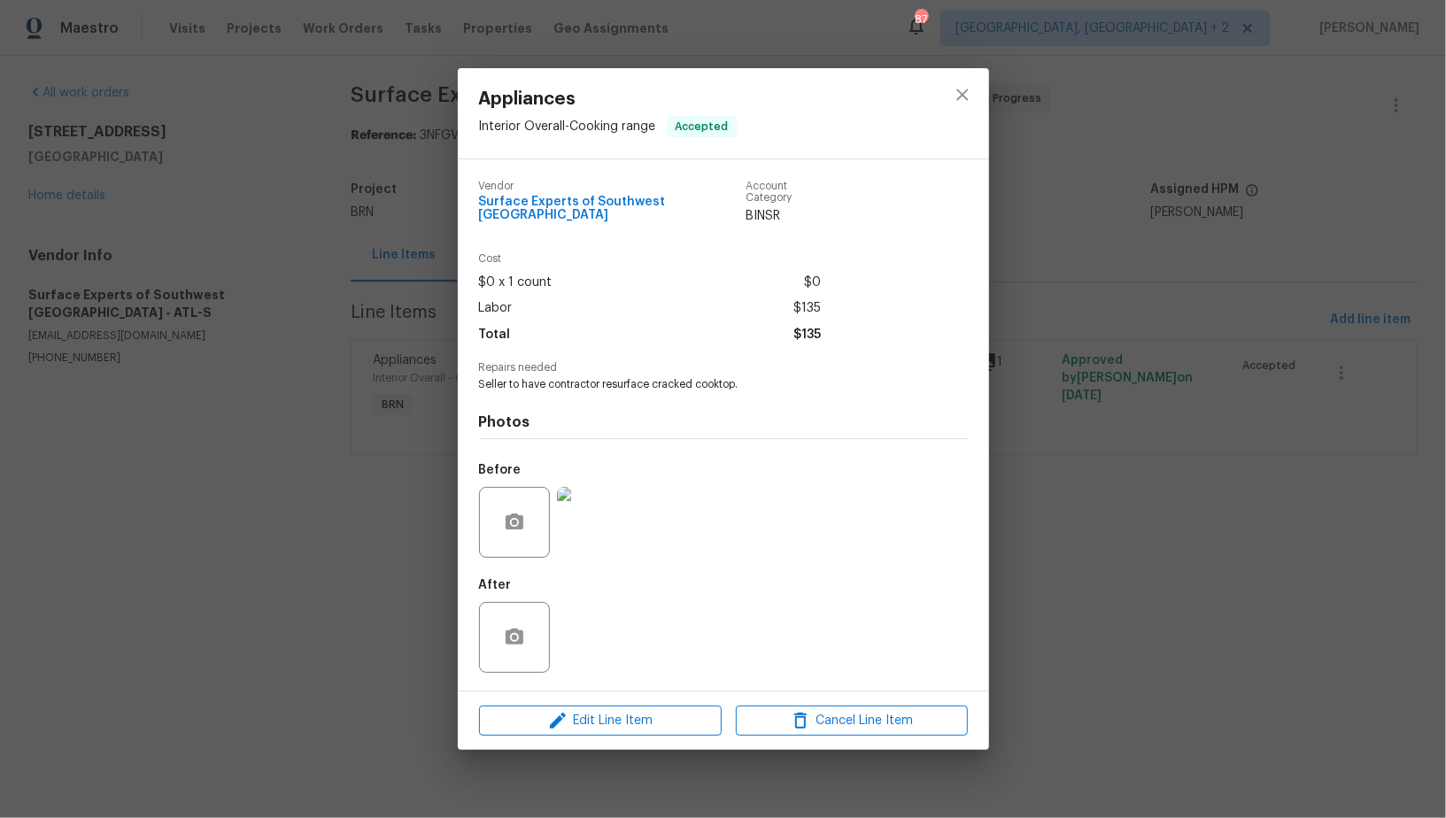
click at [1089, 376] on div "Appliances Interior Overall - Cooking range Accepted Vendor Surface Experts of …" at bounding box center [723, 409] width 1446 height 818
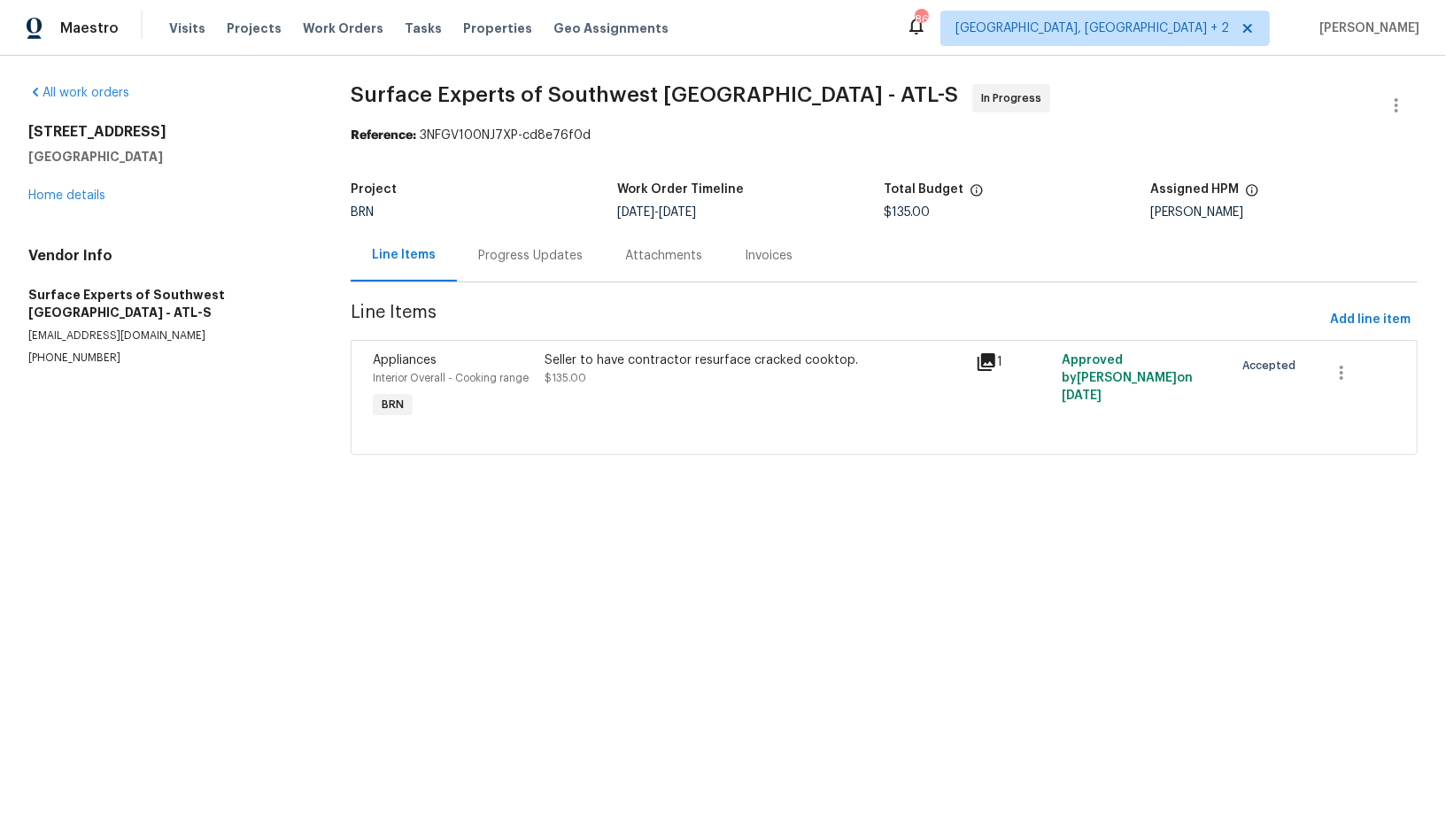
click at [621, 376] on div "Seller to have contractor resurface cracked cooktop. $135.00" at bounding box center [756, 369] width 420 height 35
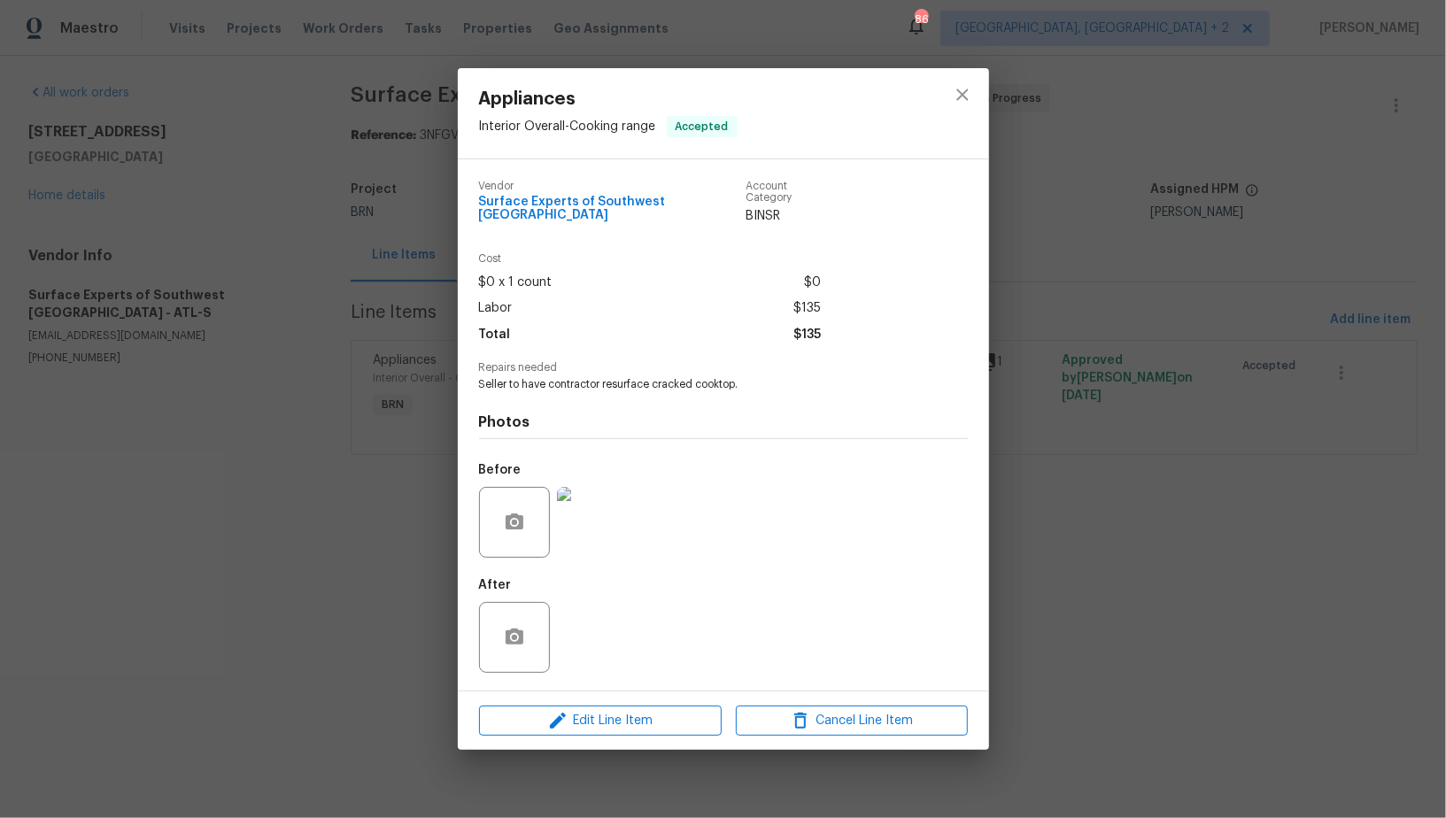
click at [389, 305] on div "Appliances Interior Overall - Cooking range Accepted Vendor Surface Experts of …" at bounding box center [723, 409] width 1446 height 818
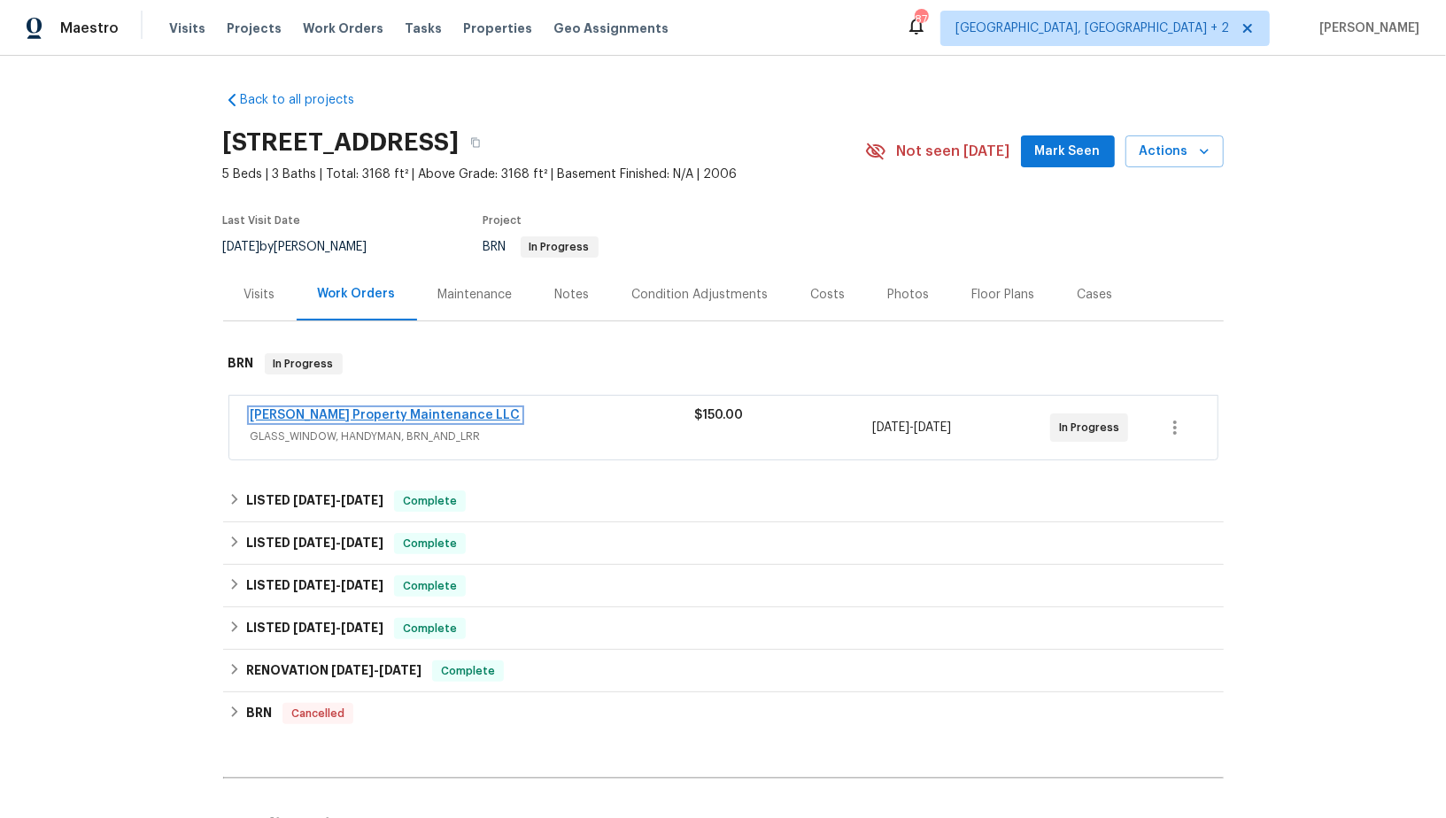
click at [399, 416] on link "Glen Property Maintenance LLC" at bounding box center [386, 415] width 270 height 12
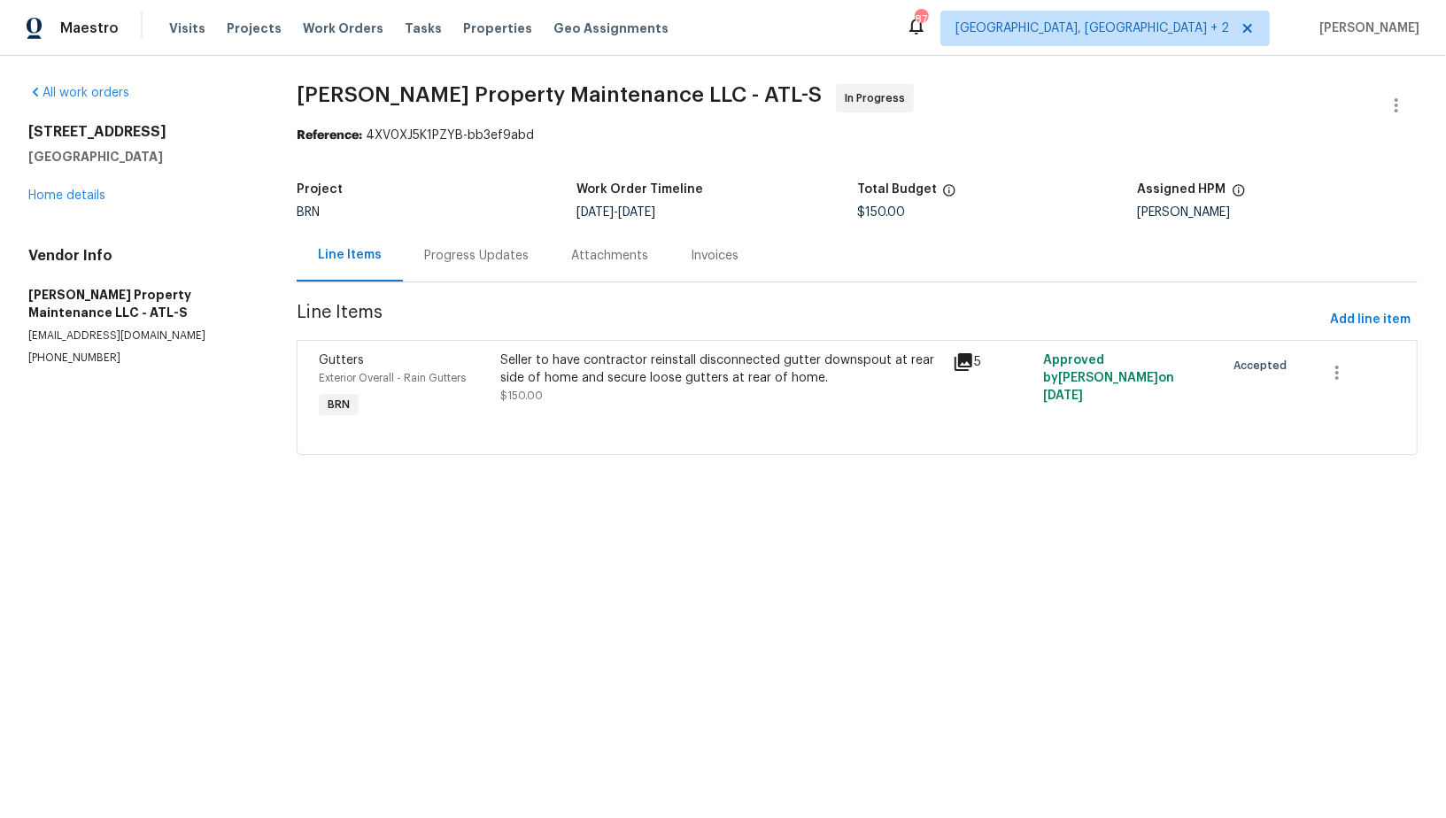
click at [431, 263] on div "Progress Updates" at bounding box center [476, 256] width 105 height 18
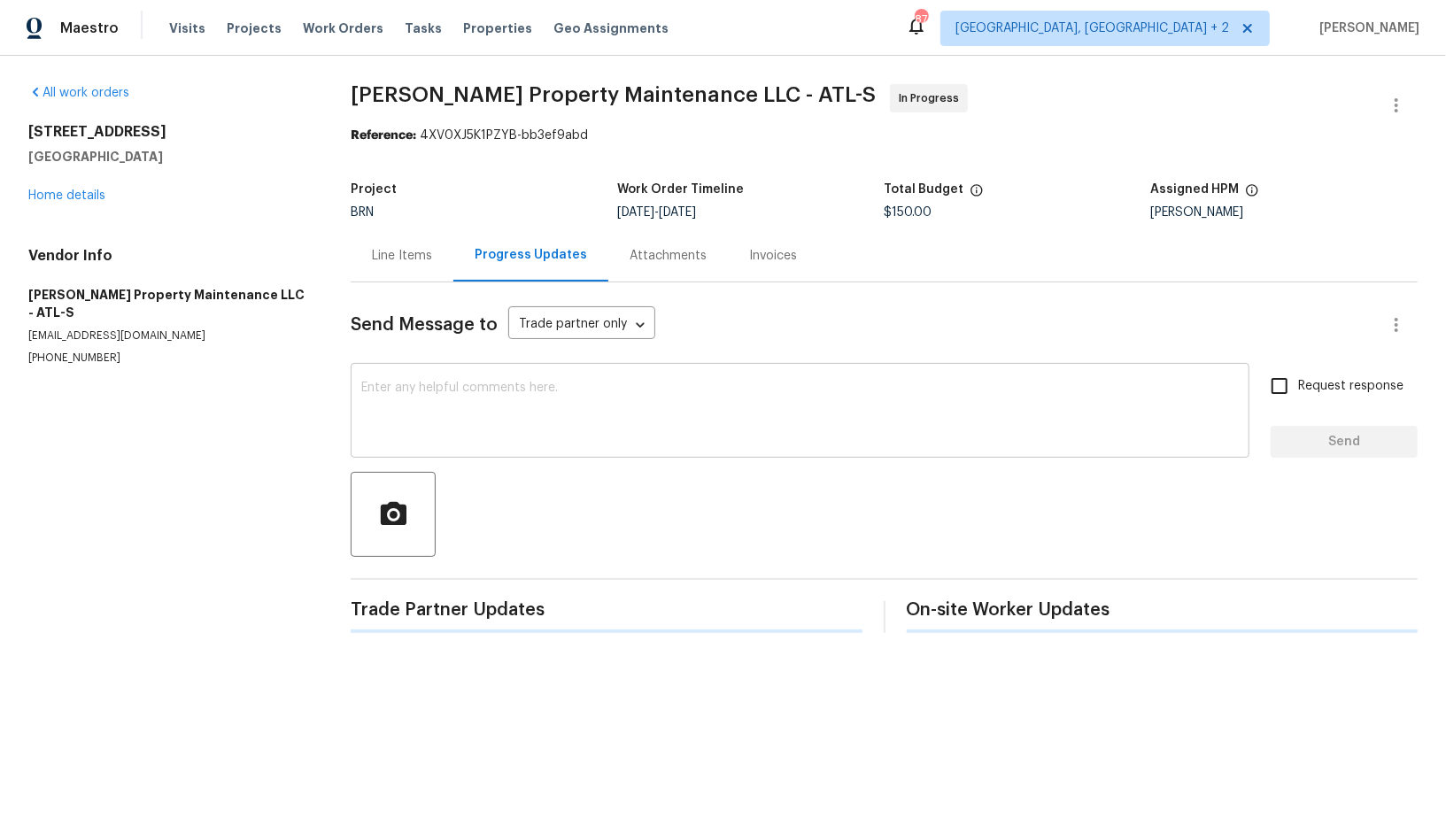
click at [484, 422] on textarea at bounding box center [800, 413] width 878 height 62
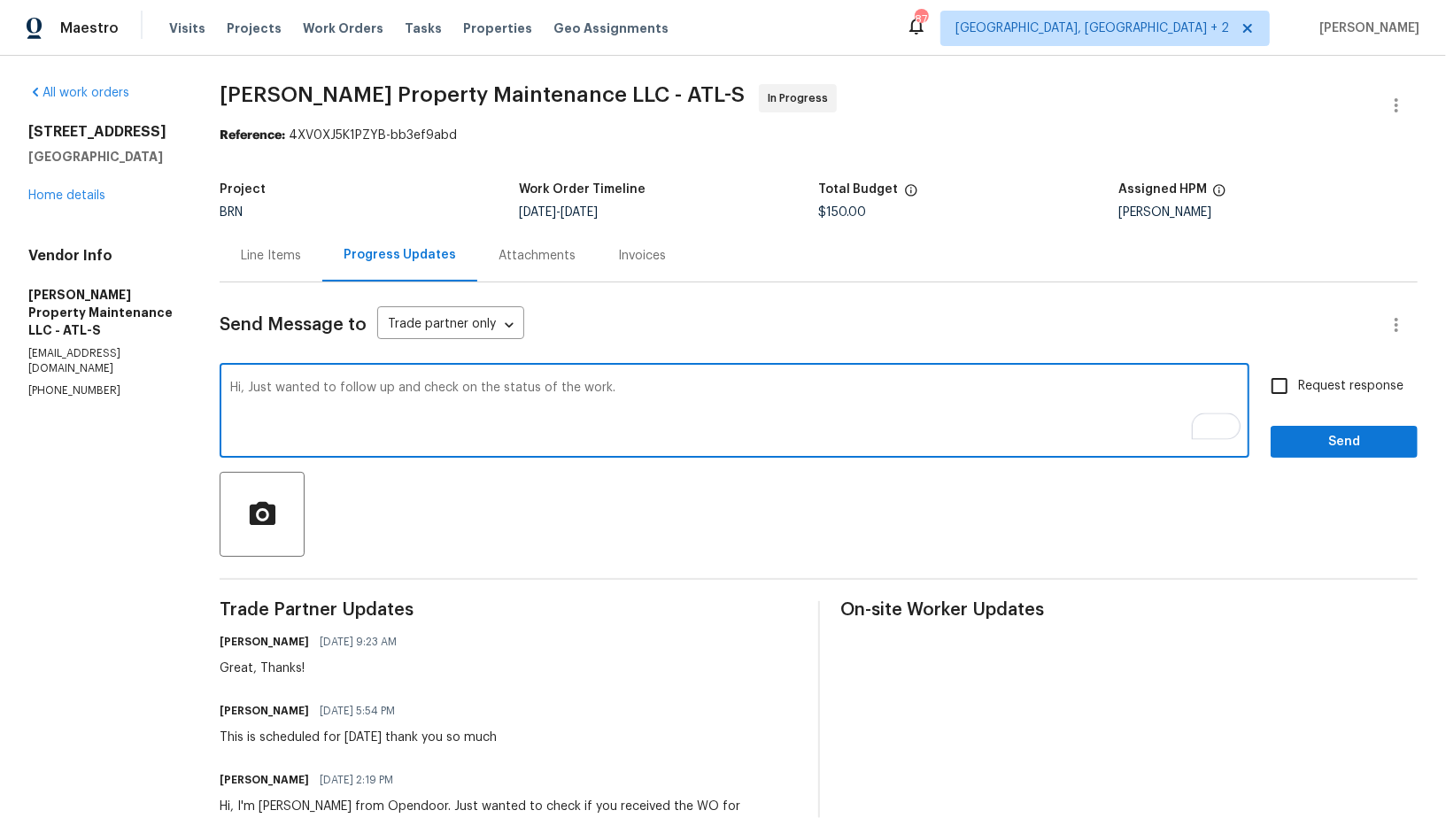
type textarea "Hi, Just wanted to follow up and check on the status of the work."
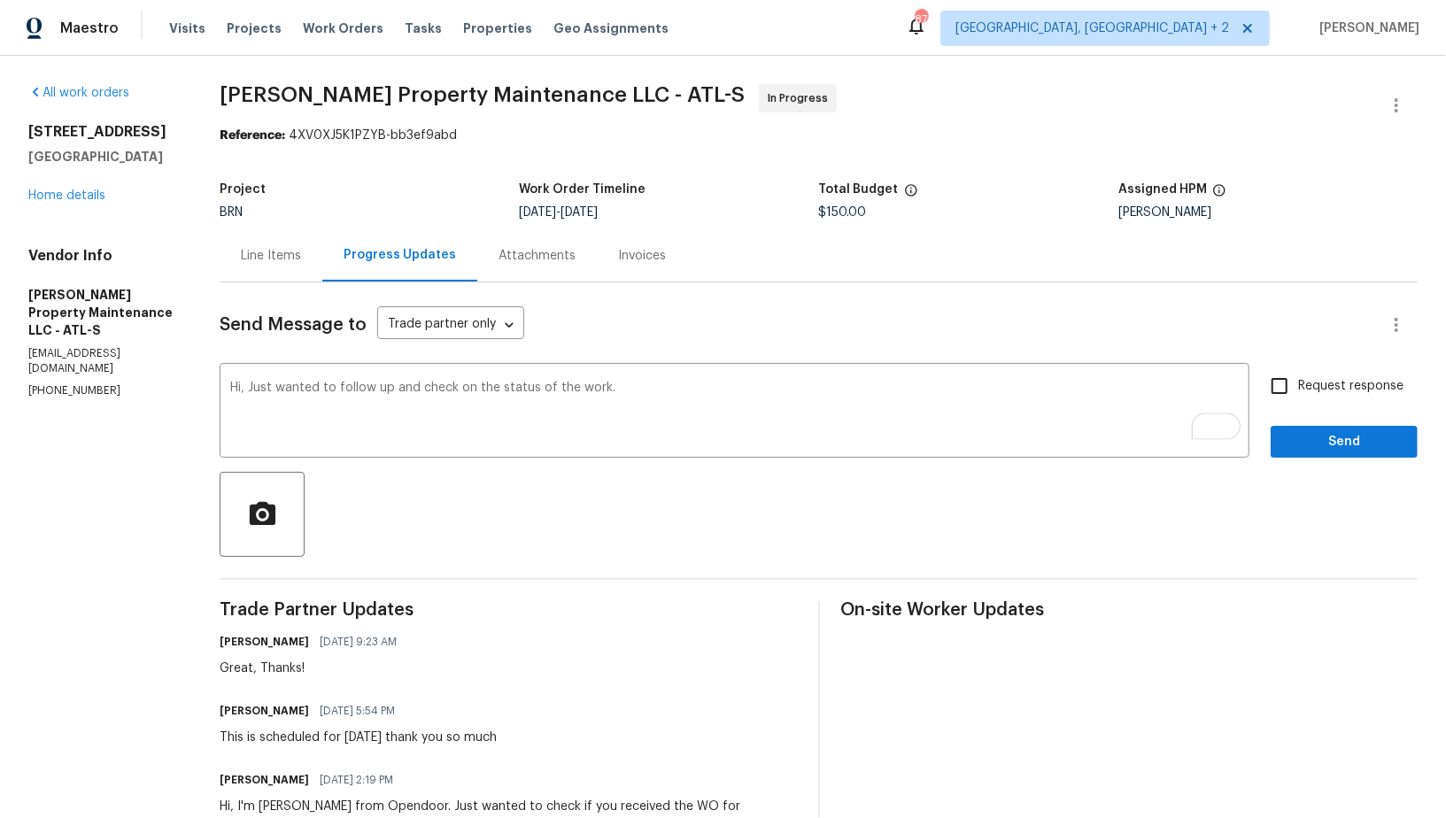
click at [1298, 407] on div "Request response Send" at bounding box center [1344, 413] width 147 height 90
click at [1284, 392] on input "Request response" at bounding box center [1279, 386] width 37 height 37
checkbox input "true"
click at [1317, 455] on button "Send" at bounding box center [1344, 442] width 147 height 33
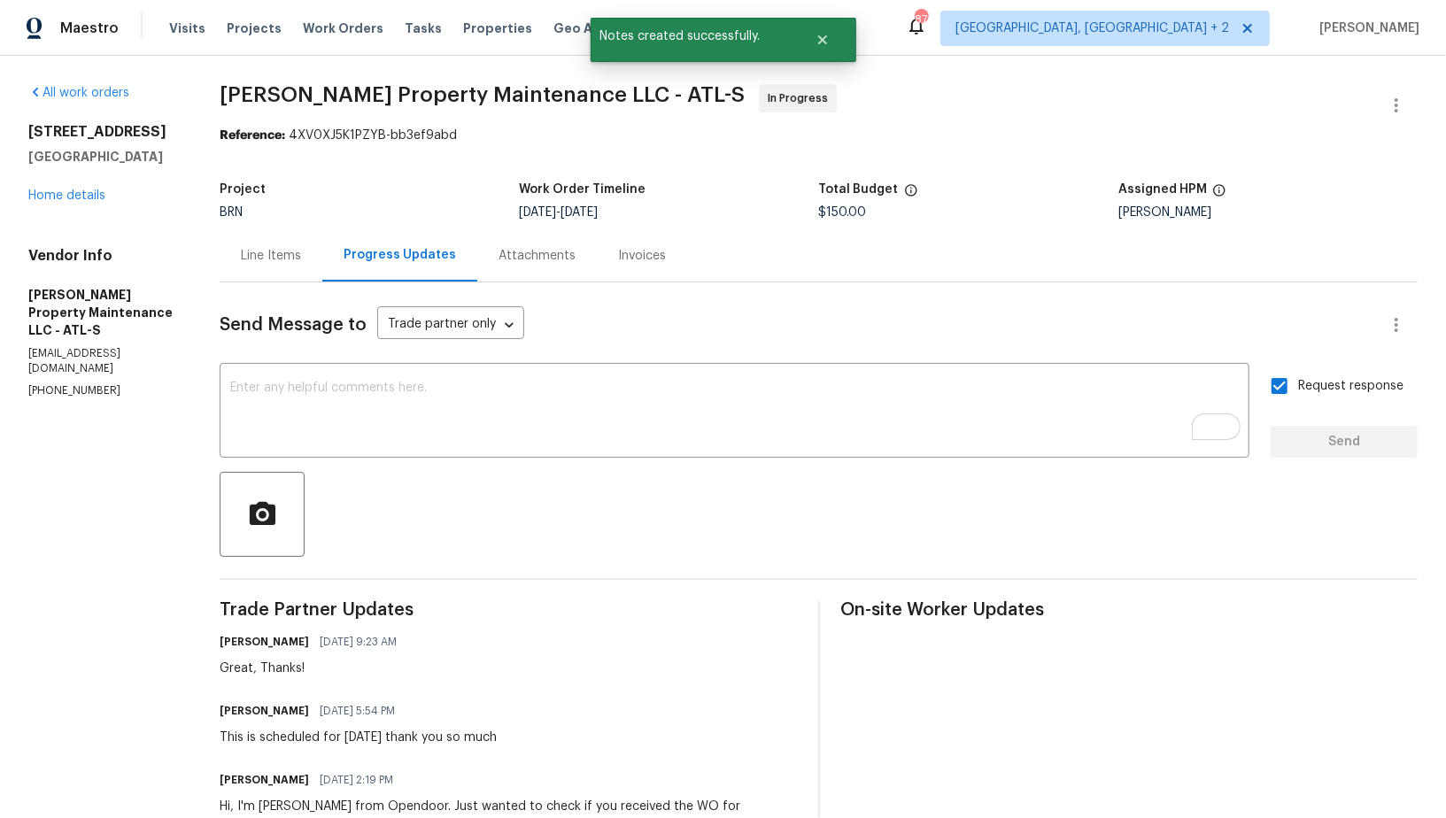
click at [326, 261] on div "Progress Updates" at bounding box center [399, 255] width 155 height 52
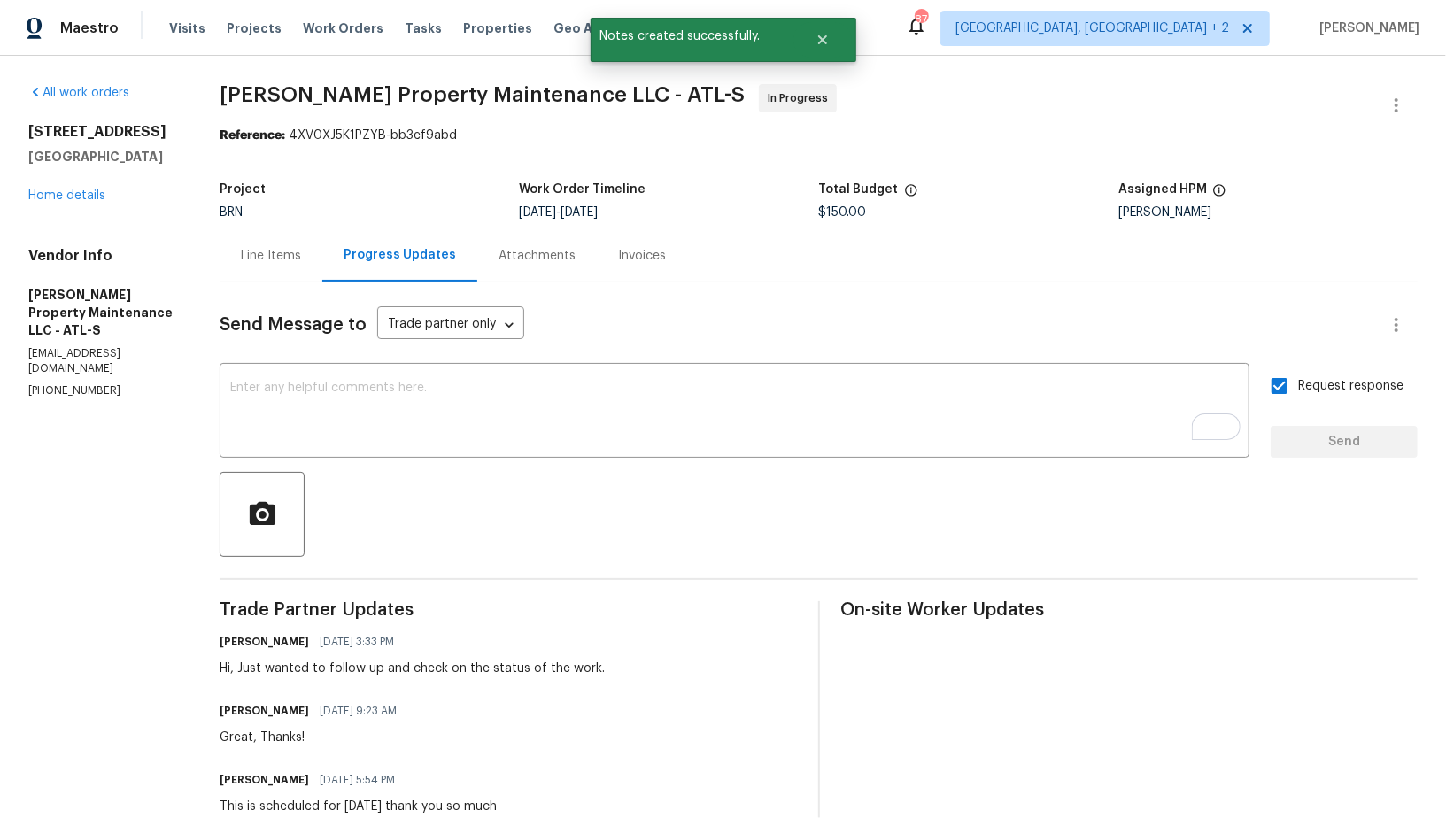
click at [301, 260] on div "Line Items" at bounding box center [271, 255] width 103 height 52
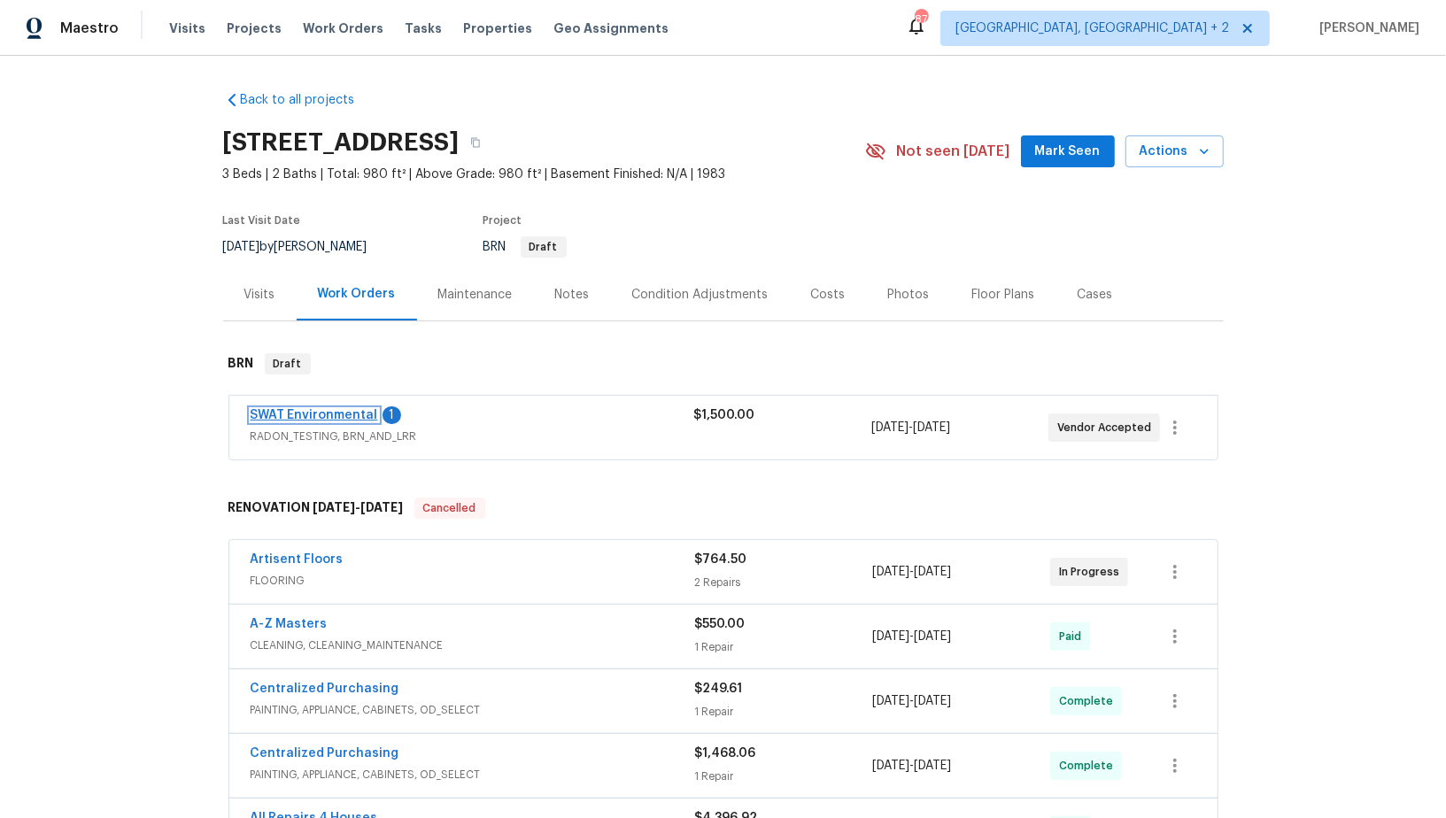
click at [344, 409] on link "SWAT Environmental" at bounding box center [315, 415] width 128 height 12
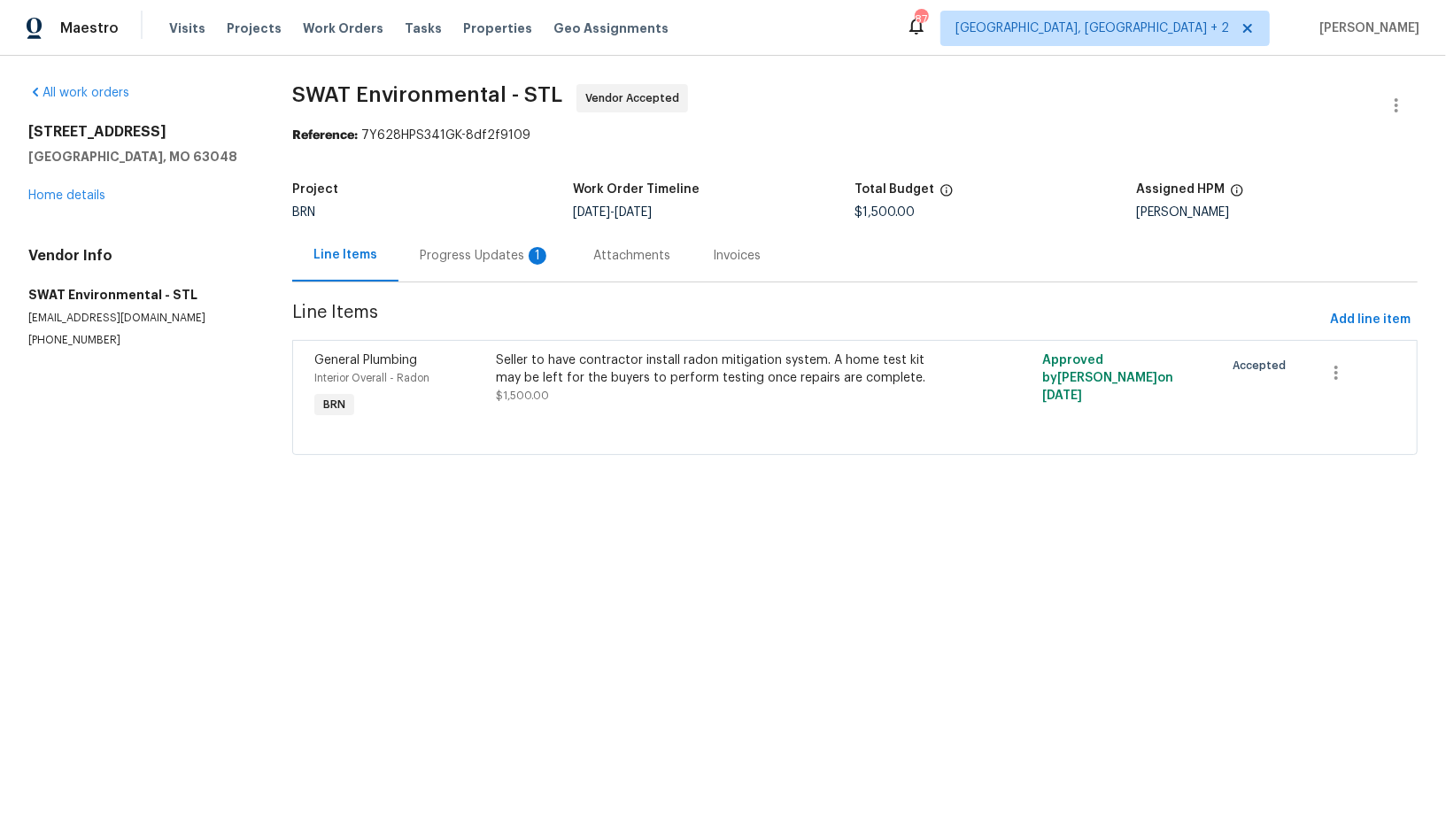
click at [432, 260] on div "Progress Updates 1" at bounding box center [485, 256] width 131 height 18
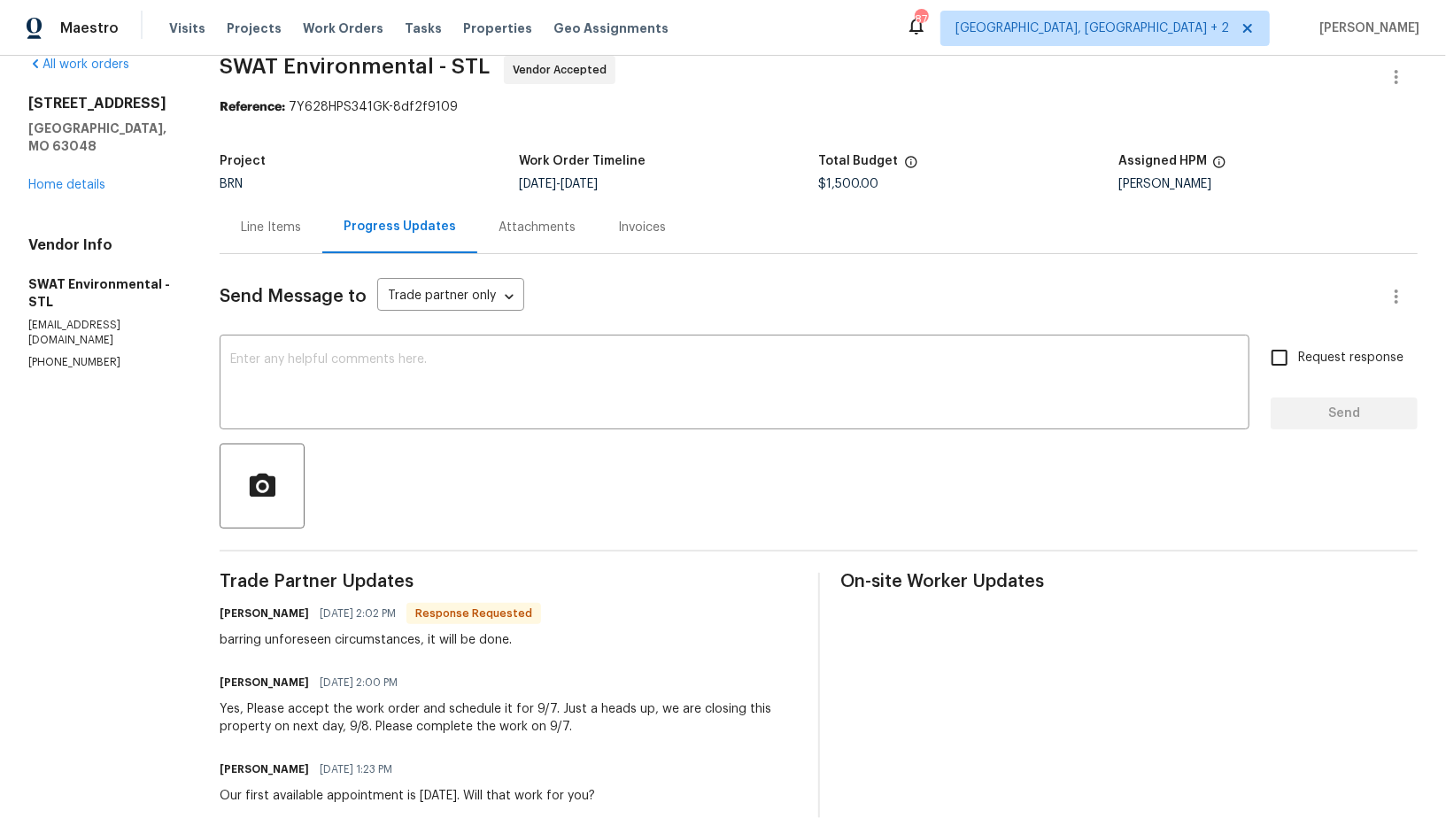
scroll to position [54, 0]
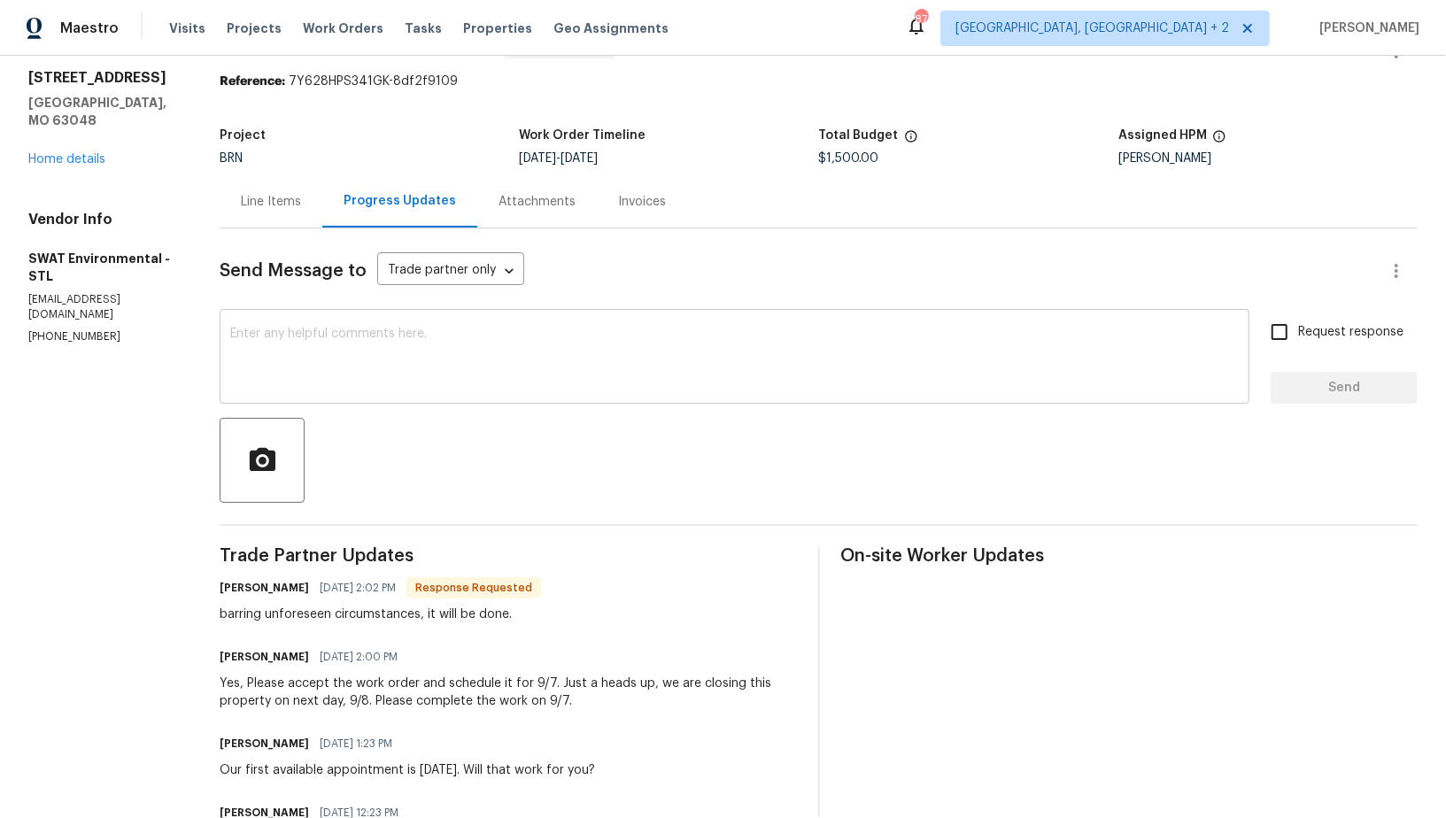
click at [394, 389] on textarea at bounding box center [734, 359] width 1009 height 62
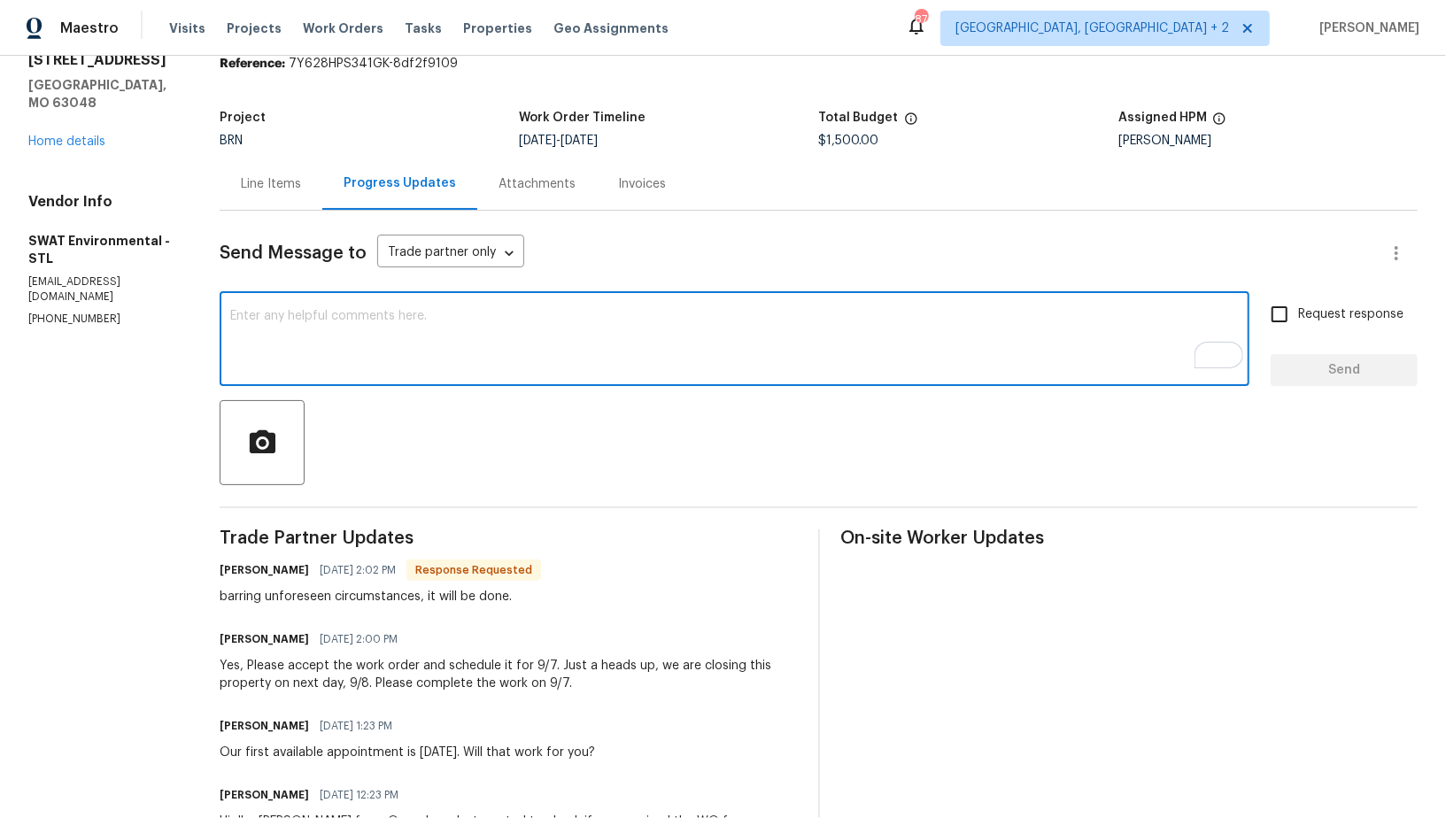
scroll to position [67, 0]
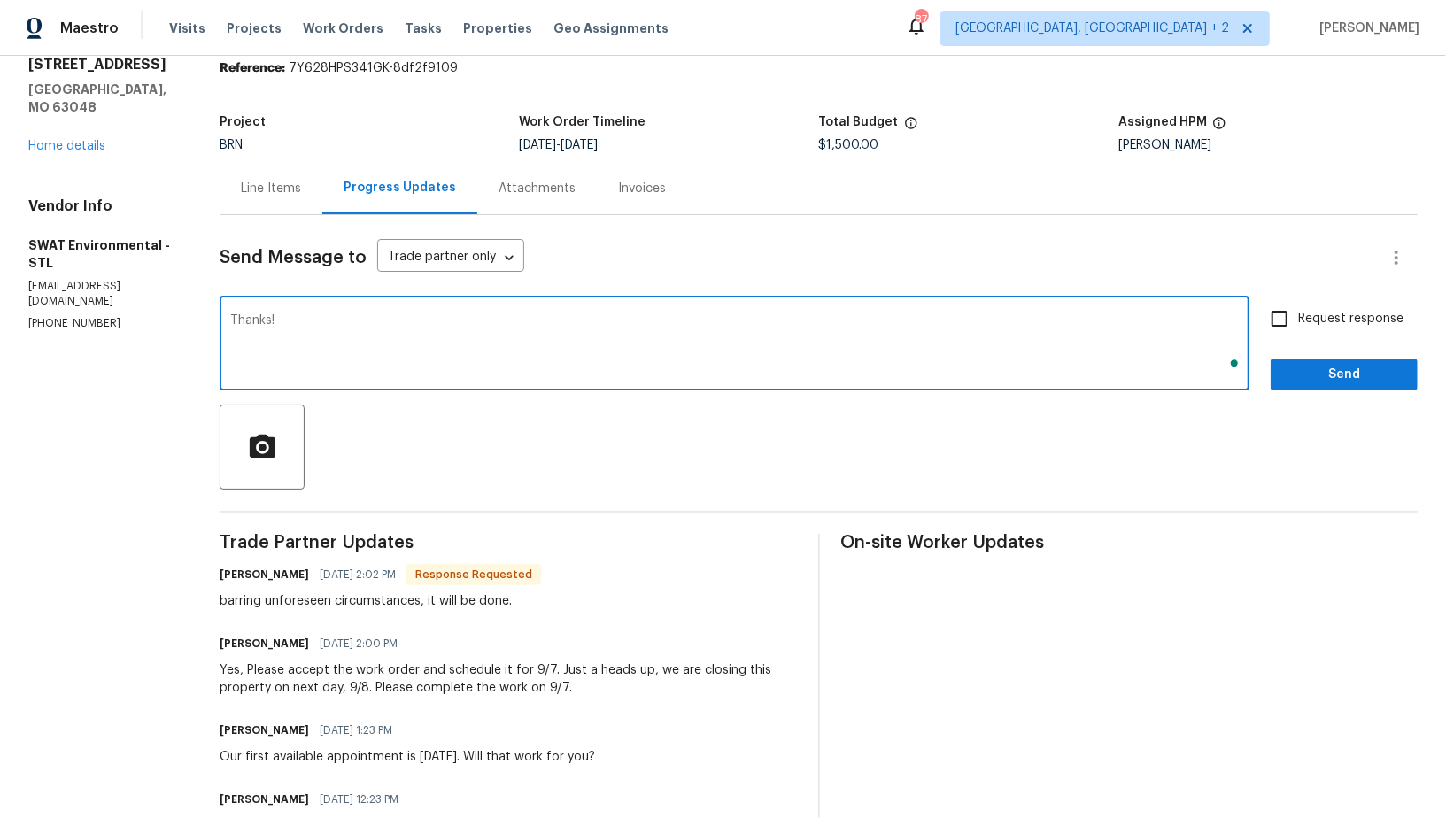
type textarea "Thanks!"
click at [1284, 311] on input "Request response" at bounding box center [1279, 318] width 37 height 37
checkbox input "true"
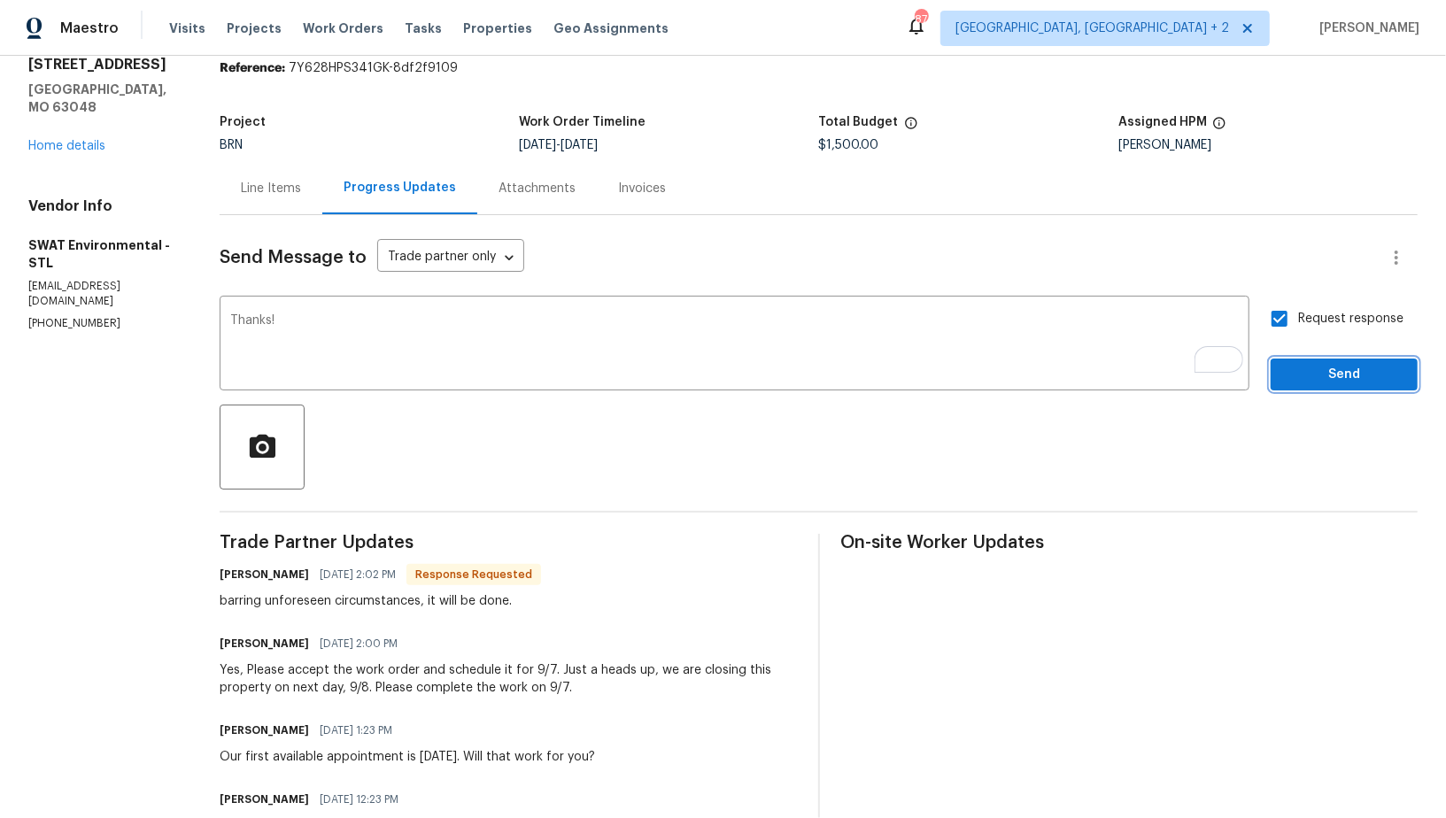
click at [1299, 375] on span "Send" at bounding box center [1344, 375] width 119 height 22
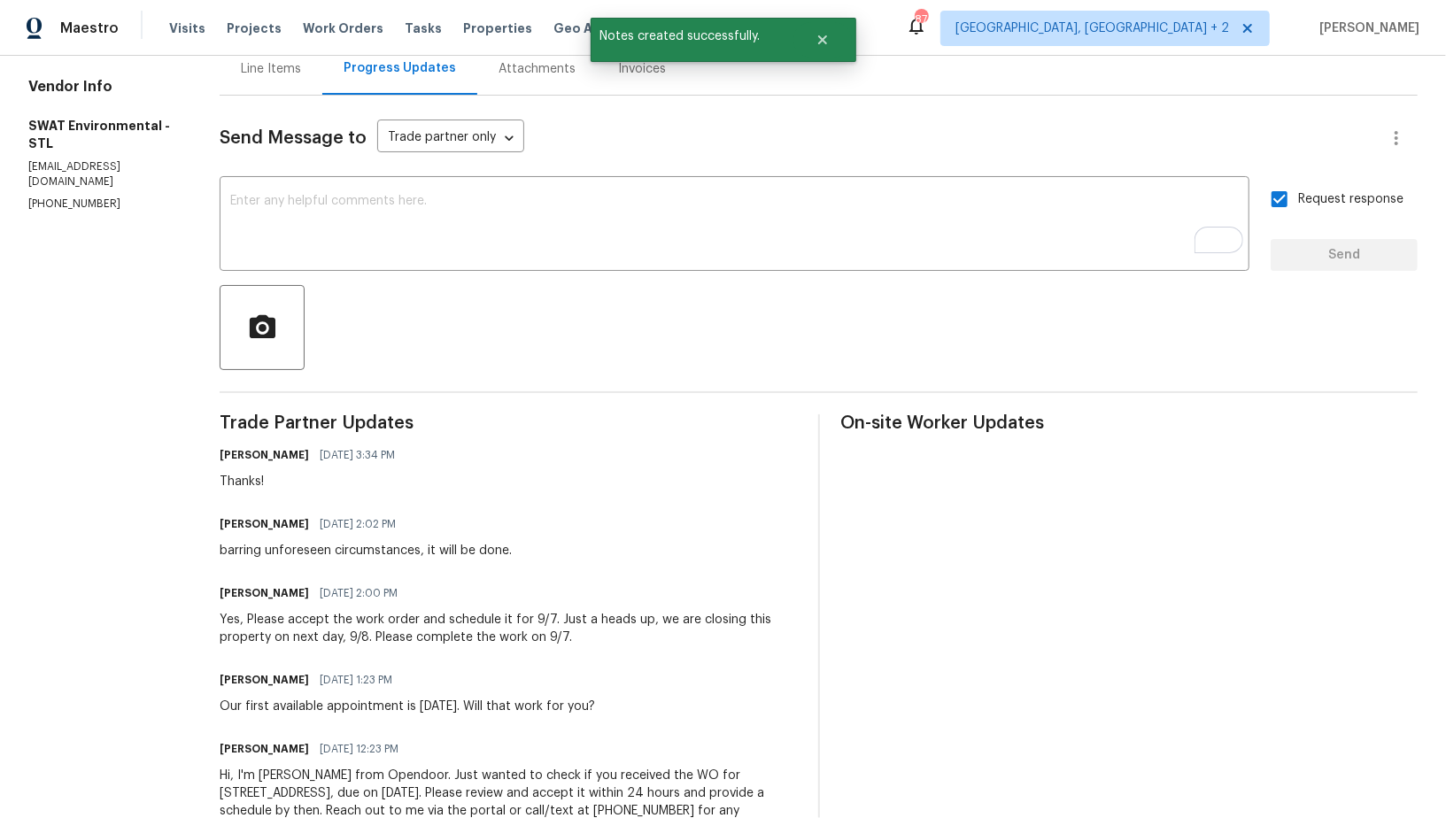
scroll to position [191, 0]
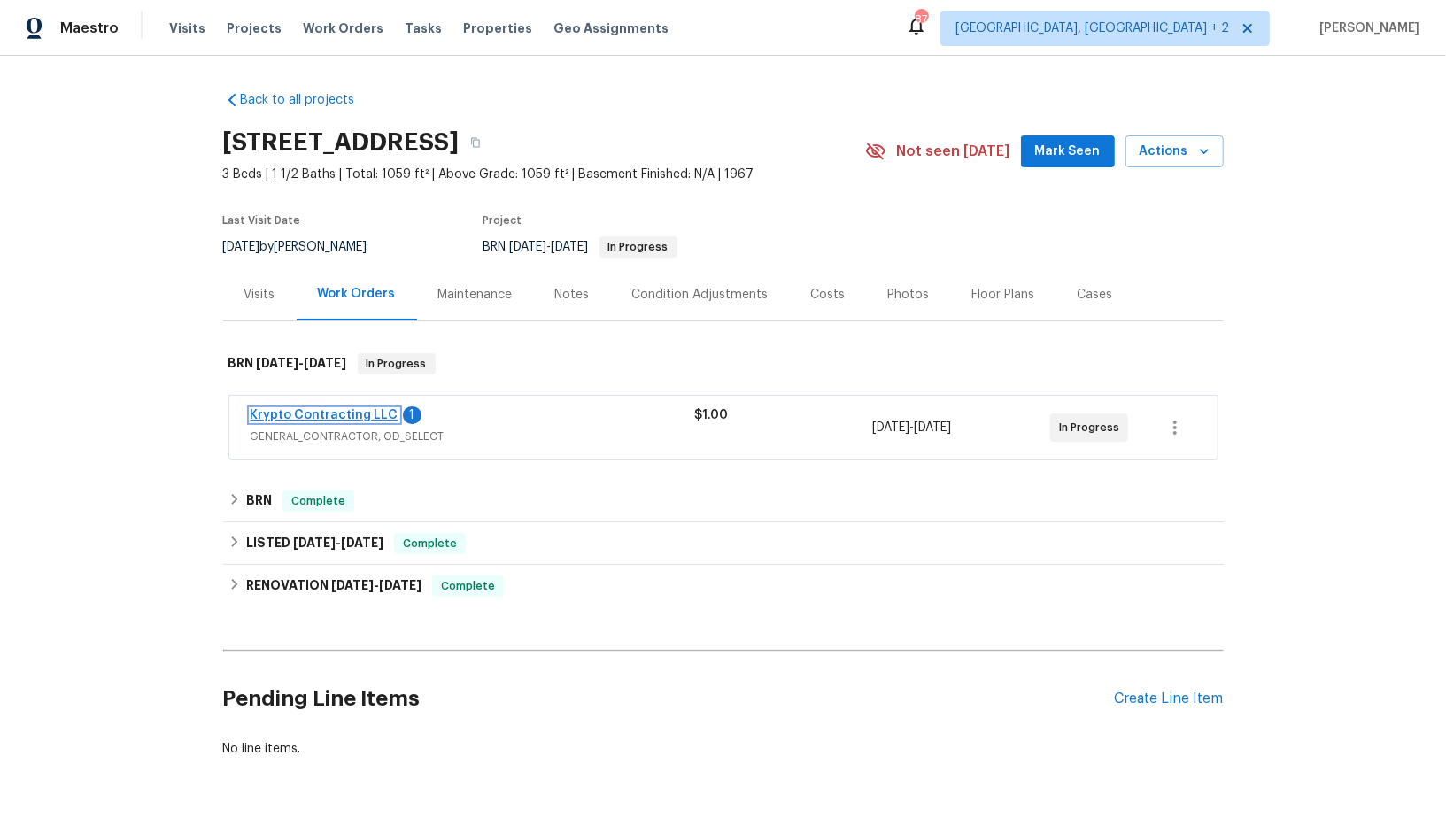
click at [350, 411] on link "Krypto Contracting LLC" at bounding box center [325, 415] width 148 height 12
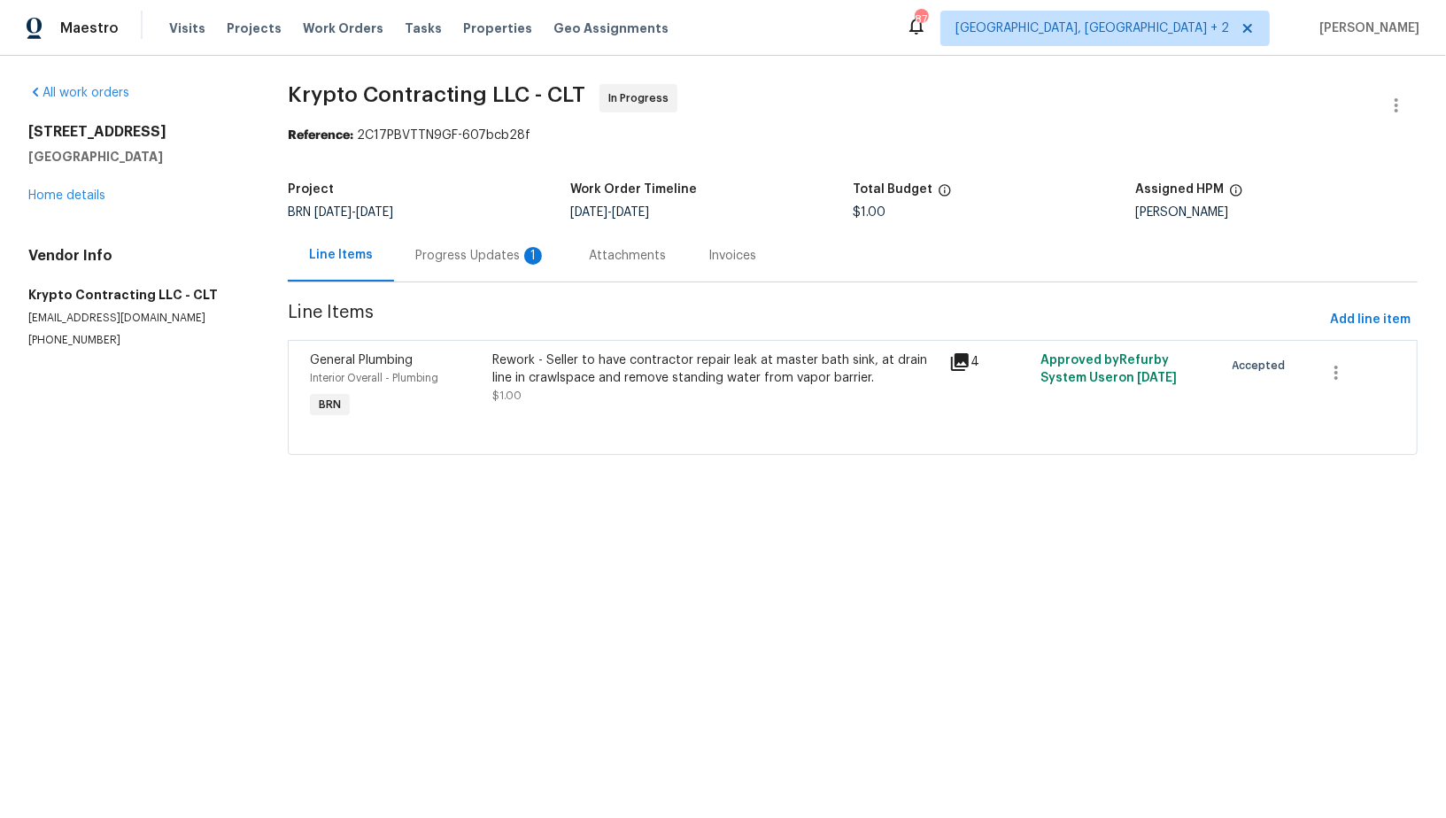
click at [484, 248] on div "Progress Updates 1" at bounding box center [480, 256] width 131 height 18
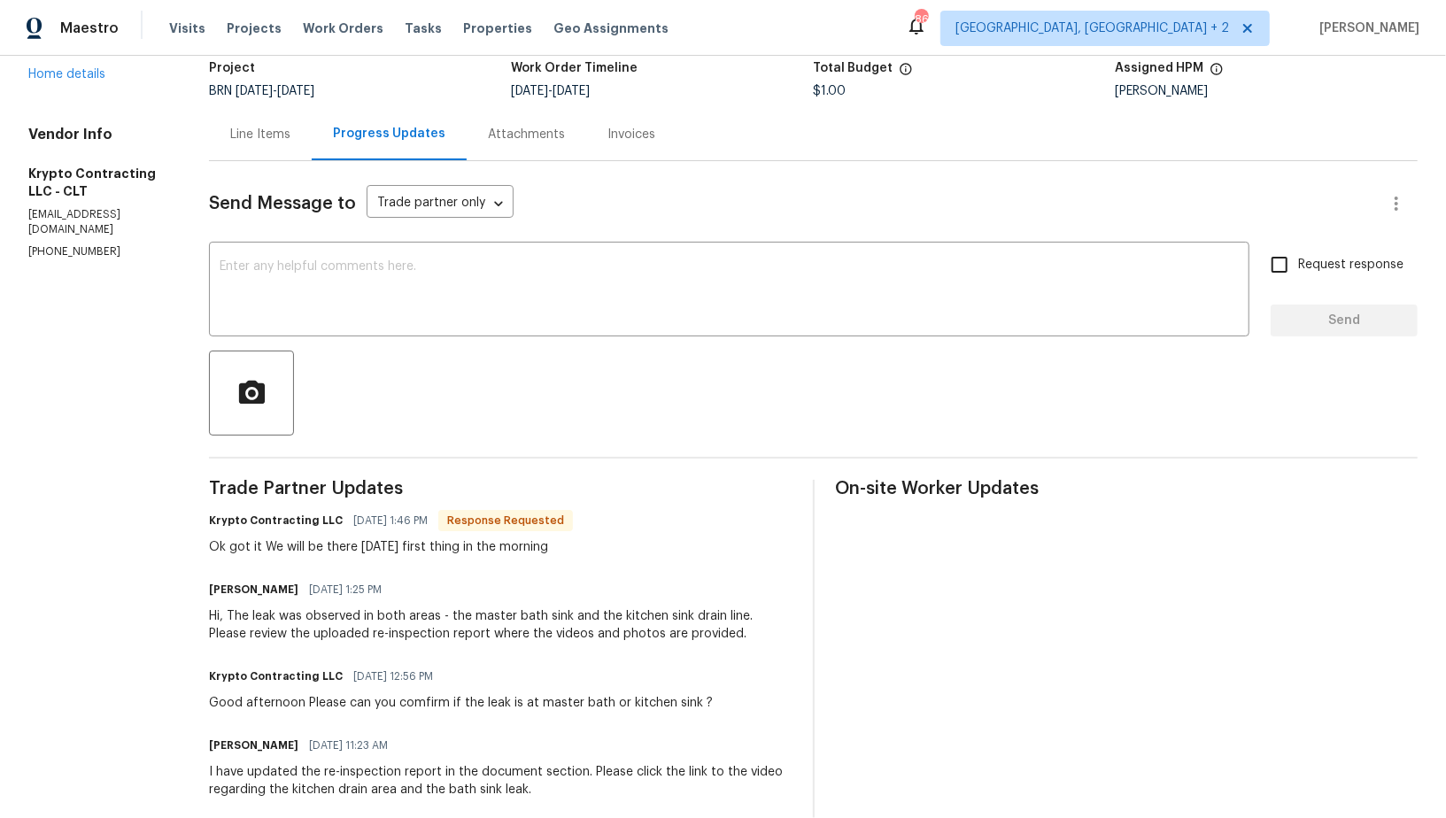
scroll to position [143, 0]
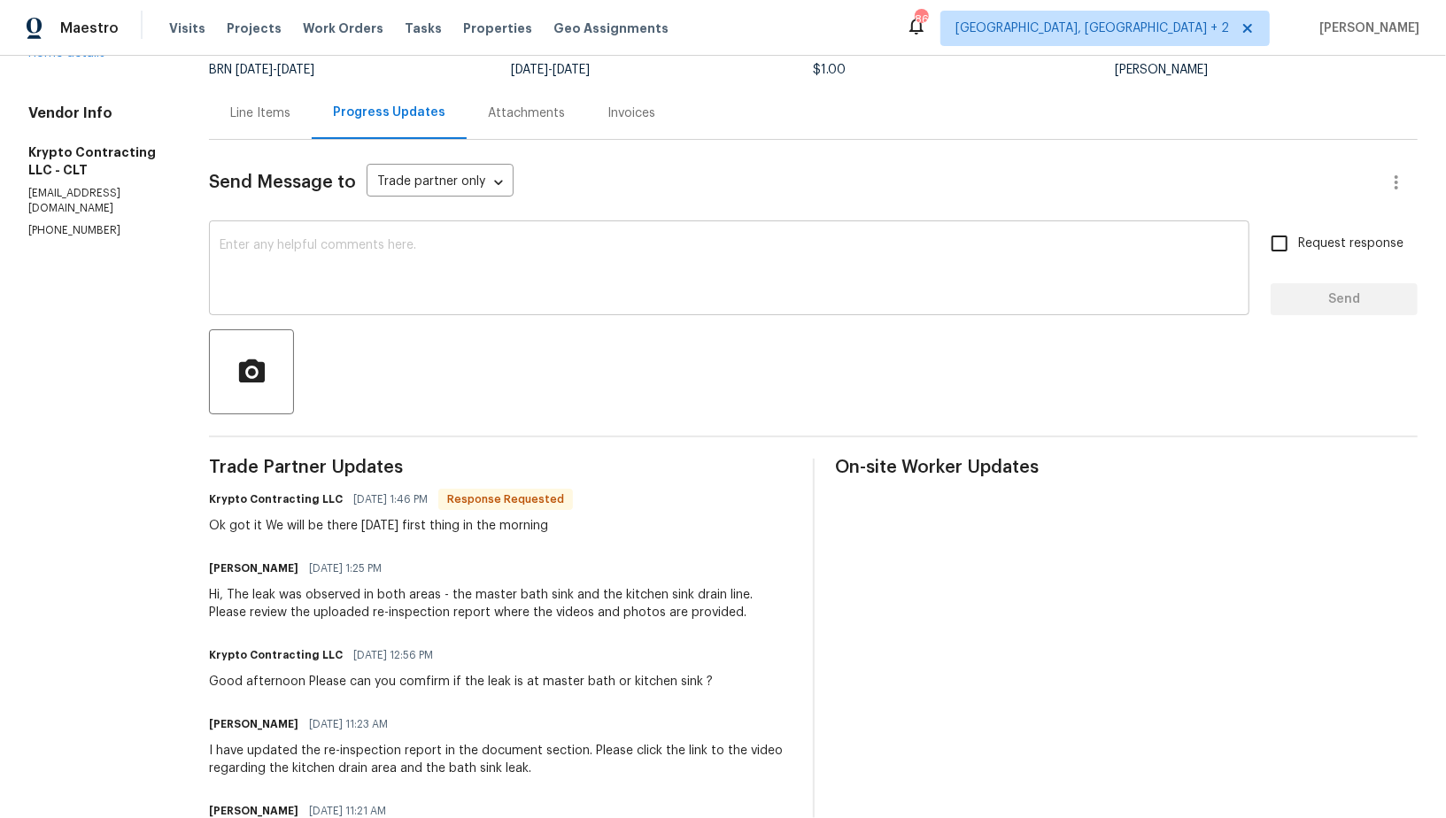
click at [445, 306] on div "x ​" at bounding box center [729, 270] width 1041 height 90
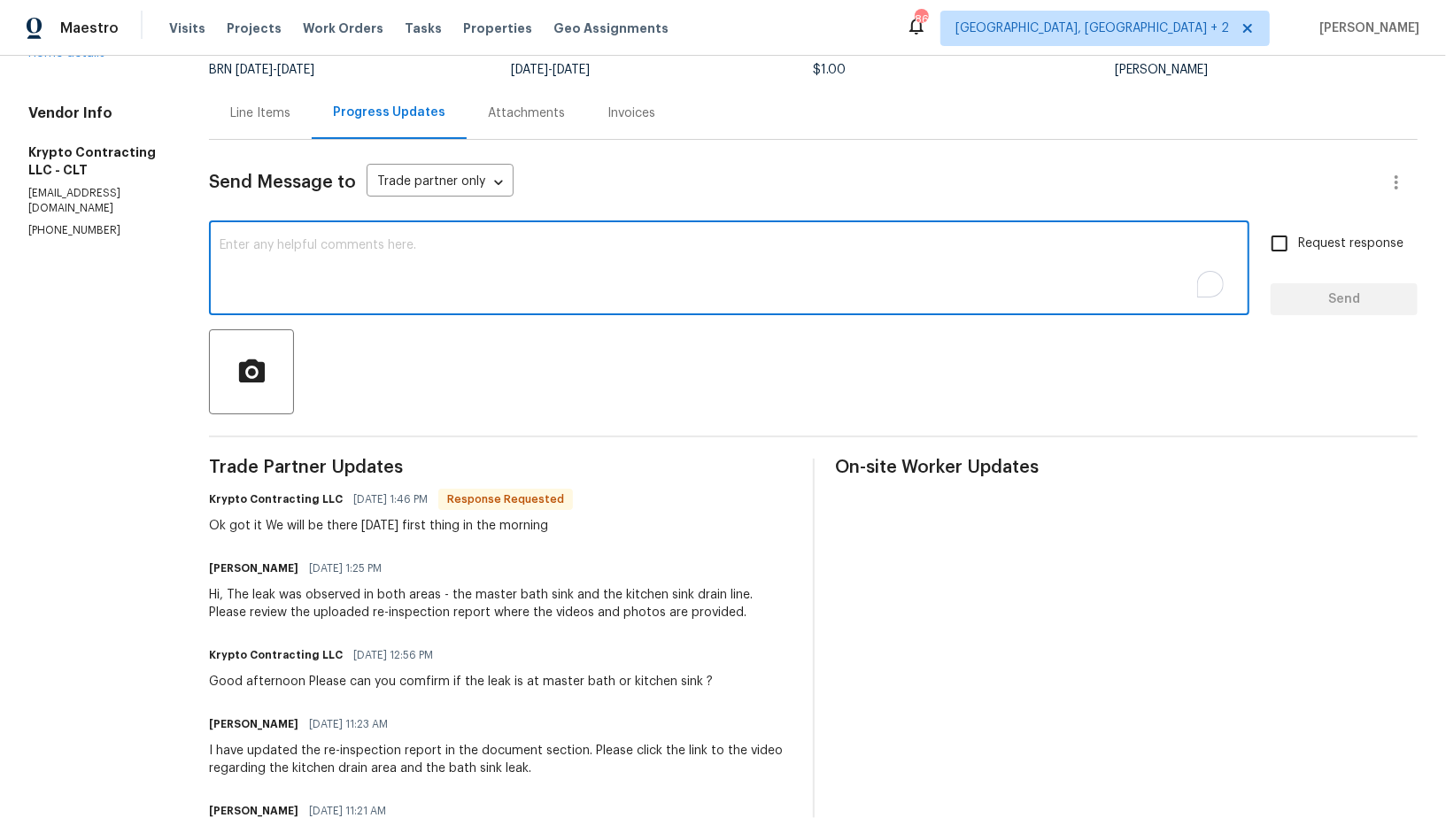
click at [512, 275] on textarea "To enrich screen reader interactions, please activate Accessibility in Grammarl…" at bounding box center [729, 270] width 1019 height 62
click at [236, 242] on textarea "Thank you!" at bounding box center [729, 270] width 1019 height 62
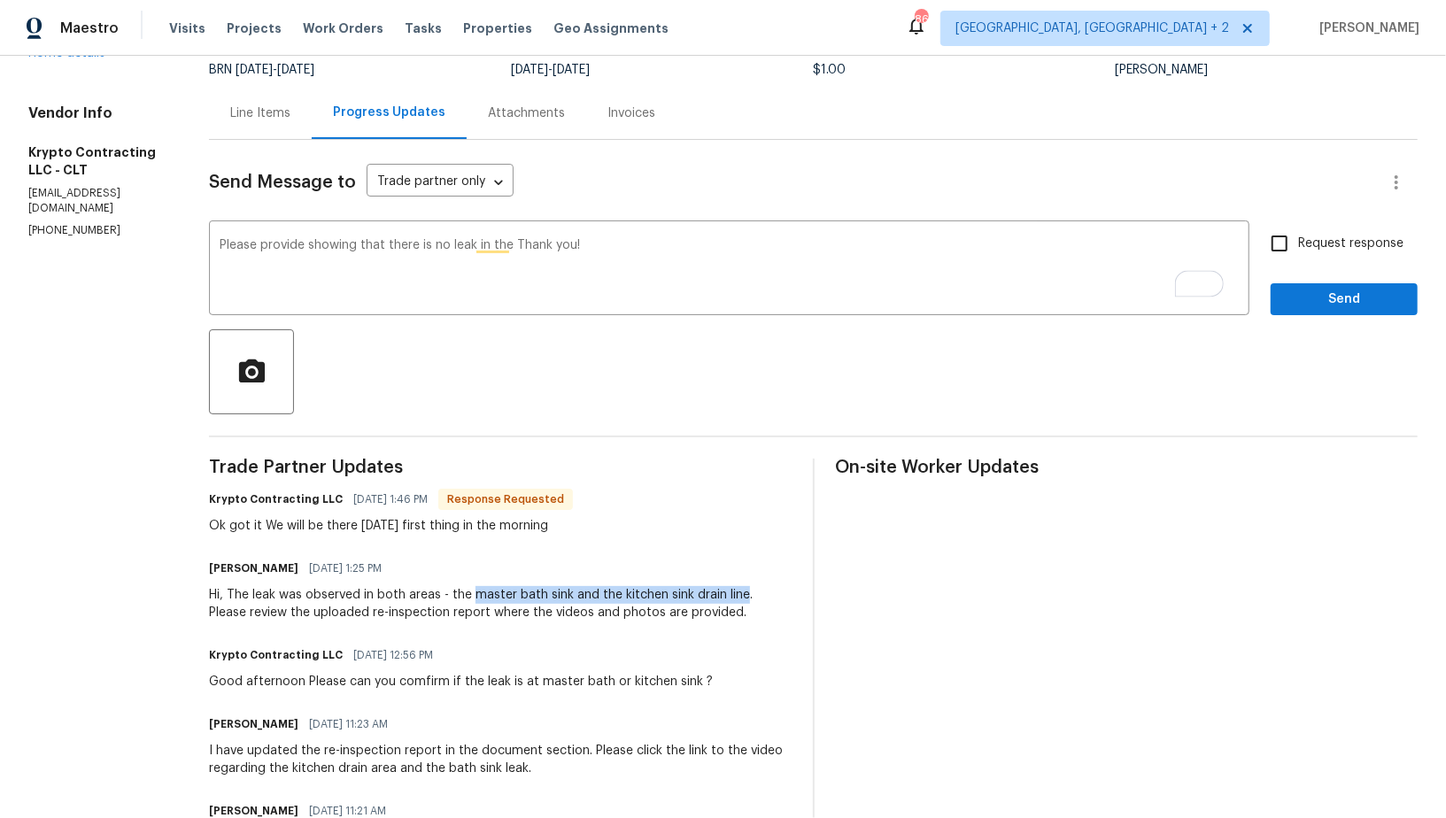
drag, startPoint x: 485, startPoint y: 596, endPoint x: 758, endPoint y: 590, distance: 272.9
click at [758, 590] on div "Hi, The leak was observed in both areas - the master bath sink and the kitchen …" at bounding box center [500, 603] width 583 height 35
copy div "master bath sink and the kitchen sink drain line"
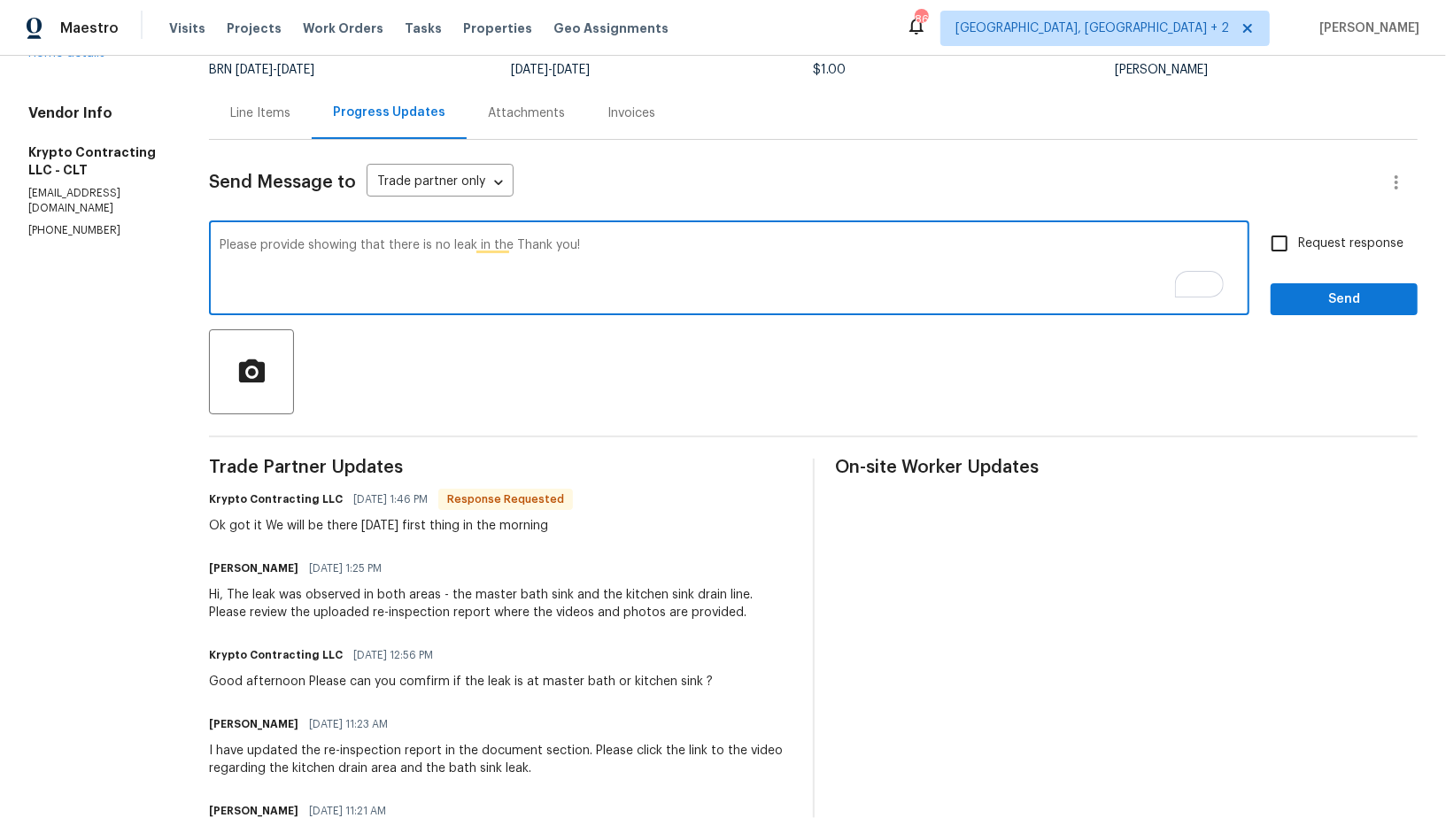
click at [530, 242] on textarea "Please provide showing that there is no leak in the Thank you!" at bounding box center [729, 270] width 1019 height 62
paste textarea "master bath sink and the kitchen sink drain line"
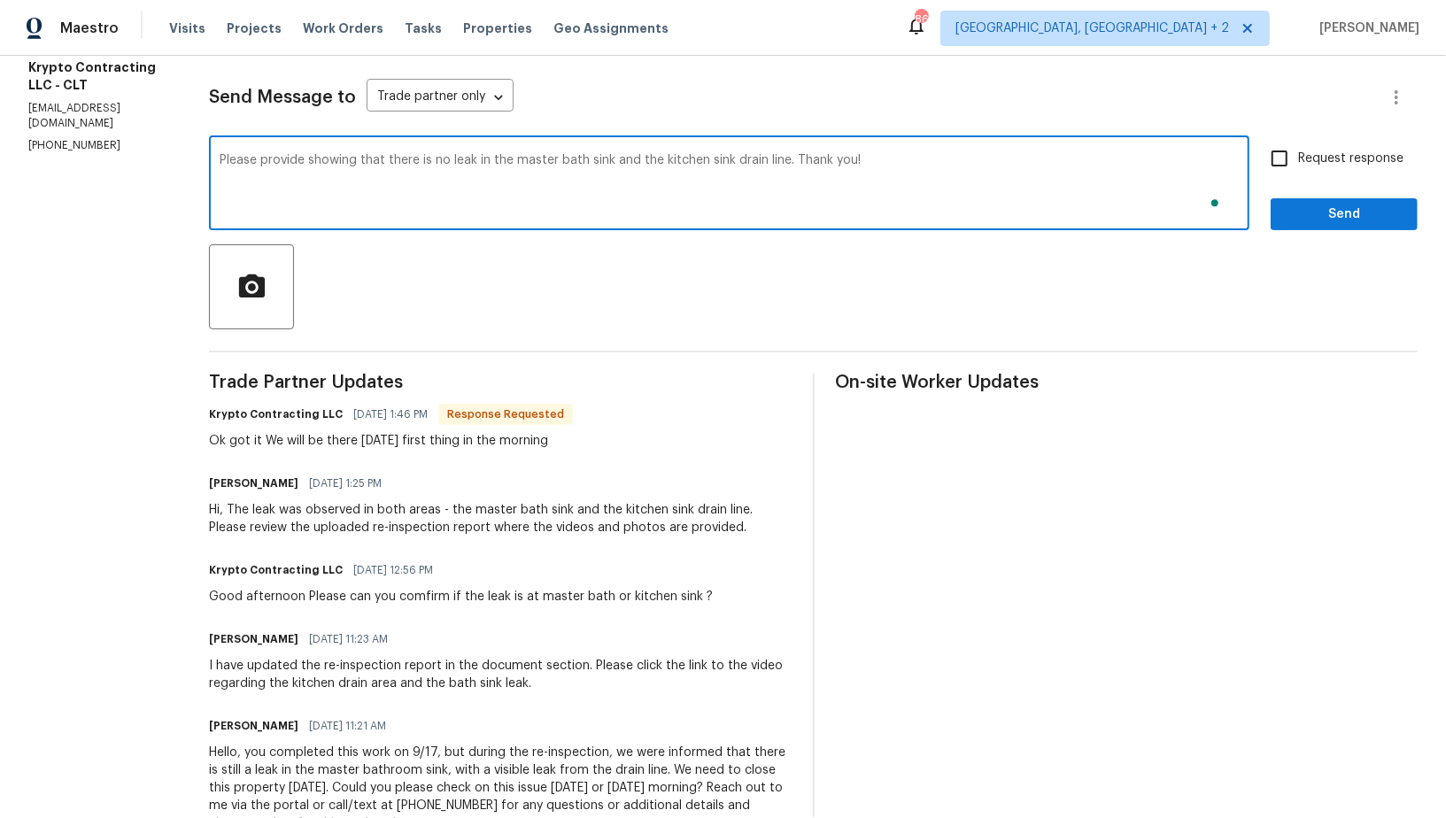
scroll to position [0, 0]
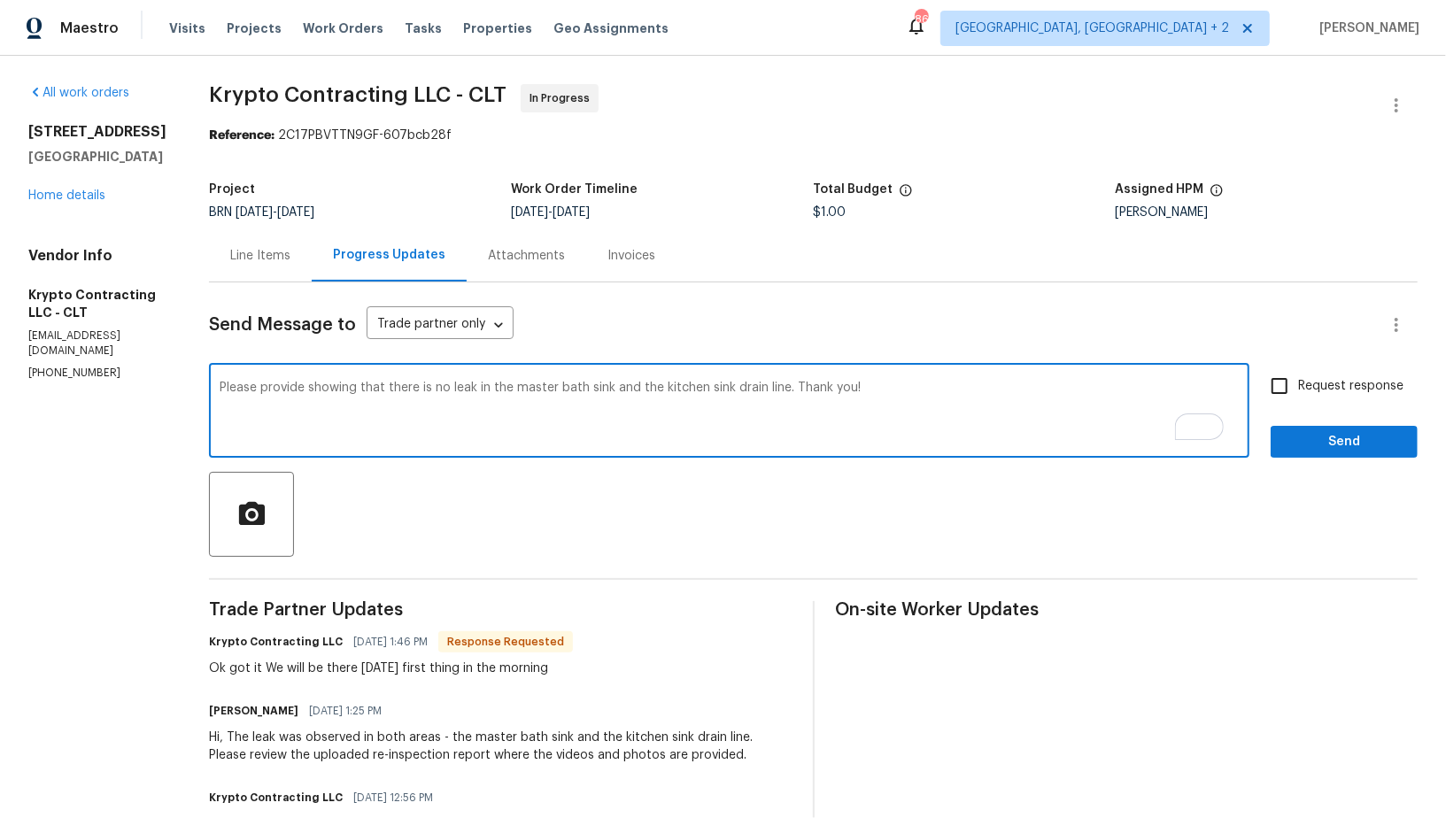
click at [322, 388] on textarea "Please provide showing that there is no leak in the master bath sink and the ki…" at bounding box center [729, 413] width 1019 height 62
type textarea "Please provide videos and photos showing that there is no leak in the master ba…"
drag, startPoint x: 1276, startPoint y: 384, endPoint x: 1289, endPoint y: 424, distance: 41.7
click at [1276, 384] on input "Request response" at bounding box center [1279, 386] width 37 height 37
checkbox input "true"
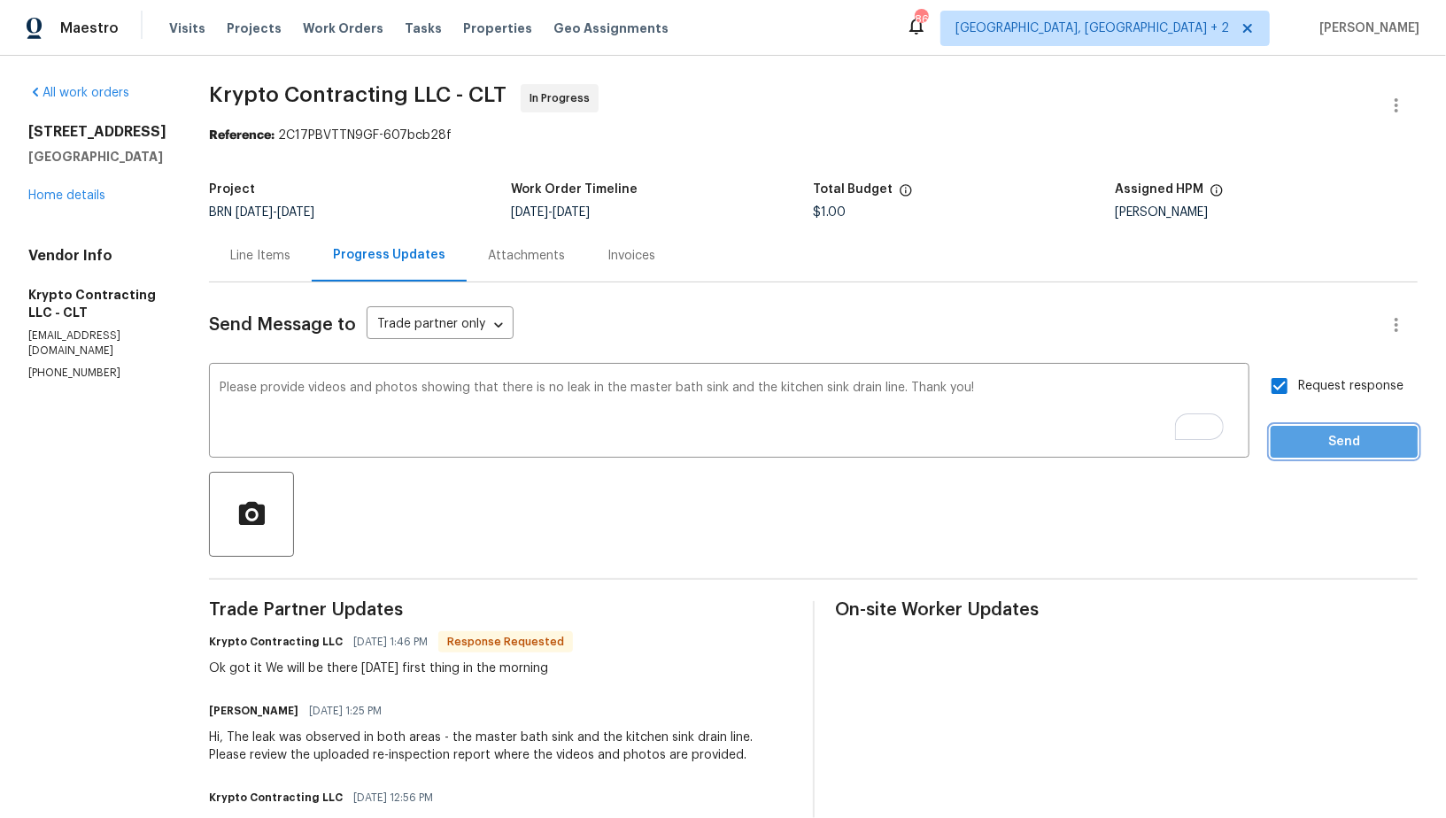
click at [1298, 443] on span "Send" at bounding box center [1344, 442] width 119 height 22
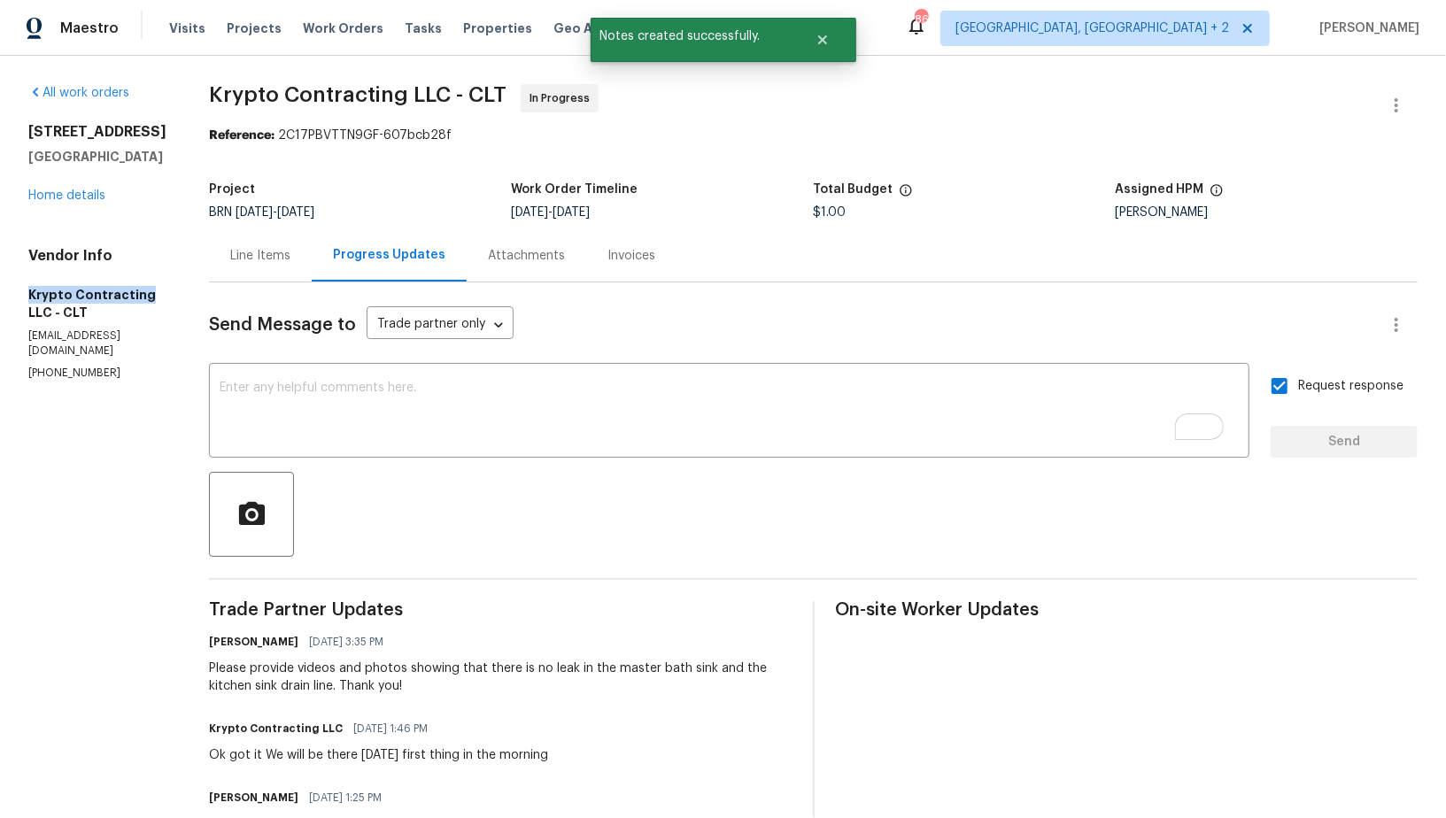
drag, startPoint x: 14, startPoint y: 295, endPoint x: 144, endPoint y: 295, distance: 130.2
click at [144, 295] on div "All work orders 6139 Castle Ct Charlotte, NC 28213 Home details Vendor Info Kry…" at bounding box center [723, 626] width 1446 height 1141
copy h5 "Krypto Contracting"
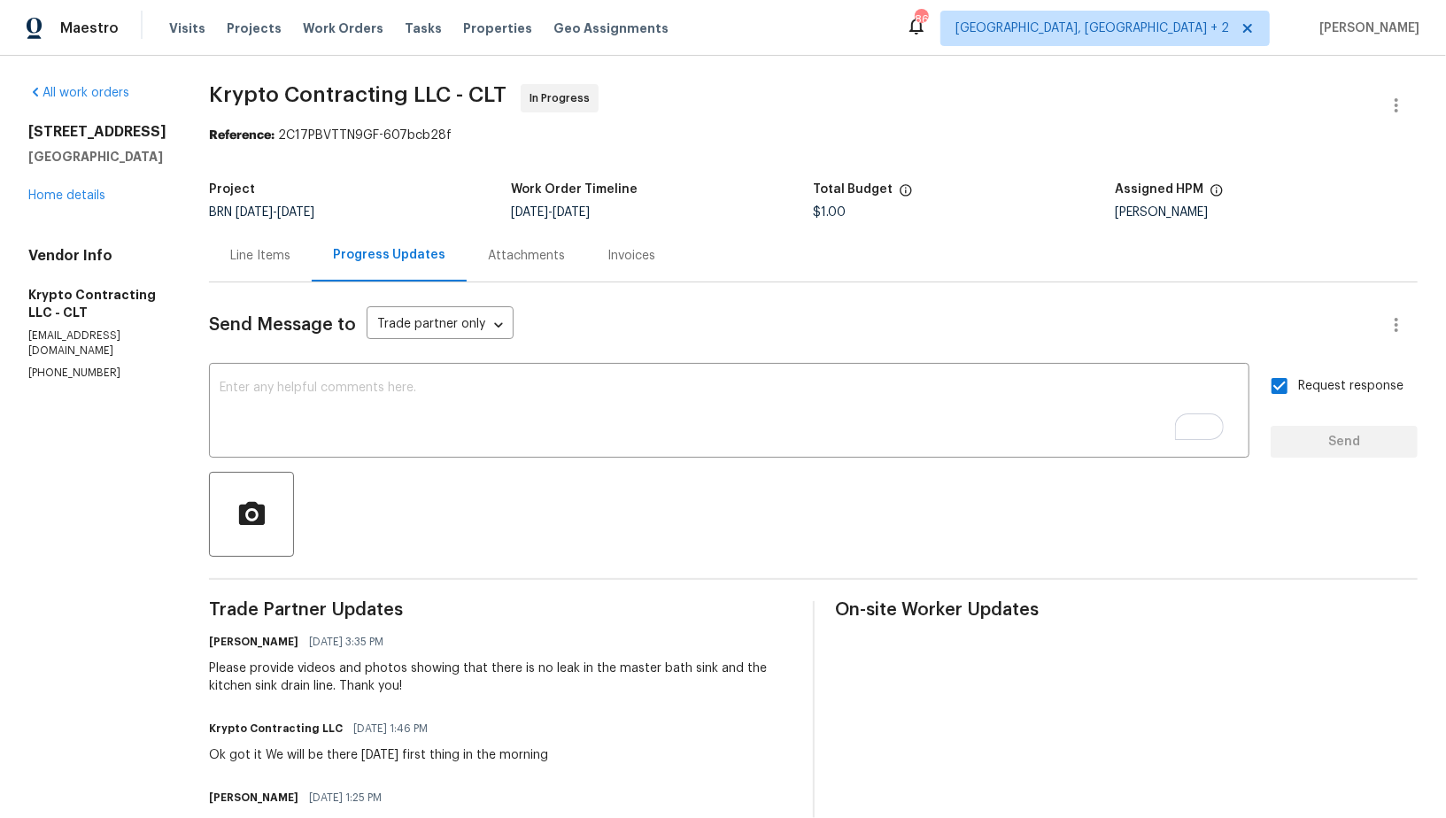
click at [291, 251] on div "Line Items" at bounding box center [260, 256] width 60 height 18
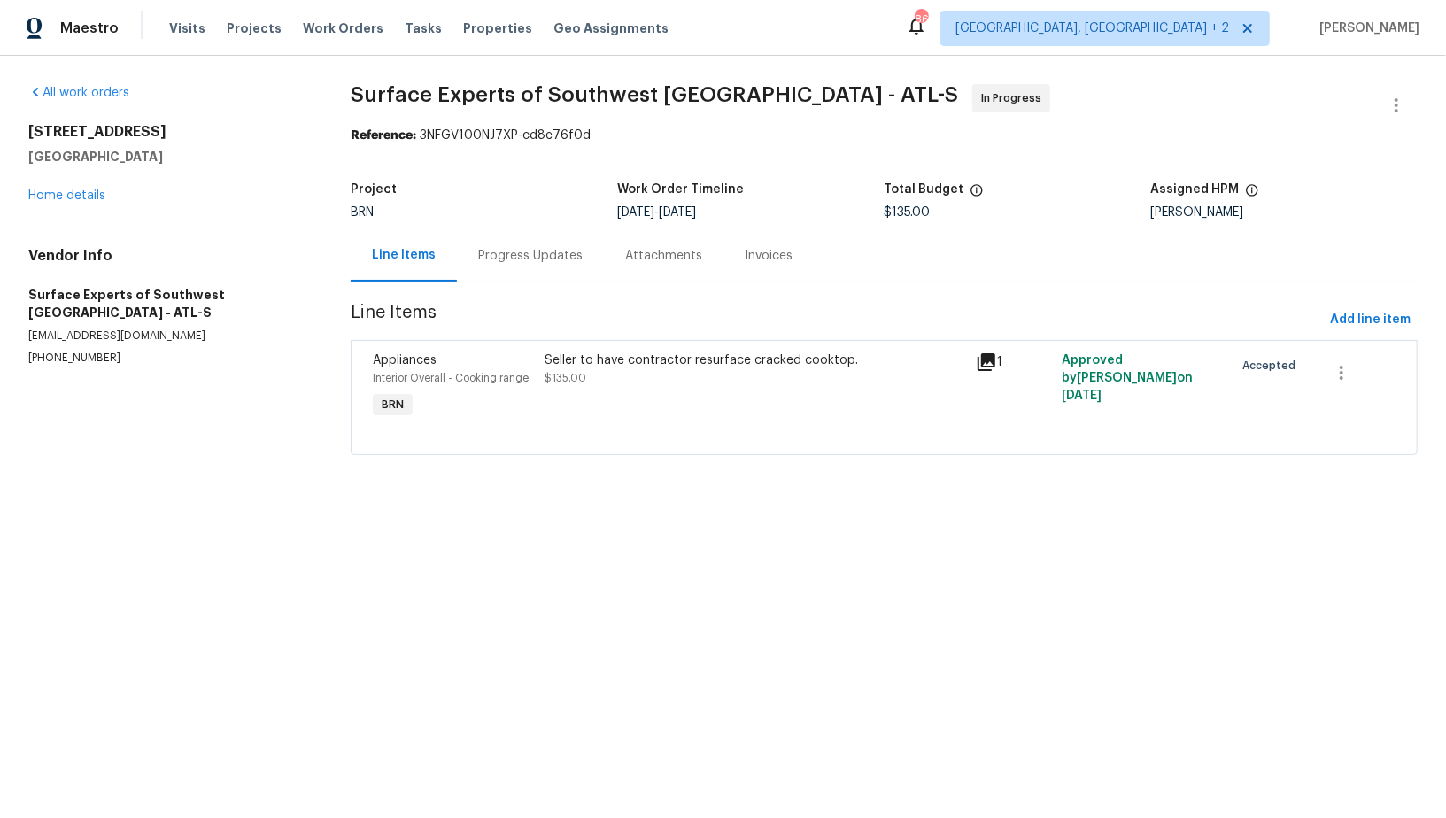
click at [517, 248] on div "Progress Updates" at bounding box center [530, 256] width 105 height 18
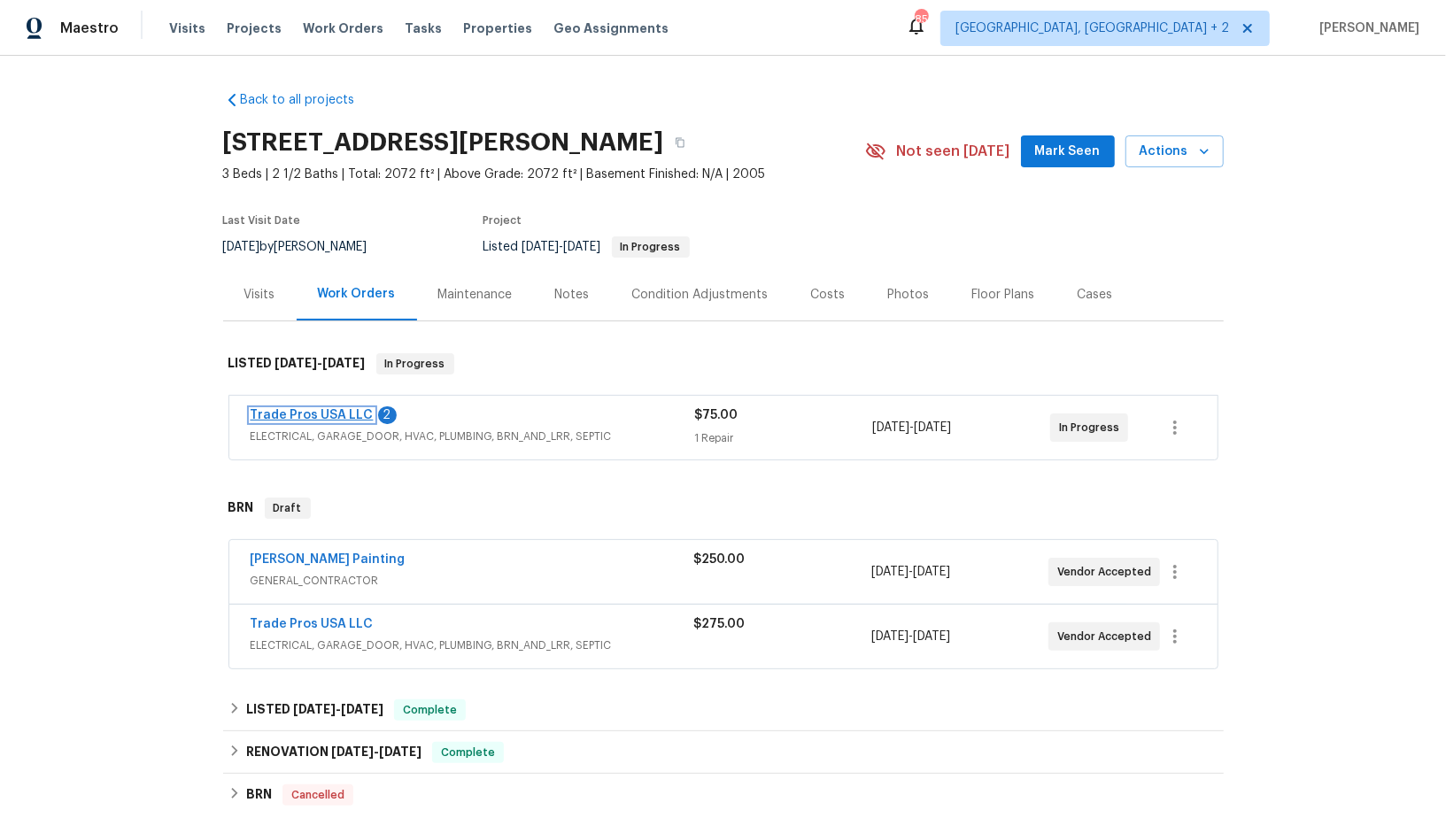
click at [311, 416] on link "Trade Pros USA LLC" at bounding box center [312, 415] width 123 height 12
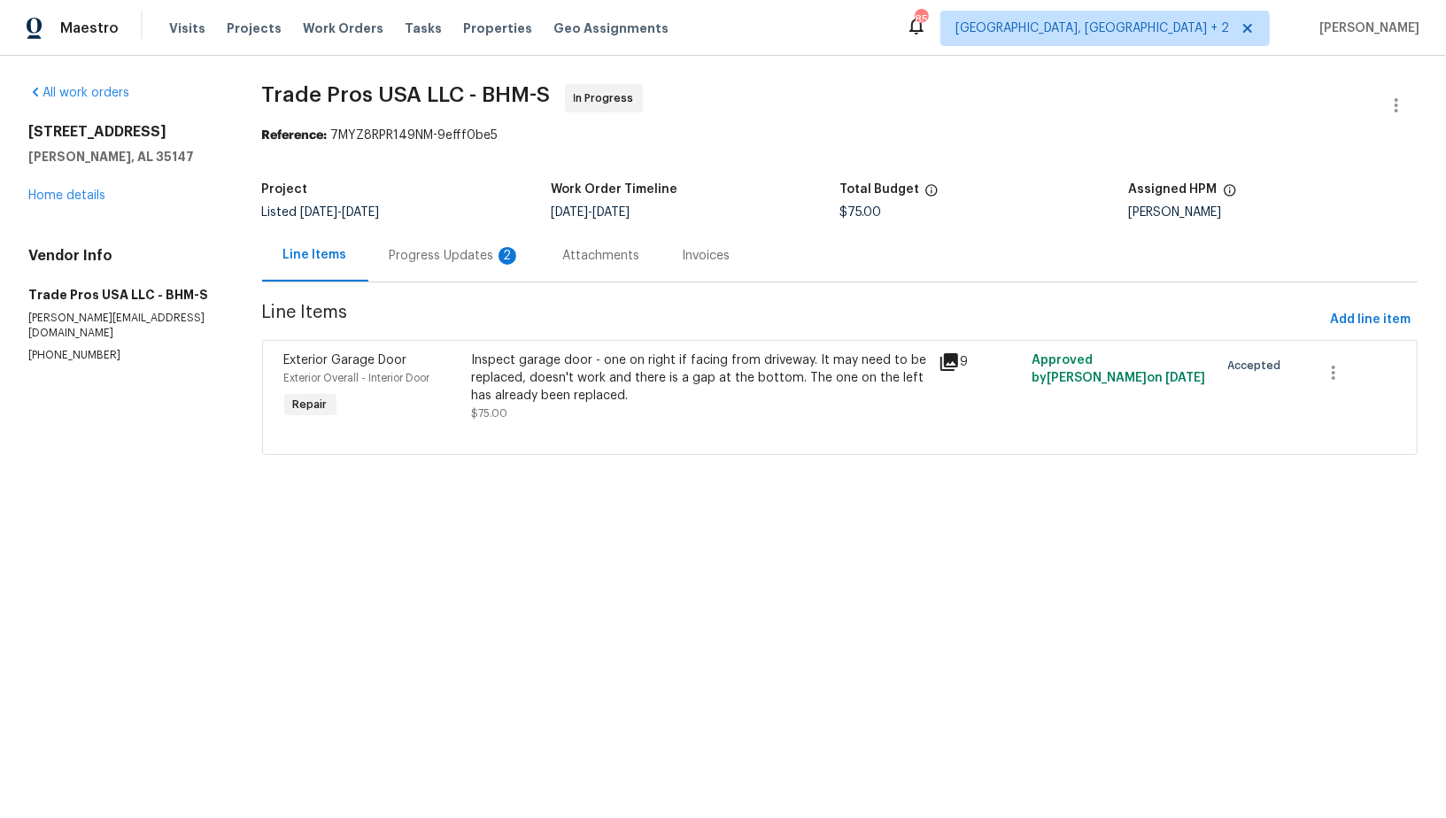
click at [494, 235] on div "Progress Updates 2" at bounding box center [455, 255] width 174 height 52
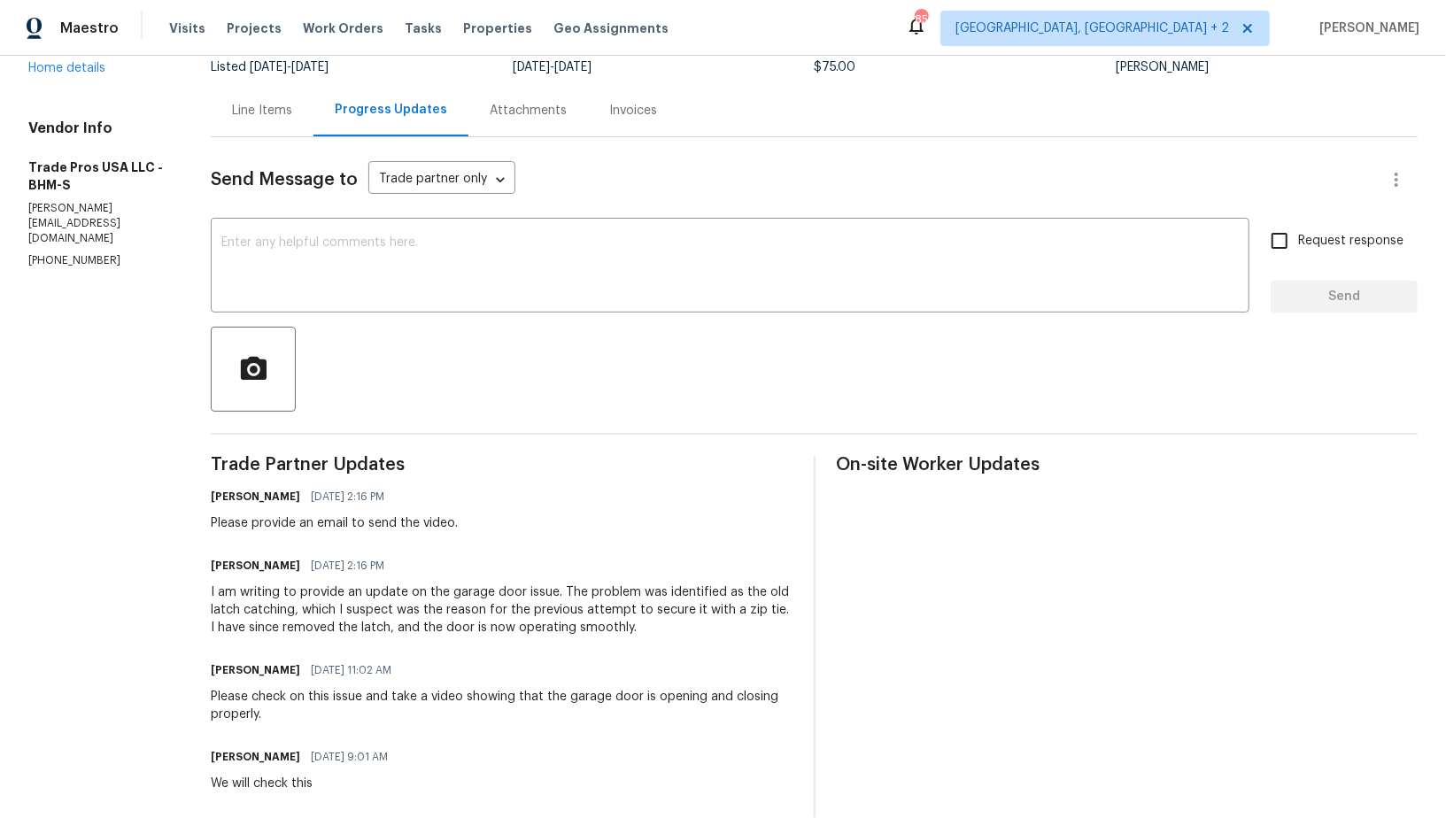
scroll to position [142, 0]
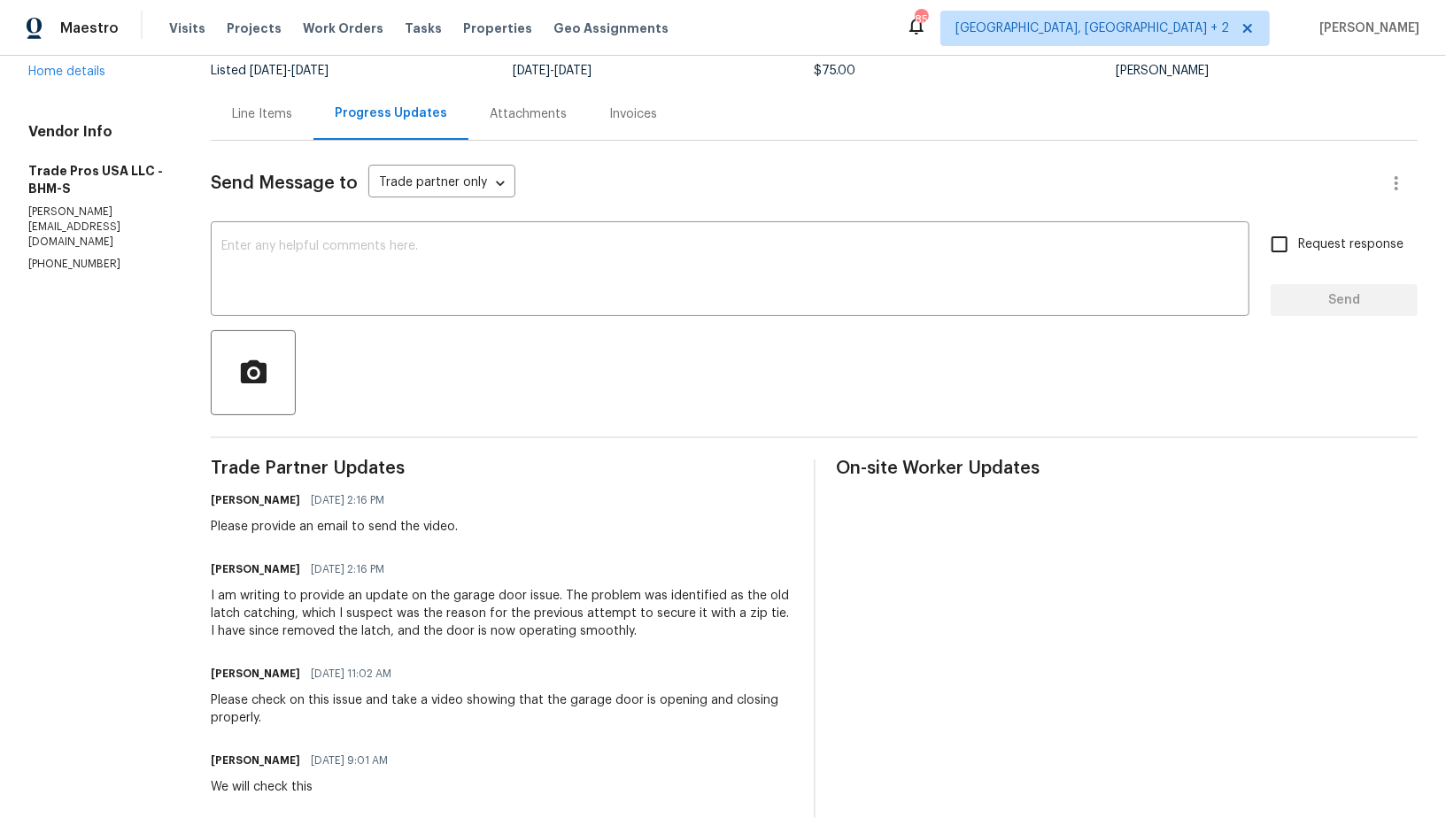
click at [389, 322] on div "Send Message to Trade partner only Trade partner only ​ x ​ Request response Se…" at bounding box center [814, 764] width 1207 height 1247
click at [383, 278] on textarea at bounding box center [730, 271] width 1018 height 62
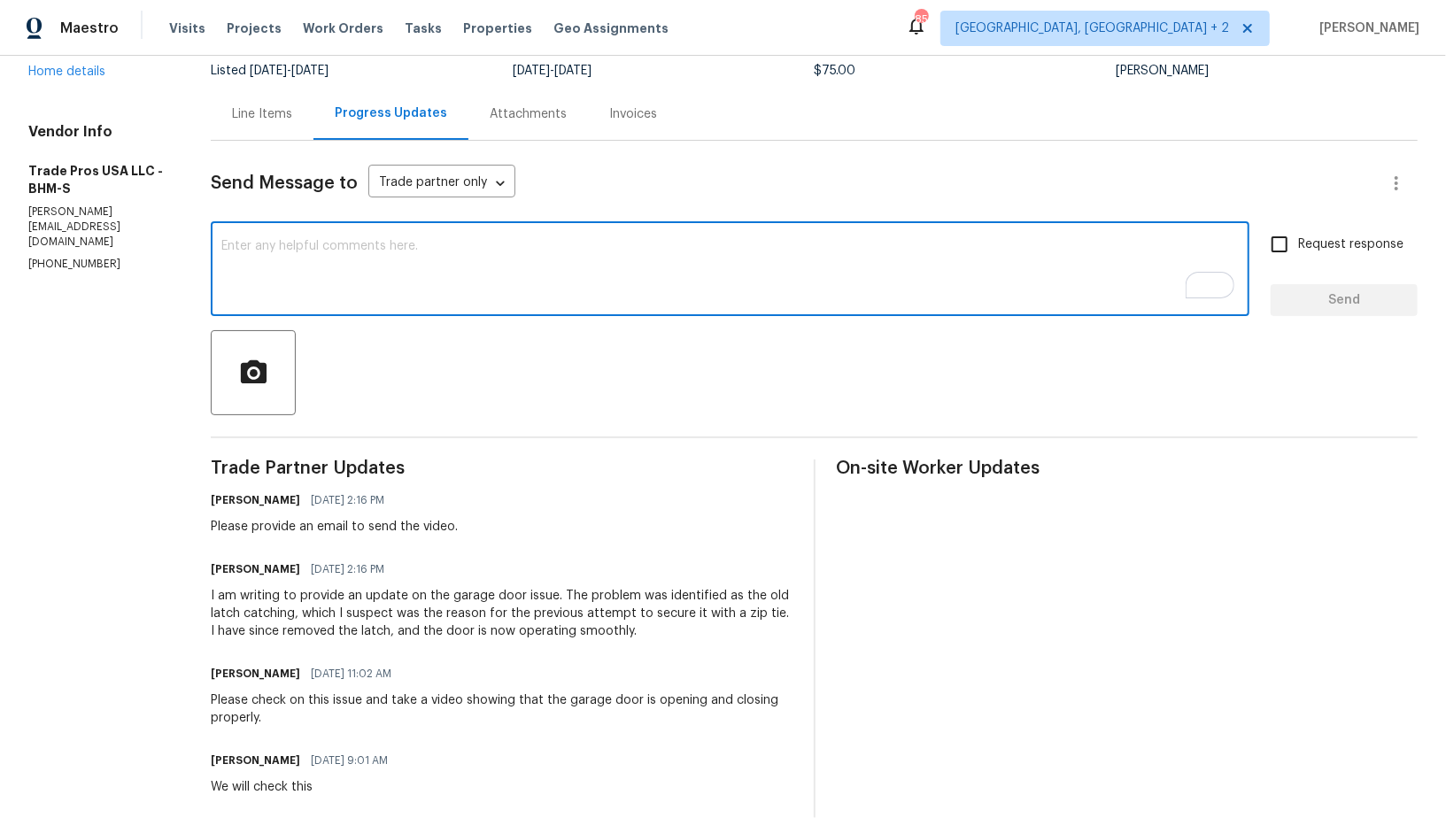
type textarea "p"
paste textarea "[PERSON_NAME][EMAIL_ADDRESS][DOMAIN_NAME]"
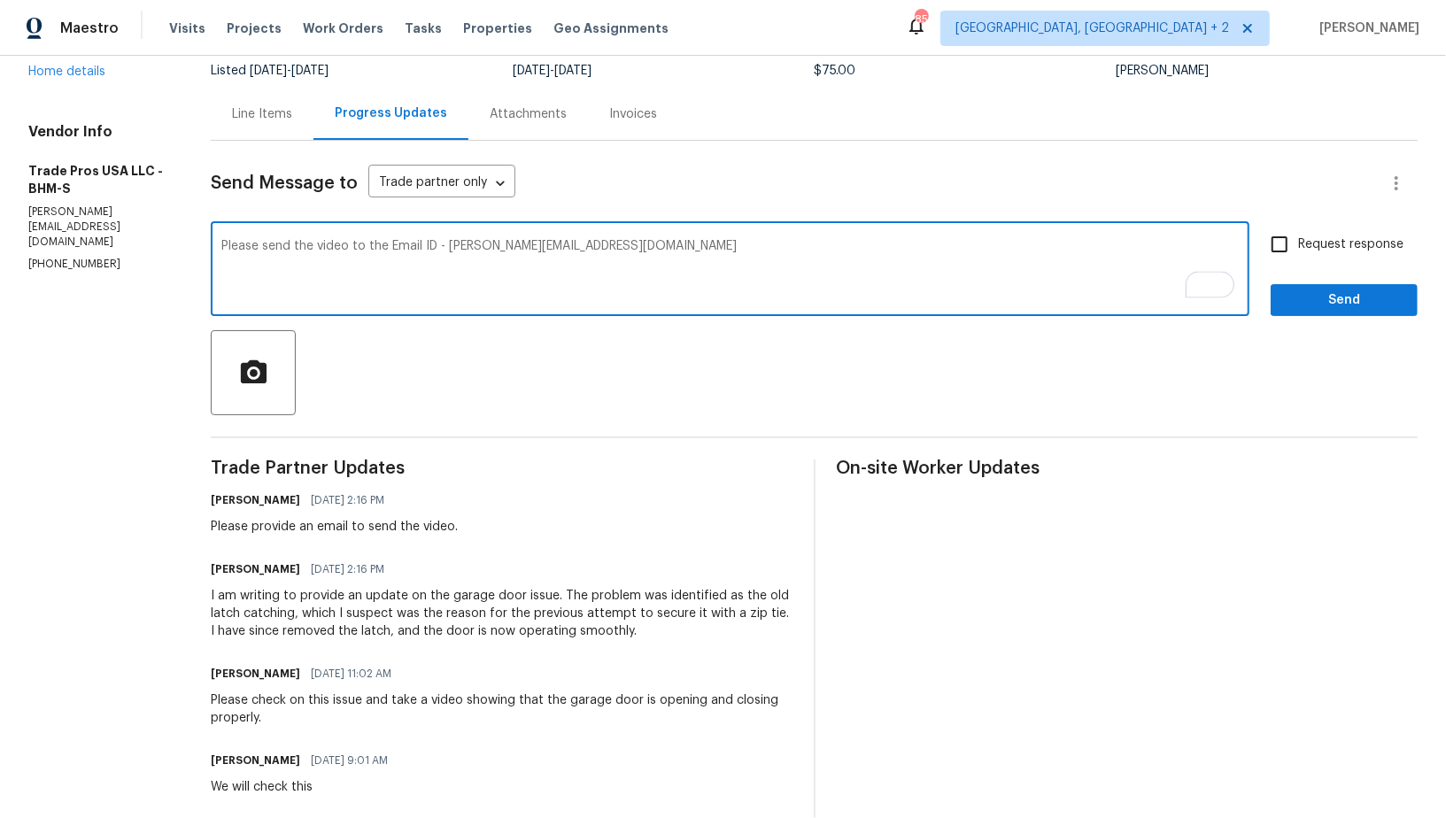
type textarea "Please send the video to the Email ID - [PERSON_NAME][EMAIL_ADDRESS][DOMAIN_NAM…"
drag, startPoint x: 1294, startPoint y: 247, endPoint x: 1306, endPoint y: 317, distance: 70.9
click at [1294, 247] on input "Request response" at bounding box center [1279, 244] width 37 height 37
checkbox input "true"
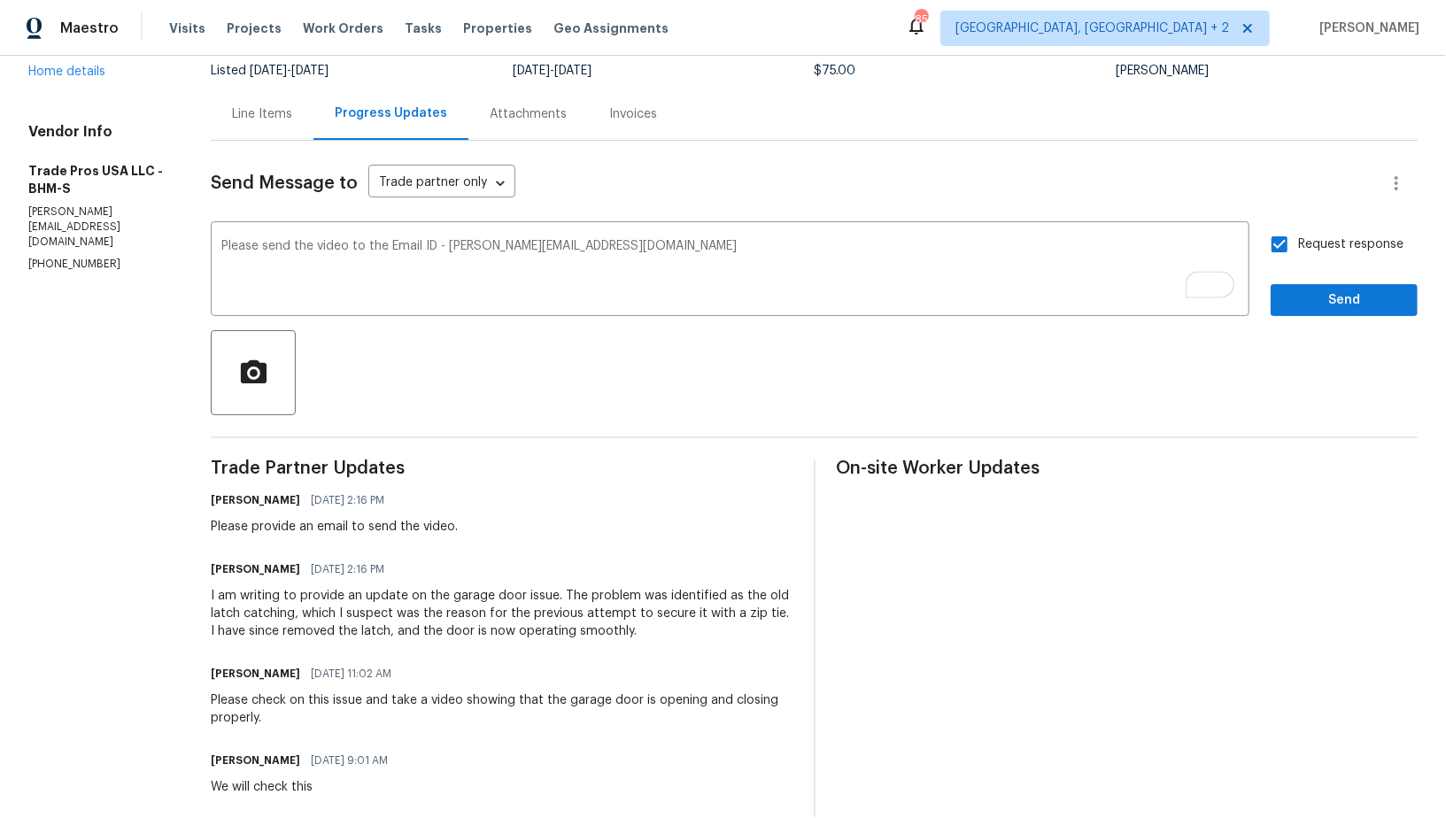
click at [1306, 320] on div "Send Message to Trade partner only Trade partner only ​ Please send the video t…" at bounding box center [814, 764] width 1207 height 1247
click at [1306, 312] on button "Send" at bounding box center [1344, 300] width 147 height 33
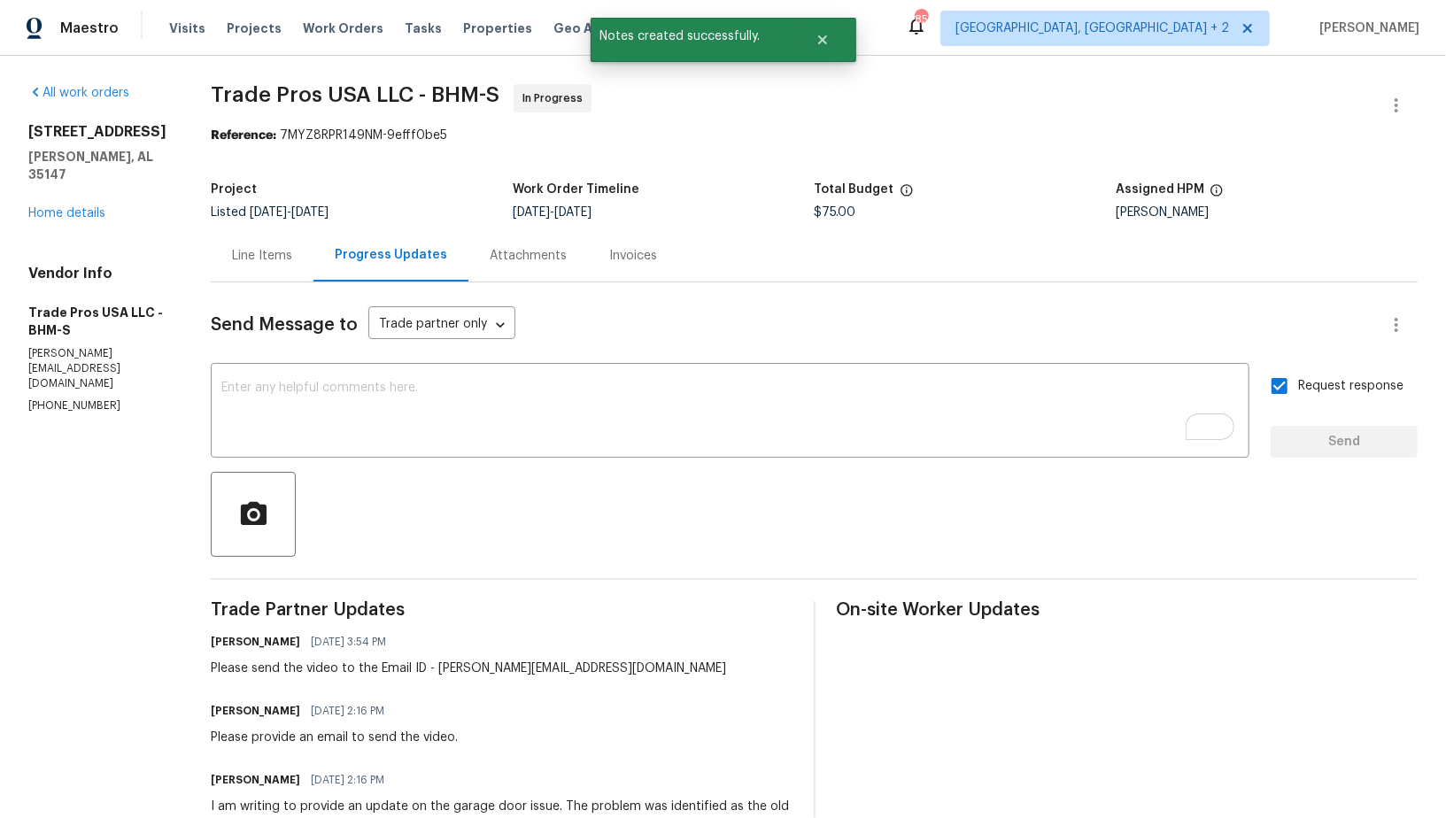
click at [260, 263] on div "Line Items" at bounding box center [262, 256] width 60 height 18
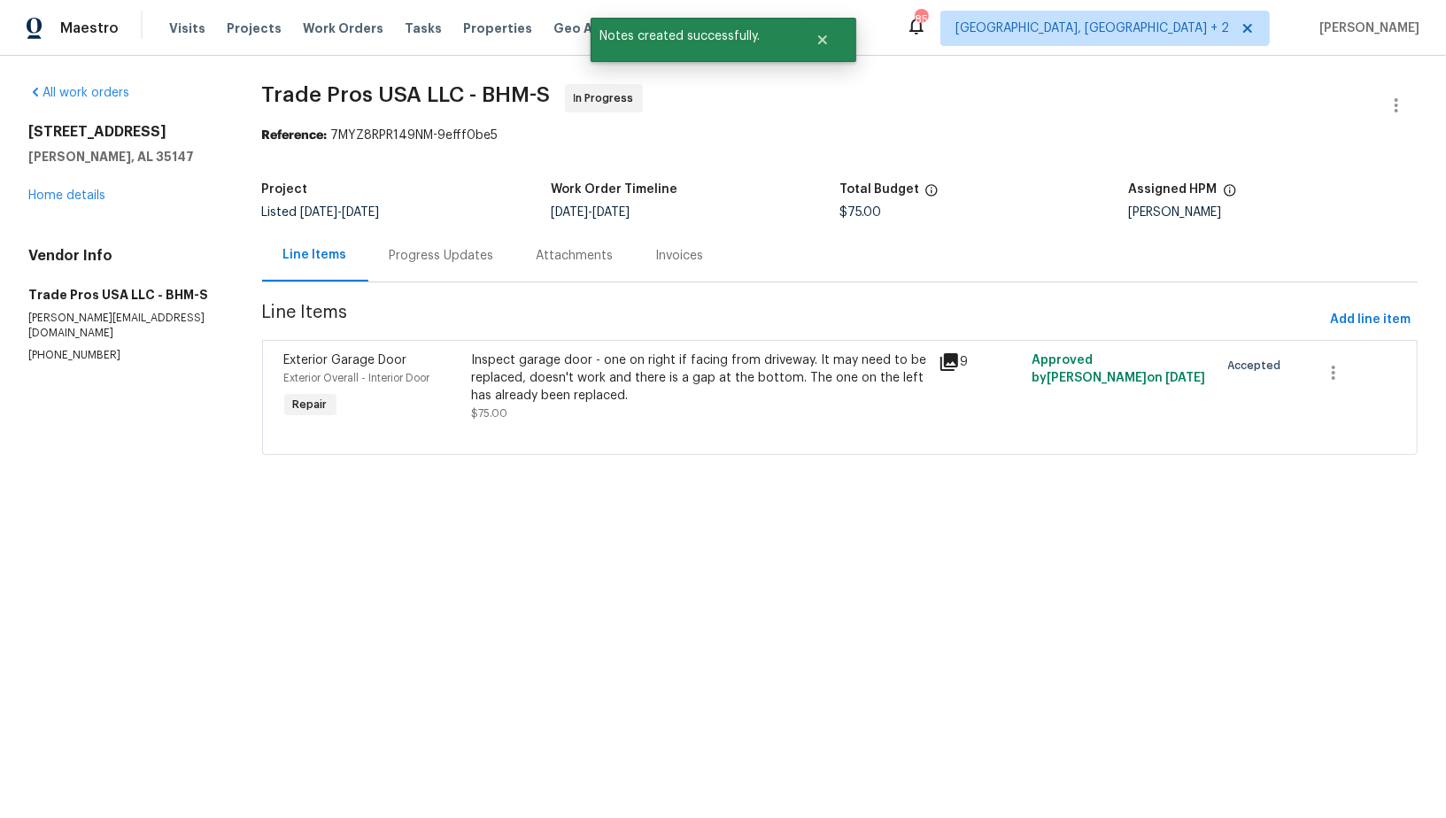
click at [409, 247] on div "Progress Updates" at bounding box center [442, 256] width 105 height 18
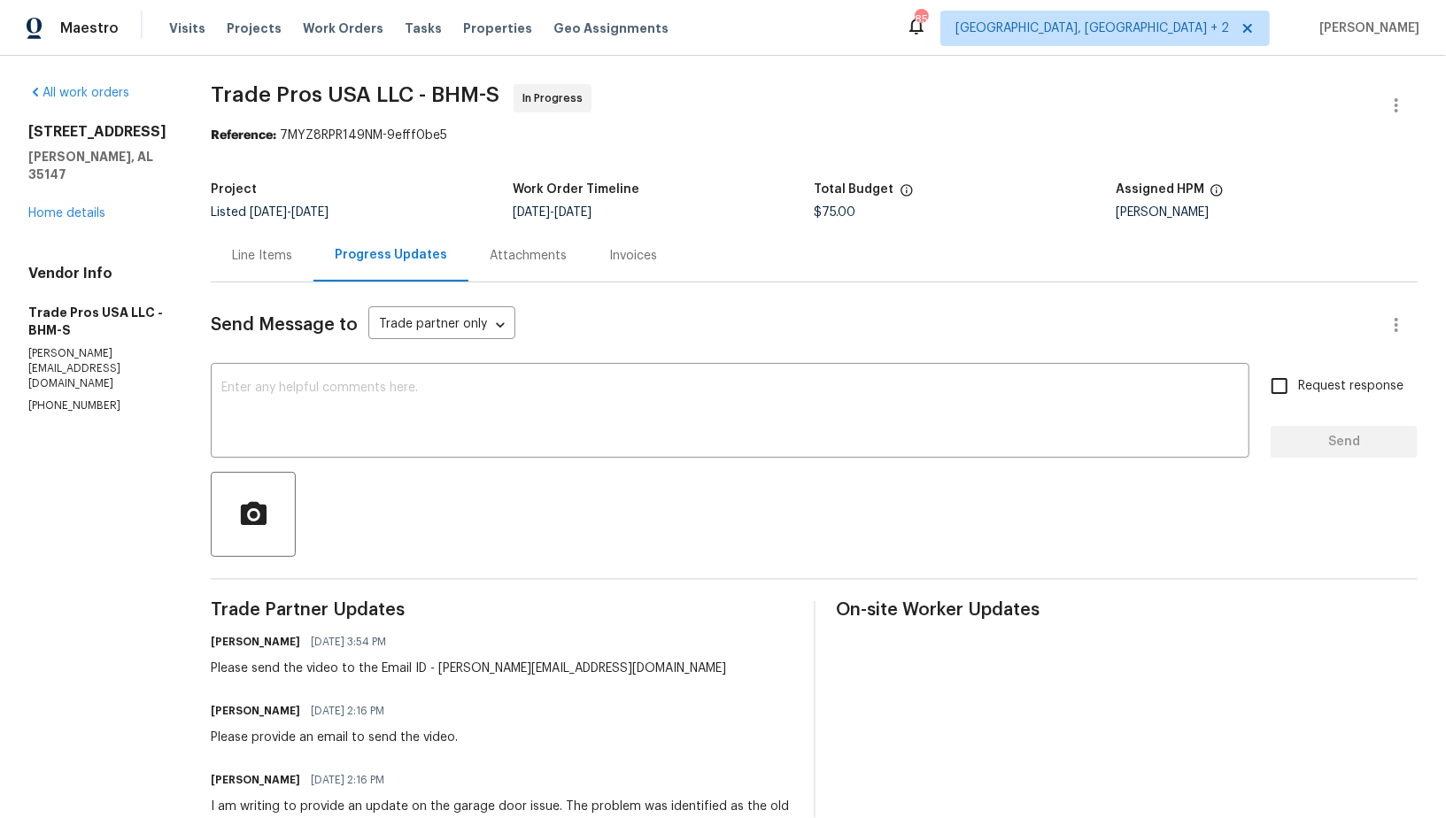
click at [259, 240] on div "Line Items" at bounding box center [262, 255] width 103 height 52
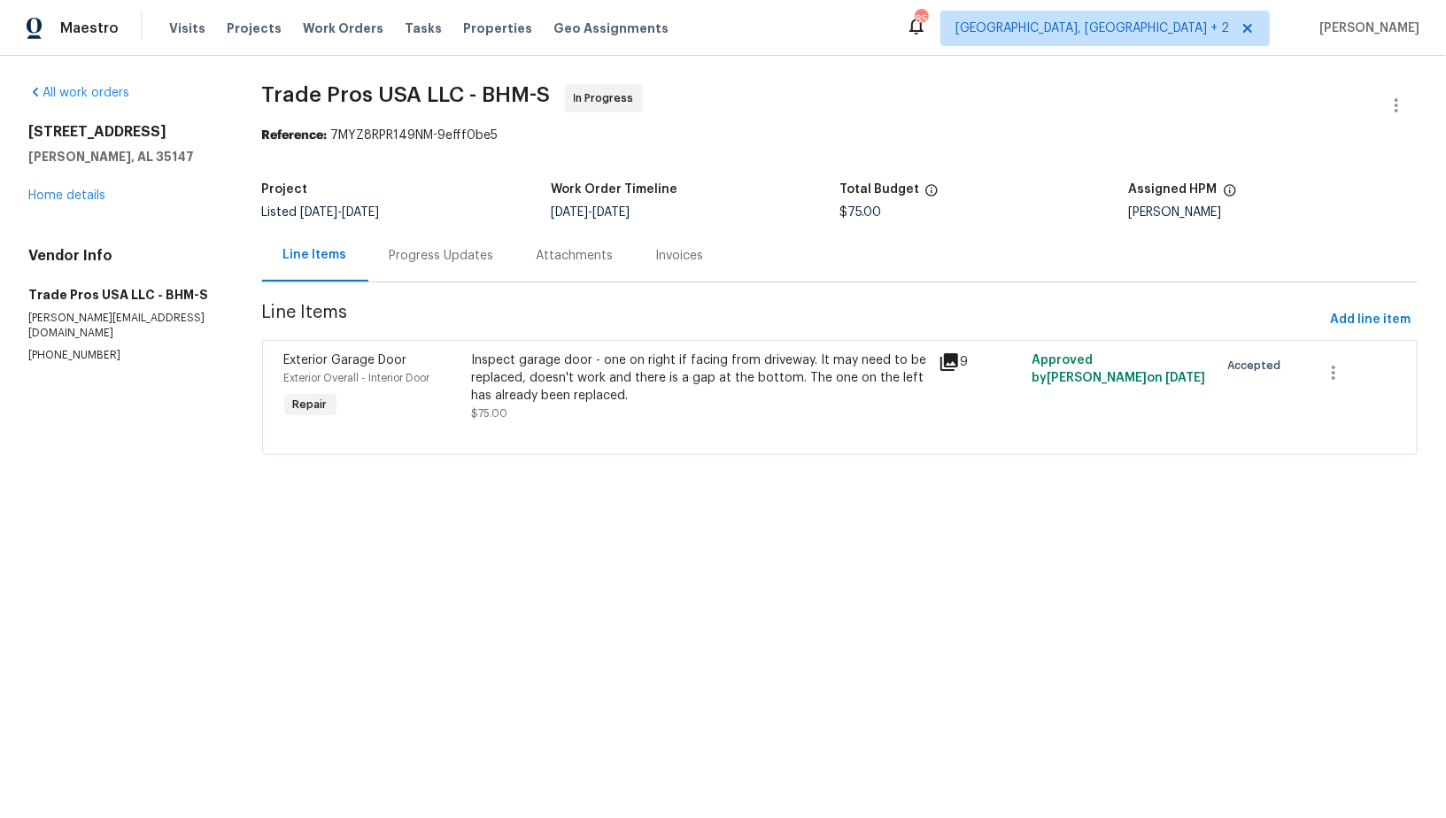
click at [417, 247] on div "Progress Updates" at bounding box center [442, 256] width 105 height 18
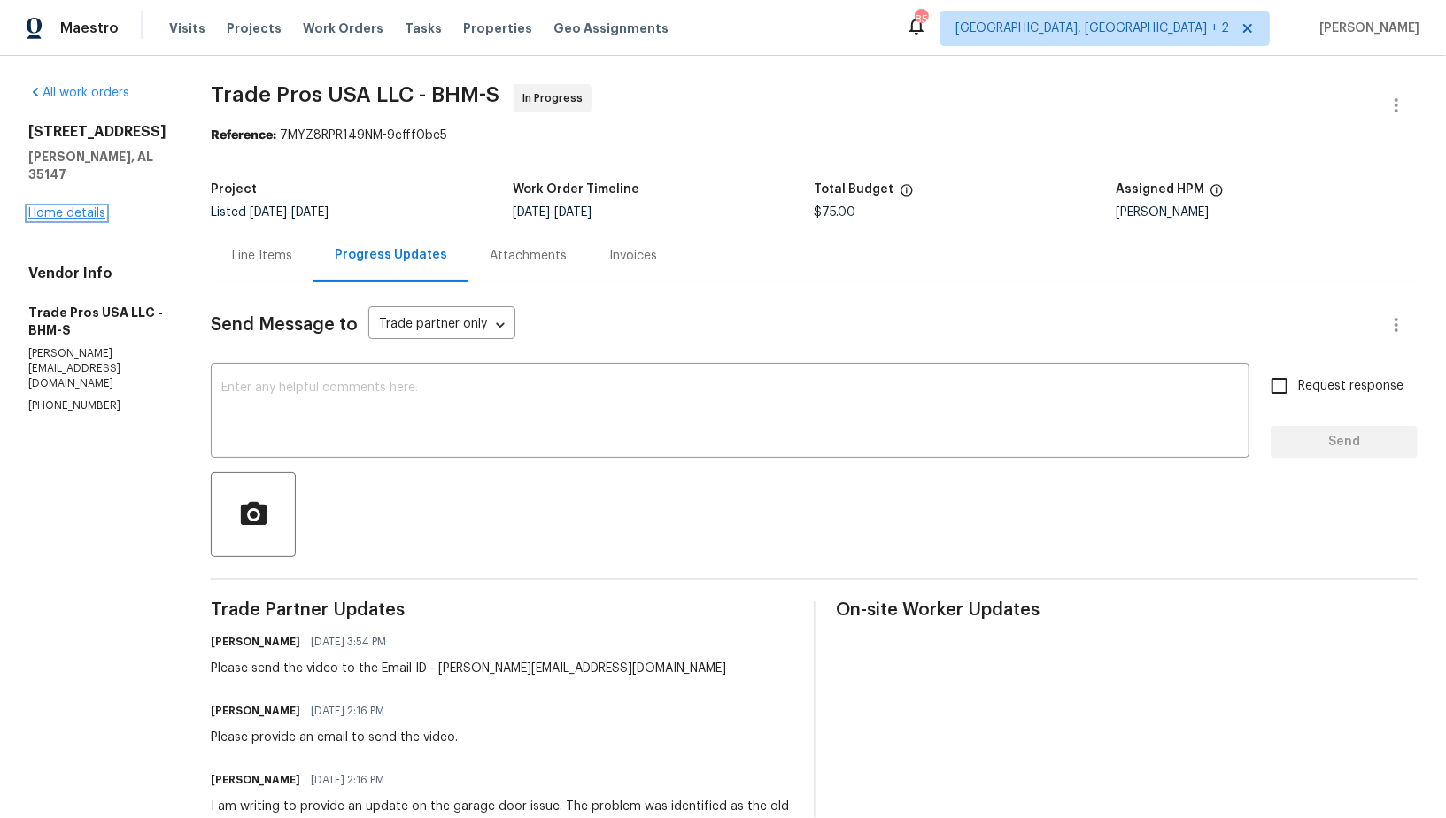
click at [83, 216] on link "Home details" at bounding box center [66, 213] width 77 height 12
